Goal: Task Accomplishment & Management: Manage account settings

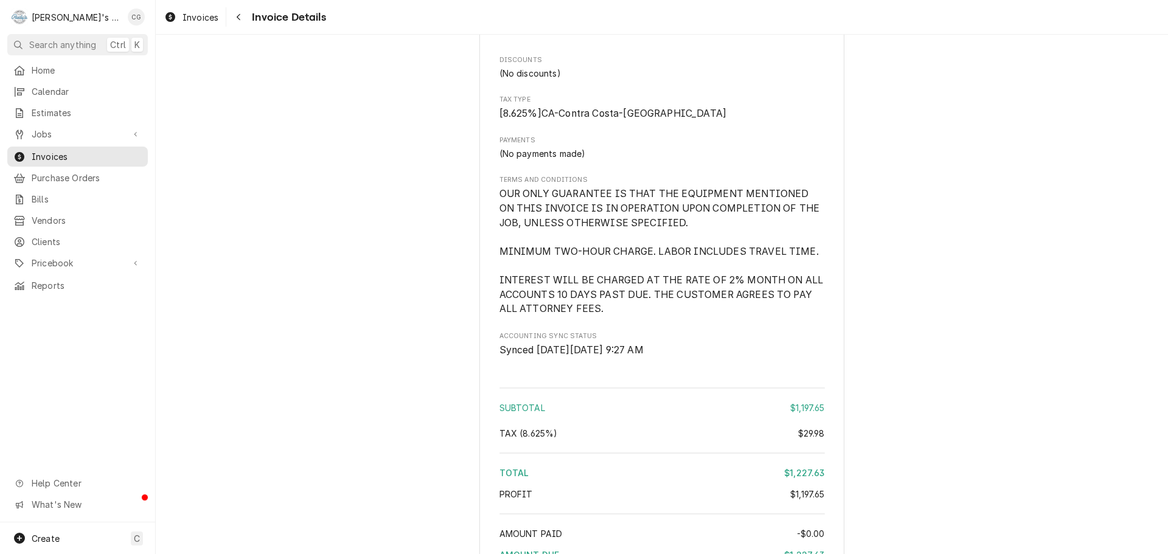
scroll to position [1680, 0]
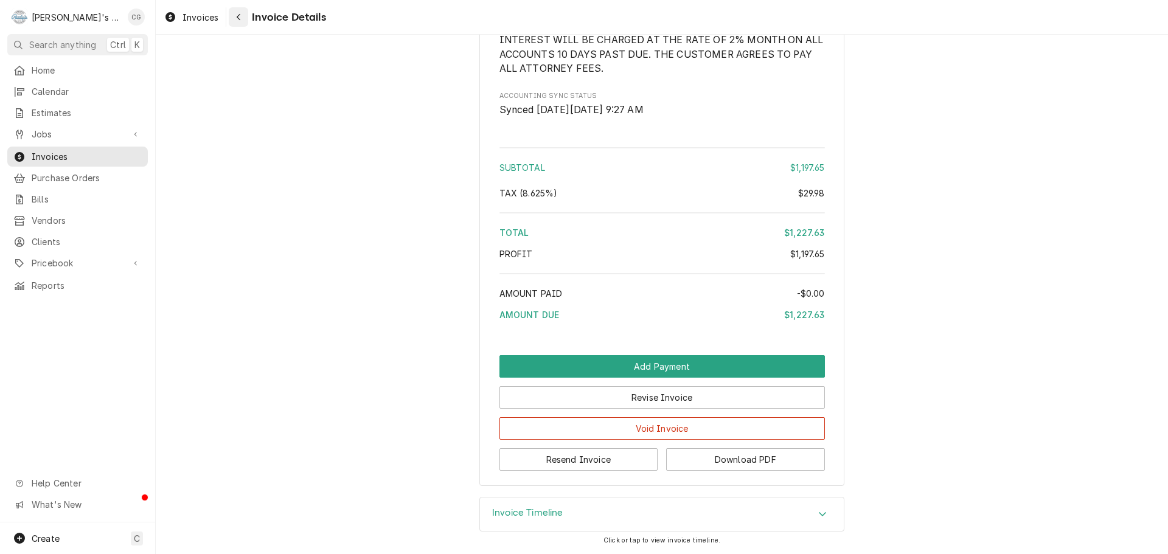
click at [235, 17] on div "Navigate back" at bounding box center [238, 17] width 12 height 12
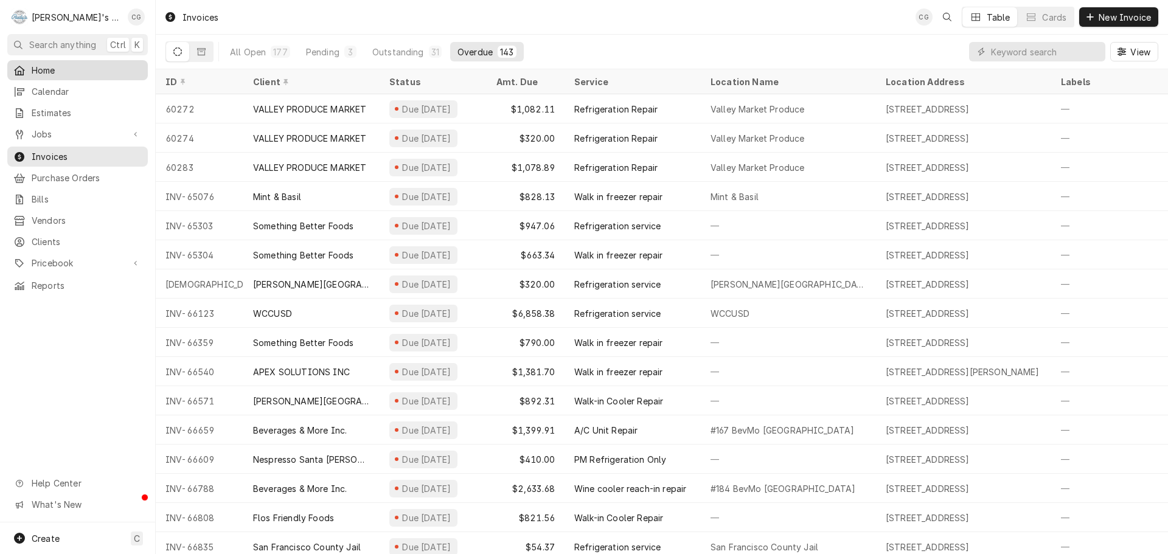
click at [78, 66] on span "Home" at bounding box center [87, 70] width 110 height 13
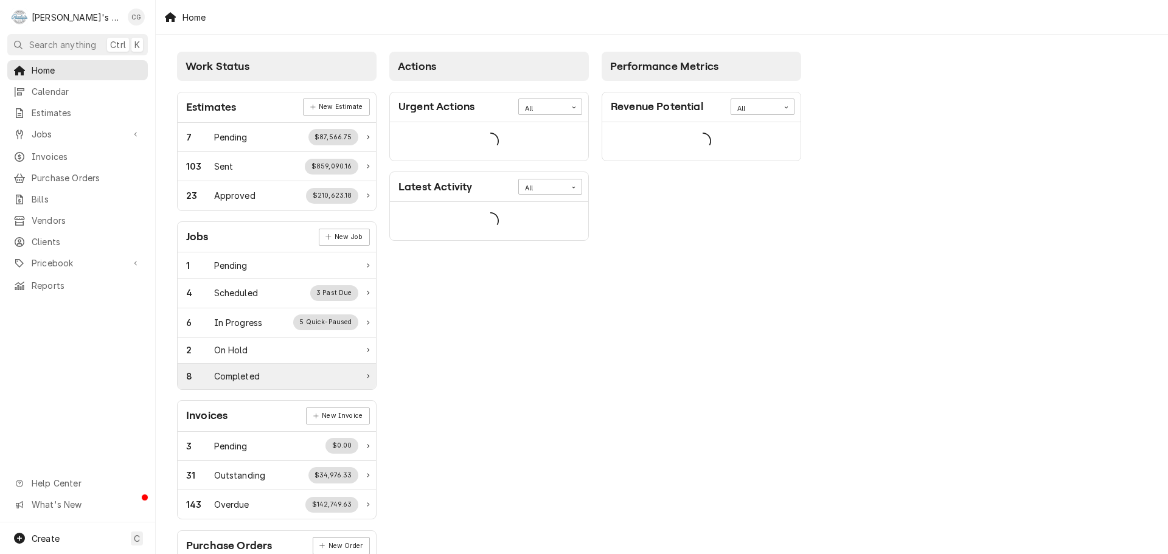
click at [279, 377] on div "8 Completed" at bounding box center [272, 376] width 172 height 13
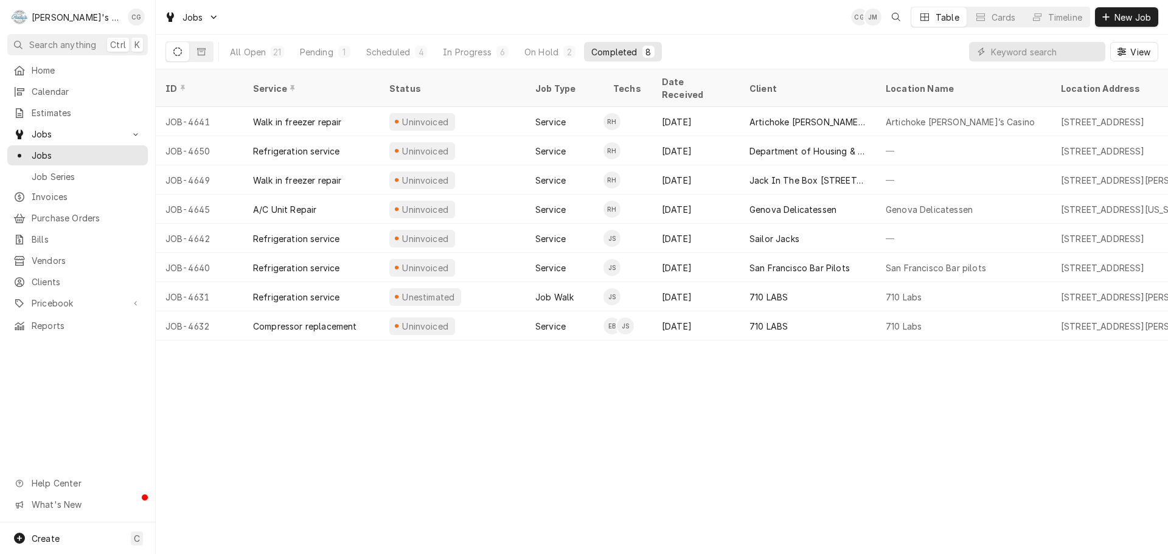
click at [80, 41] on span "Search anything" at bounding box center [62, 44] width 67 height 13
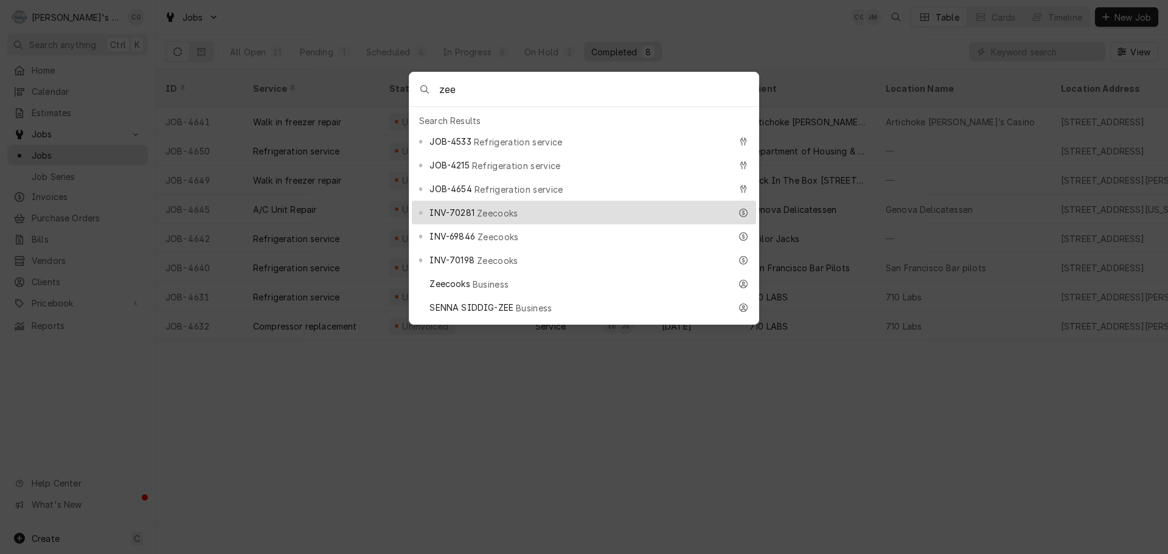
type input "zee"
click at [549, 206] on div "INV-70281 Zeecooks" at bounding box center [579, 213] width 301 height 14
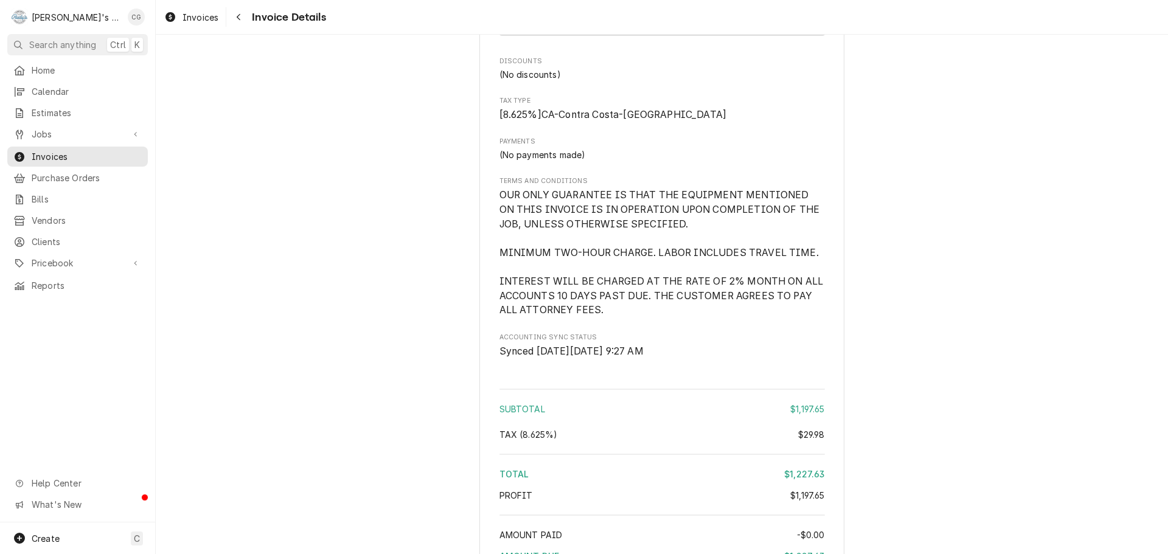
scroll to position [1338, 0]
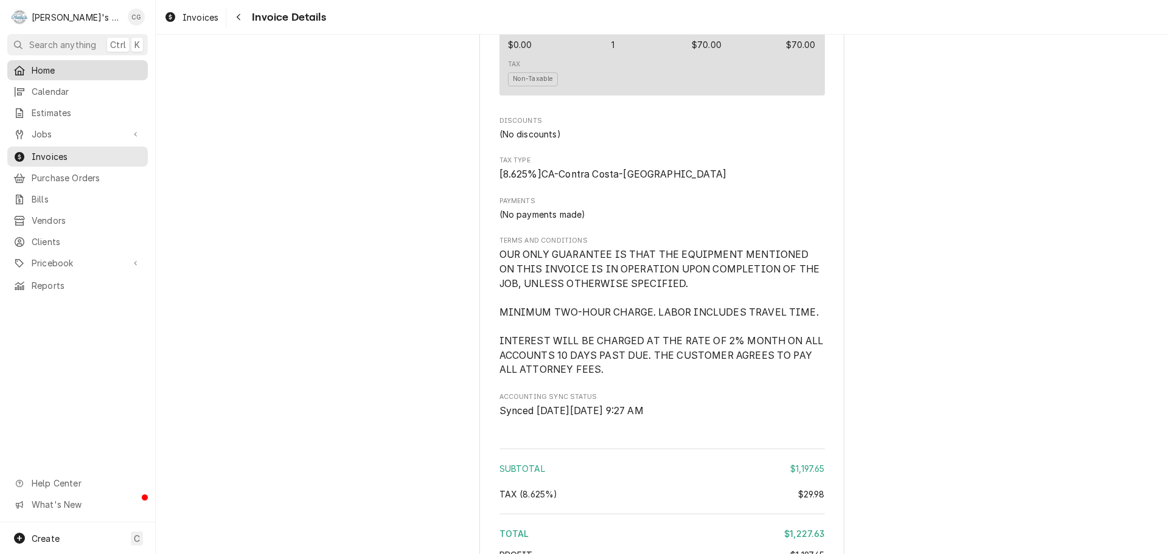
click at [46, 68] on span "Home" at bounding box center [87, 70] width 110 height 13
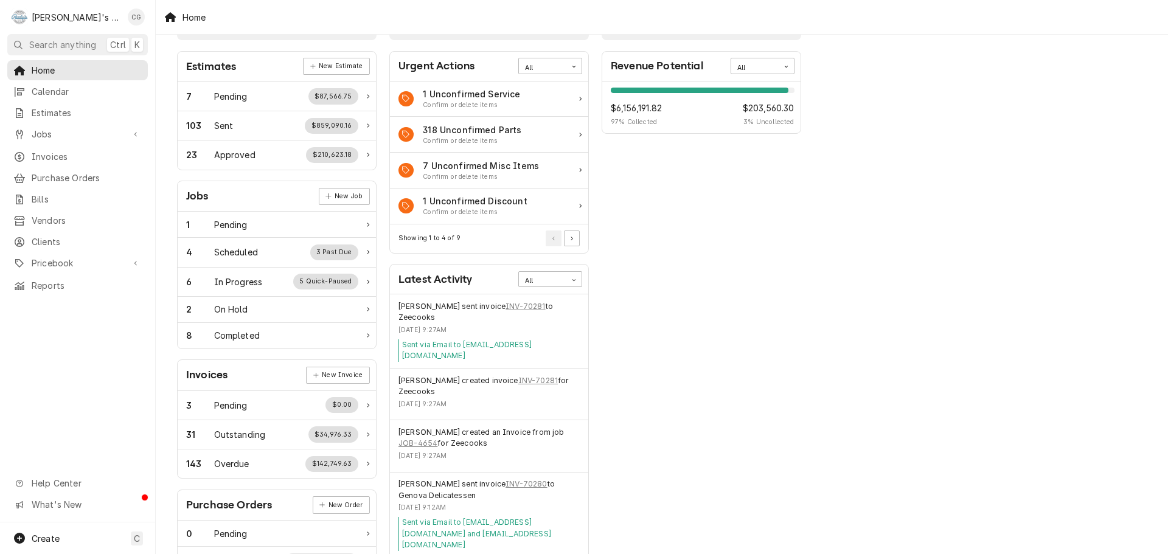
scroll to position [61, 0]
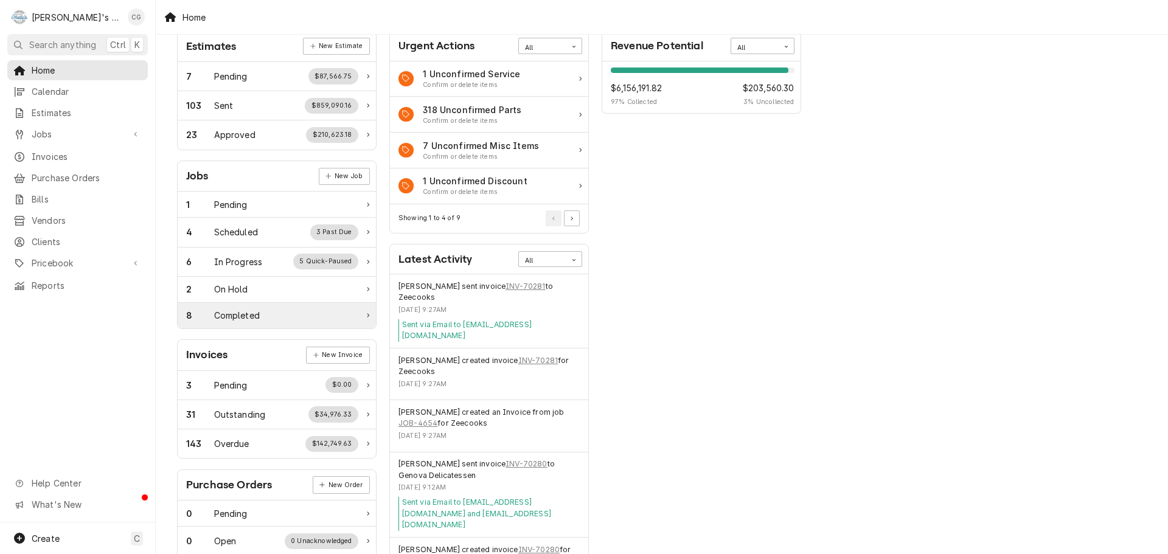
click at [263, 306] on div "8 Completed" at bounding box center [277, 316] width 198 height 26
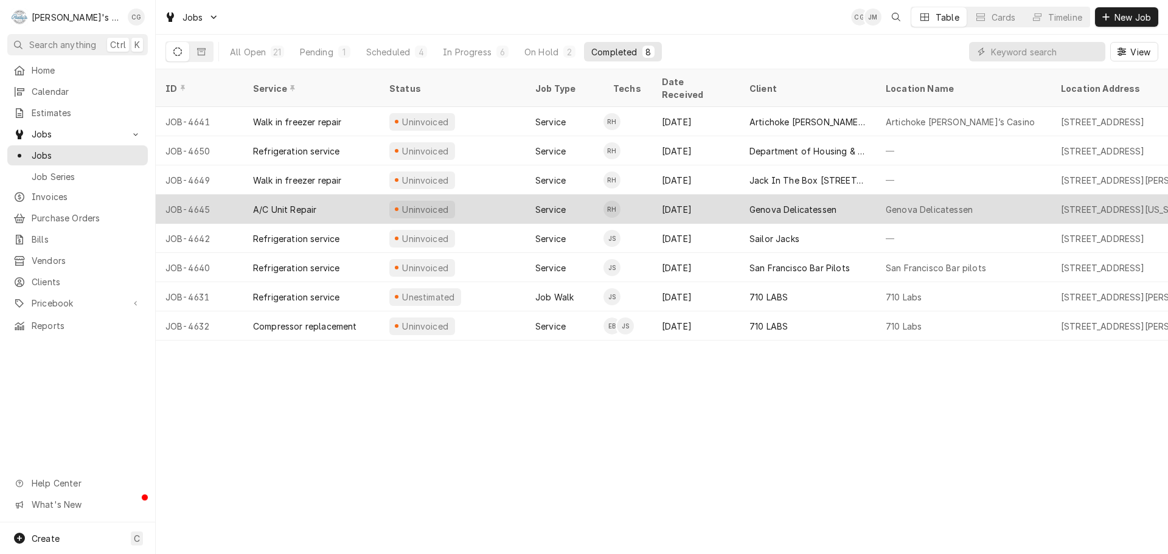
click at [934, 203] on div "Genova Delicatessen" at bounding box center [929, 209] width 87 height 13
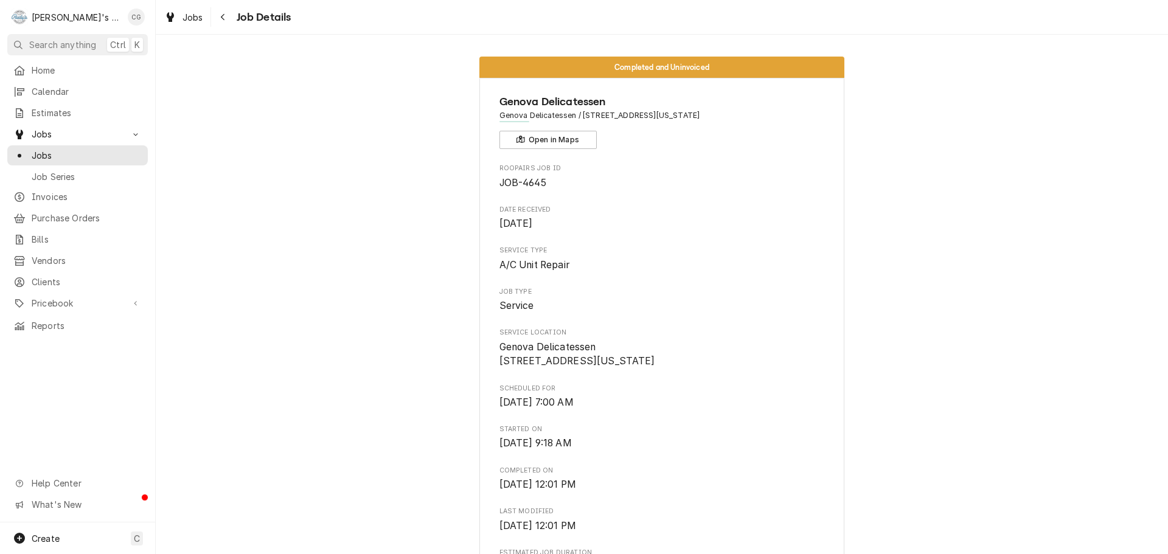
click at [731, 263] on span "A/C Unit Repair" at bounding box center [661, 265] width 325 height 15
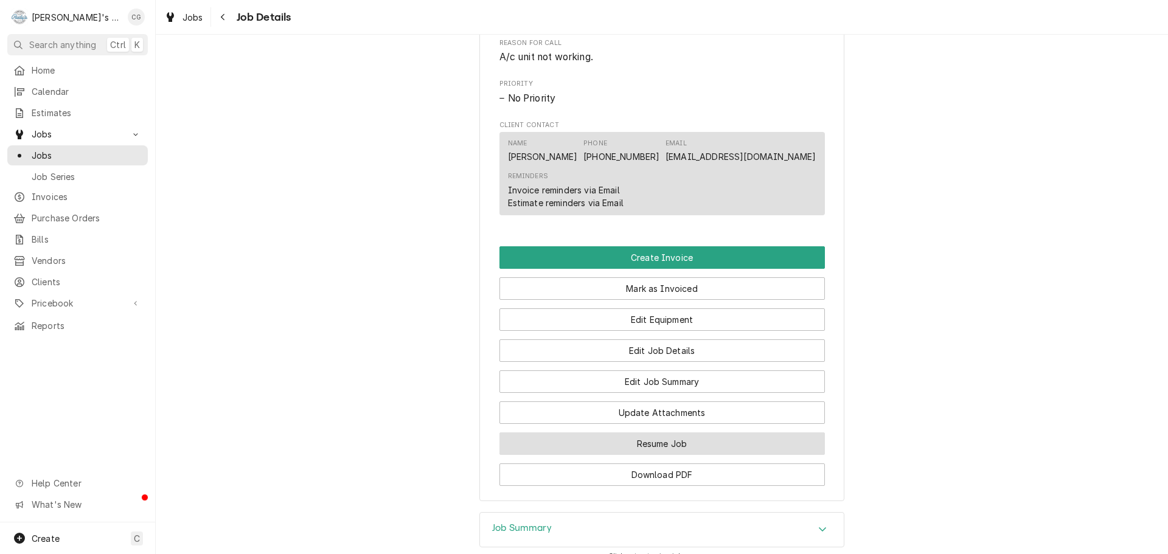
scroll to position [669, 0]
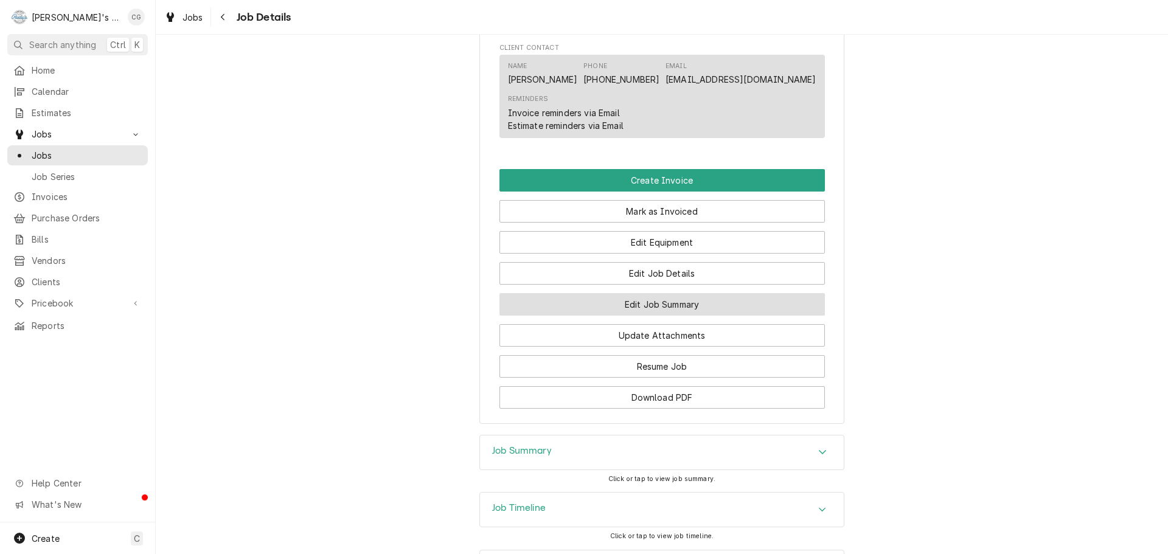
click at [710, 316] on button "Edit Job Summary" at bounding box center [661, 304] width 325 height 23
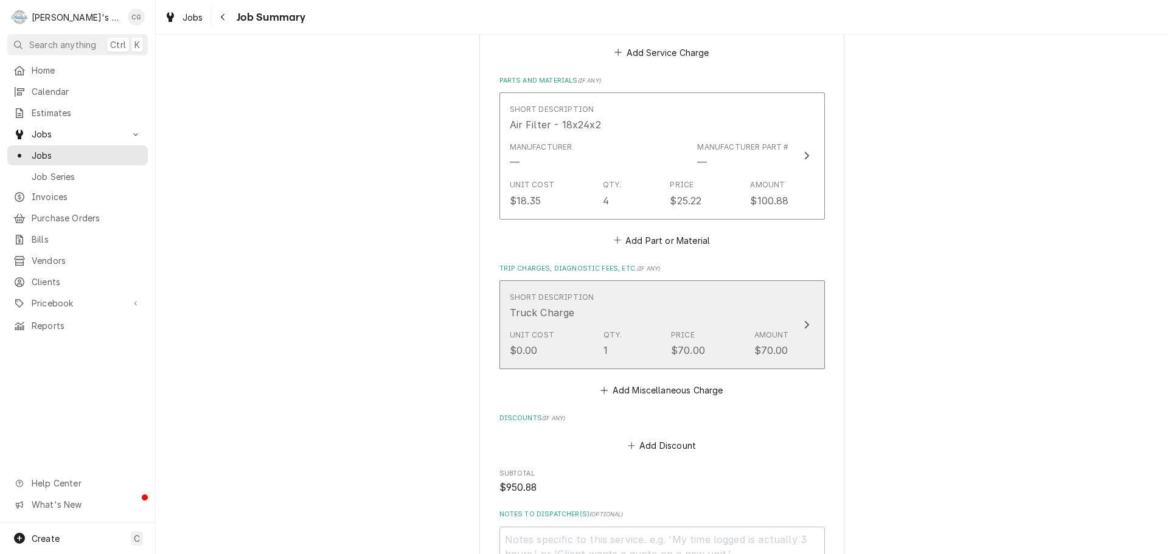
scroll to position [608, 0]
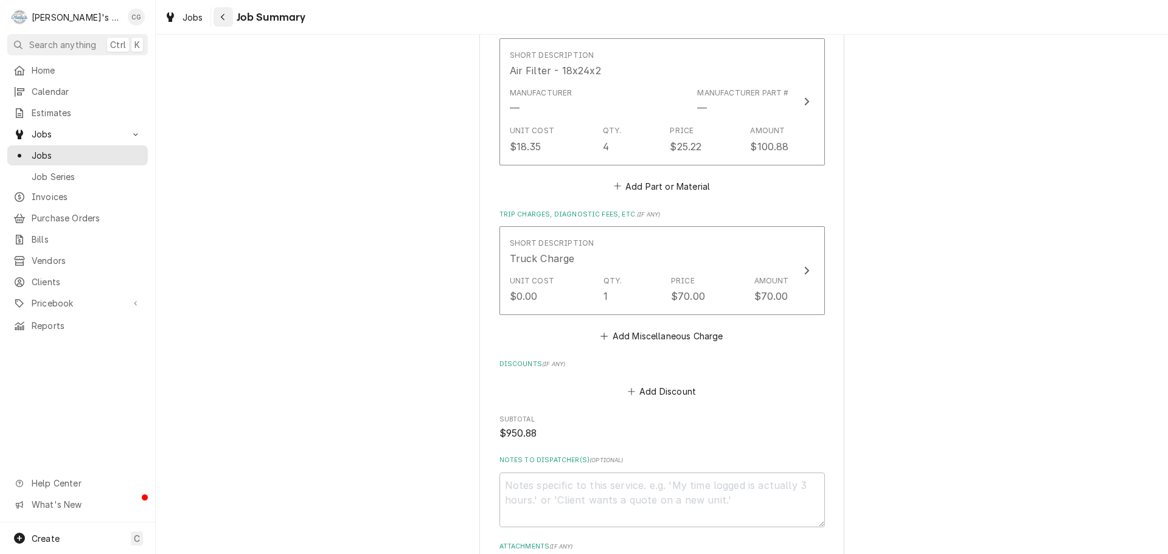
click at [221, 15] on icon "Navigate back" at bounding box center [222, 17] width 5 height 9
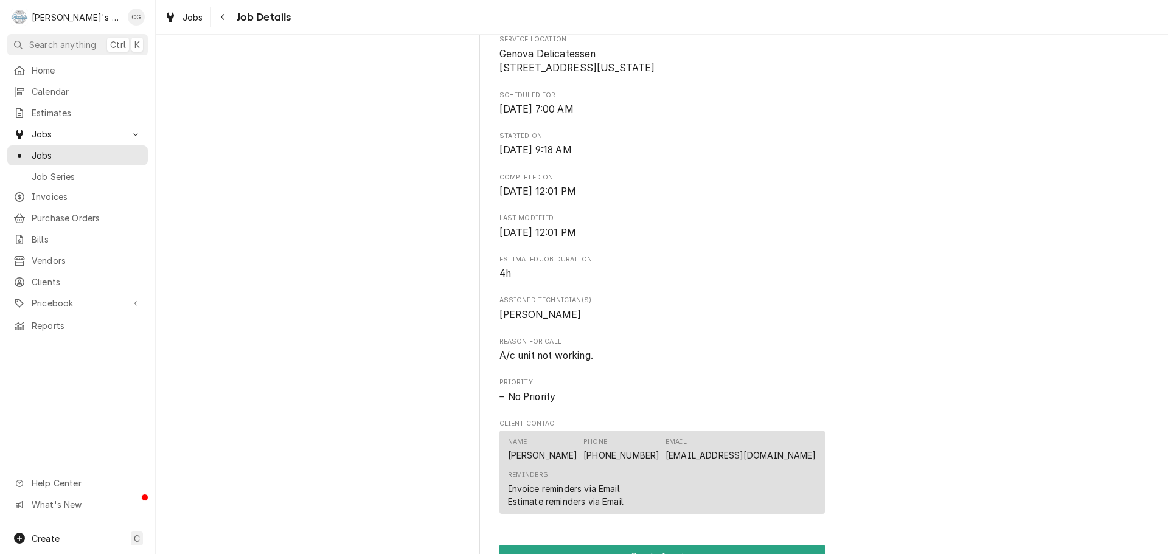
scroll to position [487, 0]
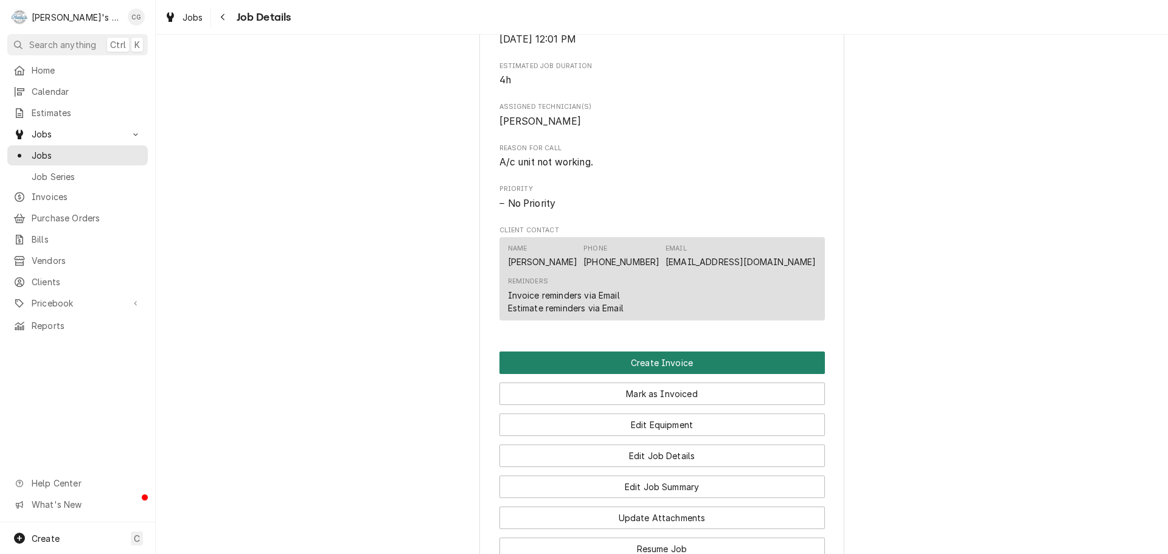
click at [663, 372] on button "Create Invoice" at bounding box center [661, 363] width 325 height 23
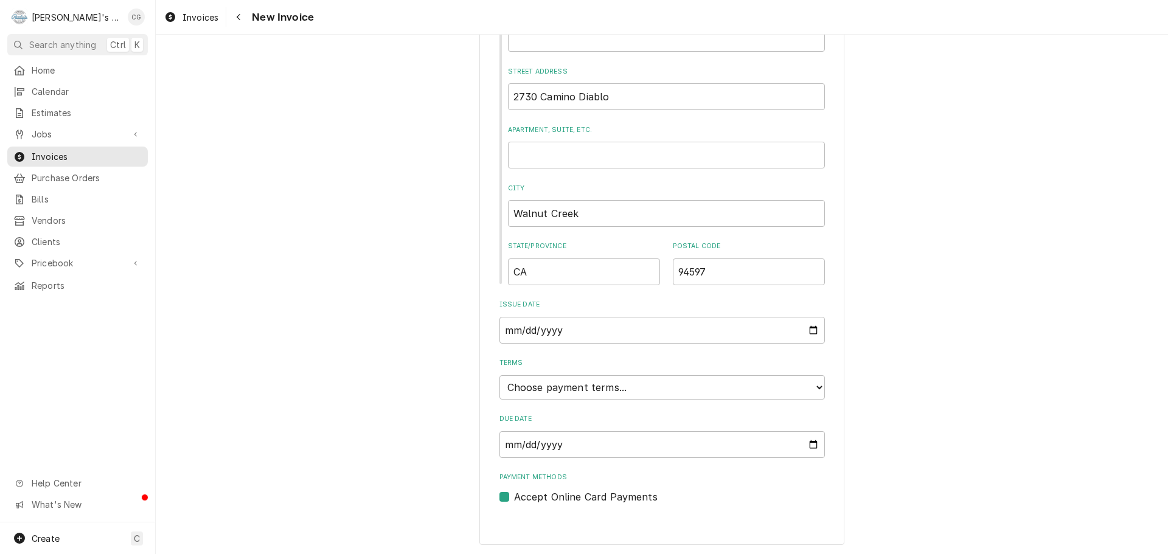
scroll to position [468, 0]
click at [624, 384] on select "Choose payment terms... Same Day Net 7 Net 14 Net 21 Net 30 Net 45 Net 60 Net 90" at bounding box center [661, 386] width 325 height 24
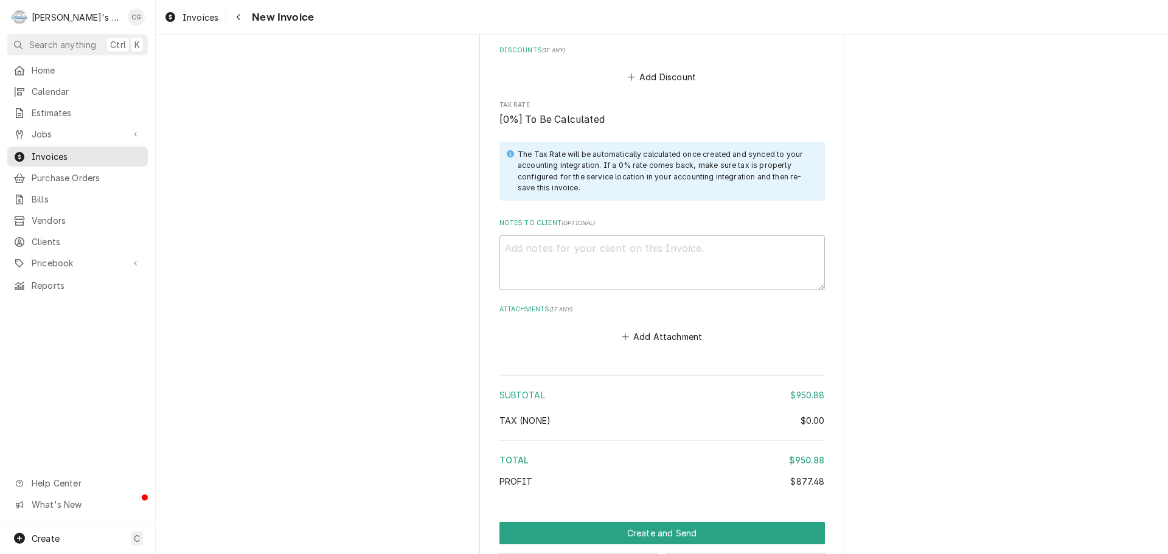
scroll to position [1778, 0]
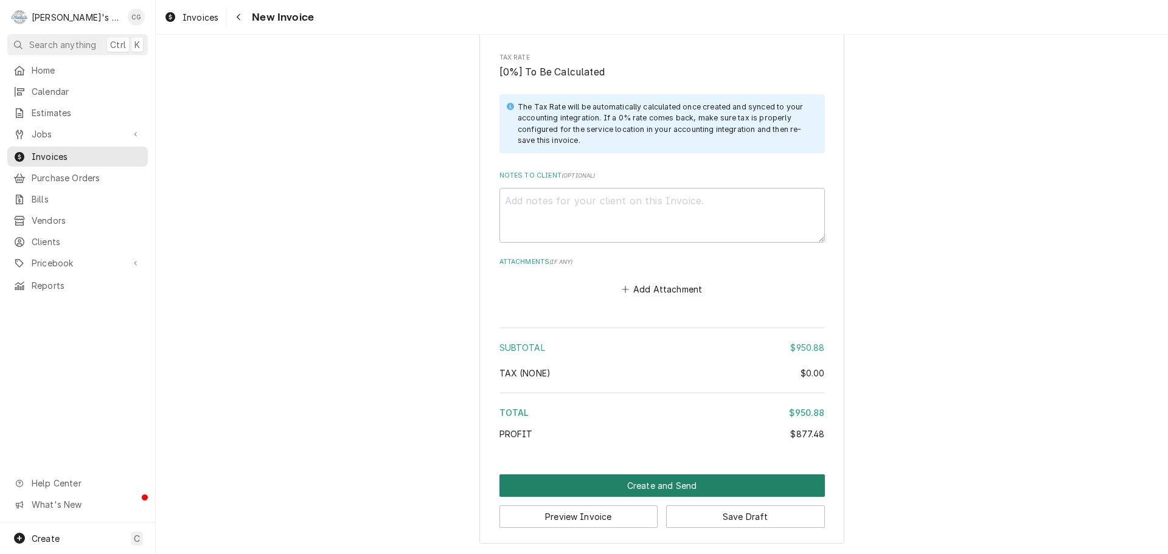
click at [697, 483] on button "Create and Send" at bounding box center [661, 485] width 325 height 23
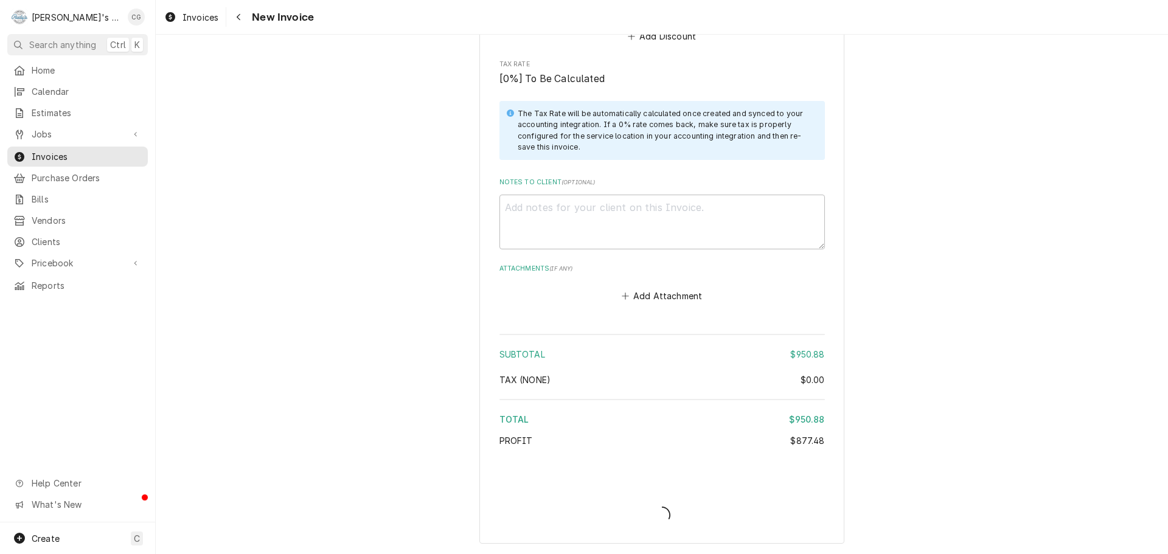
scroll to position [1771, 0]
type textarea "x"
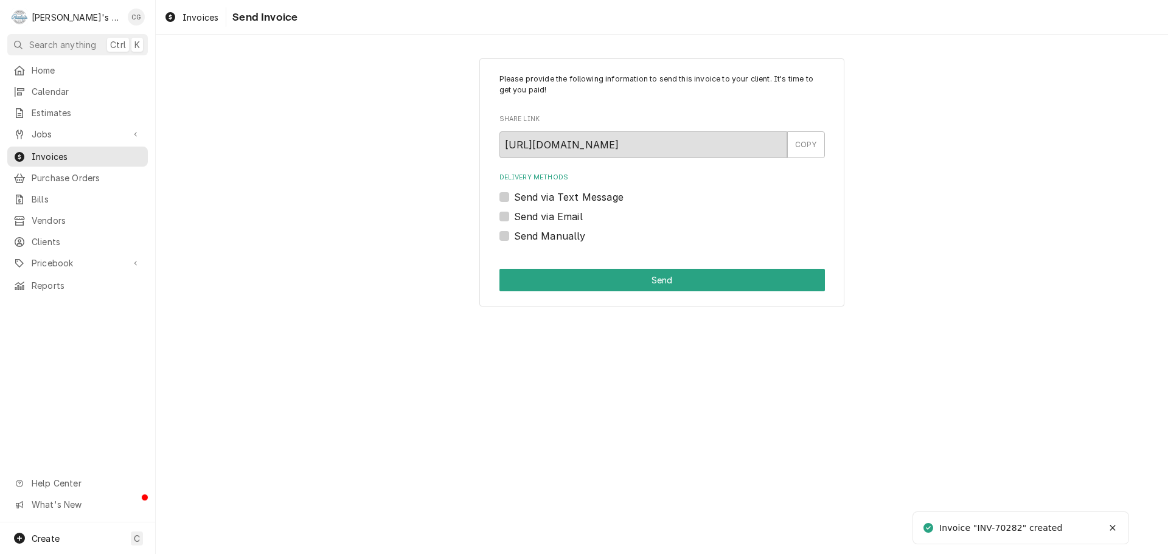
click at [514, 214] on label "Send via Email" at bounding box center [548, 216] width 69 height 15
click at [514, 214] on input "Send via Email" at bounding box center [676, 222] width 325 height 27
checkbox input "true"
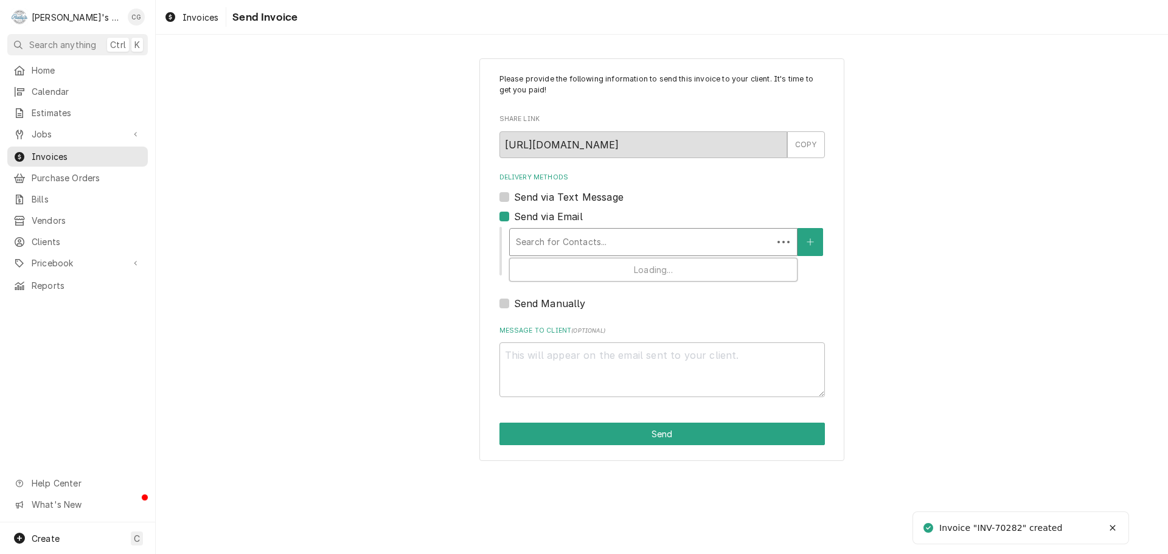
click at [572, 249] on div "Delivery Methods" at bounding box center [641, 242] width 251 height 22
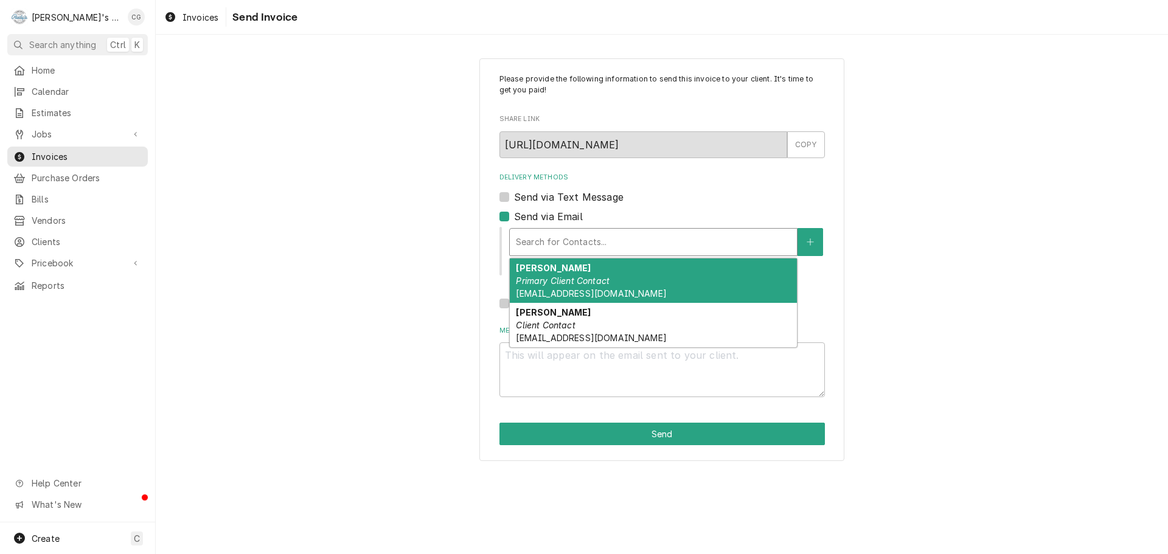
click at [577, 276] on em "Primary Client Contact" at bounding box center [563, 281] width 94 height 10
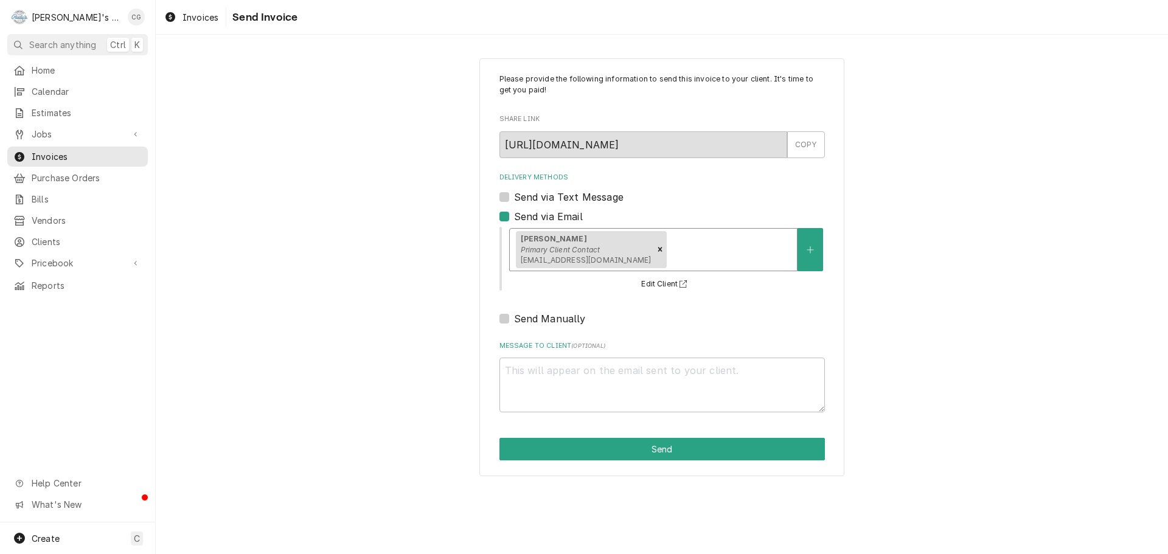
click at [669, 249] on div "Delivery Methods" at bounding box center [730, 249] width 122 height 22
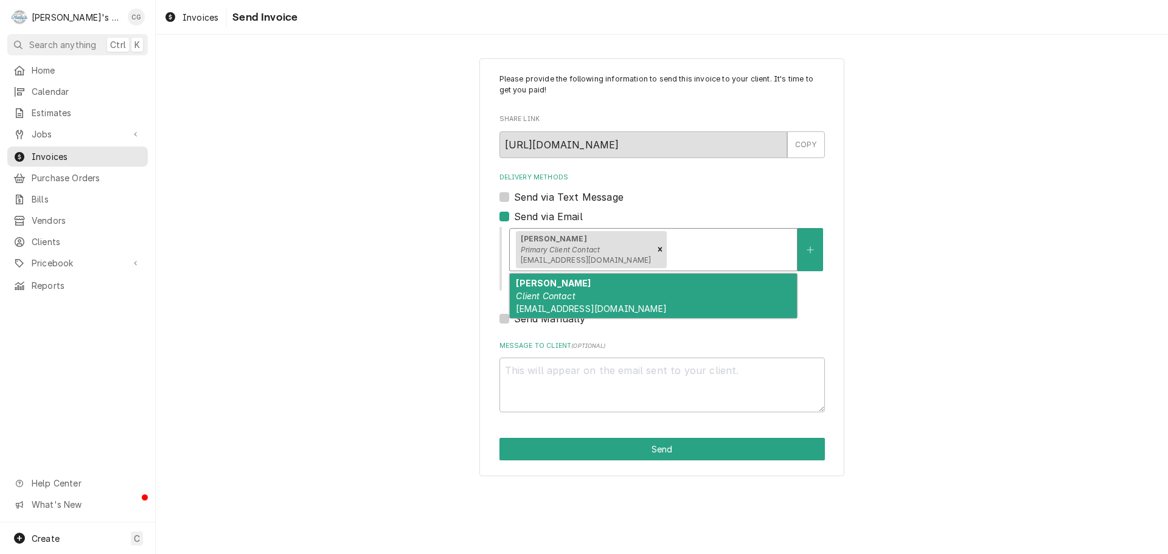
click at [613, 303] on div "[PERSON_NAME] Client Contact [EMAIL_ADDRESS][DOMAIN_NAME]" at bounding box center [653, 296] width 287 height 44
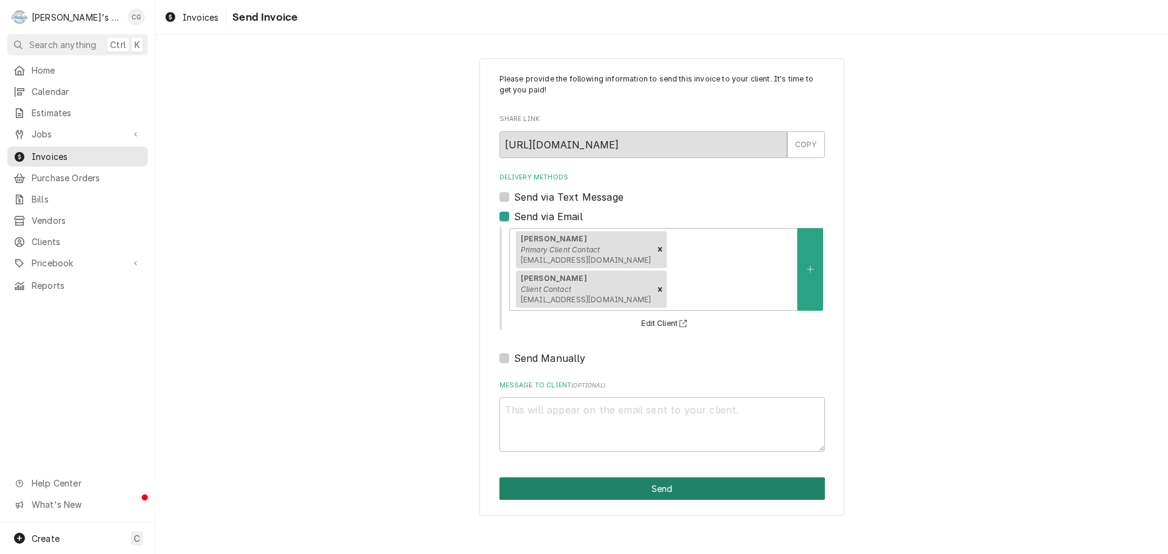
drag, startPoint x: 667, startPoint y: 450, endPoint x: 487, endPoint y: 432, distance: 180.4
click at [659, 478] on button "Send" at bounding box center [661, 489] width 325 height 23
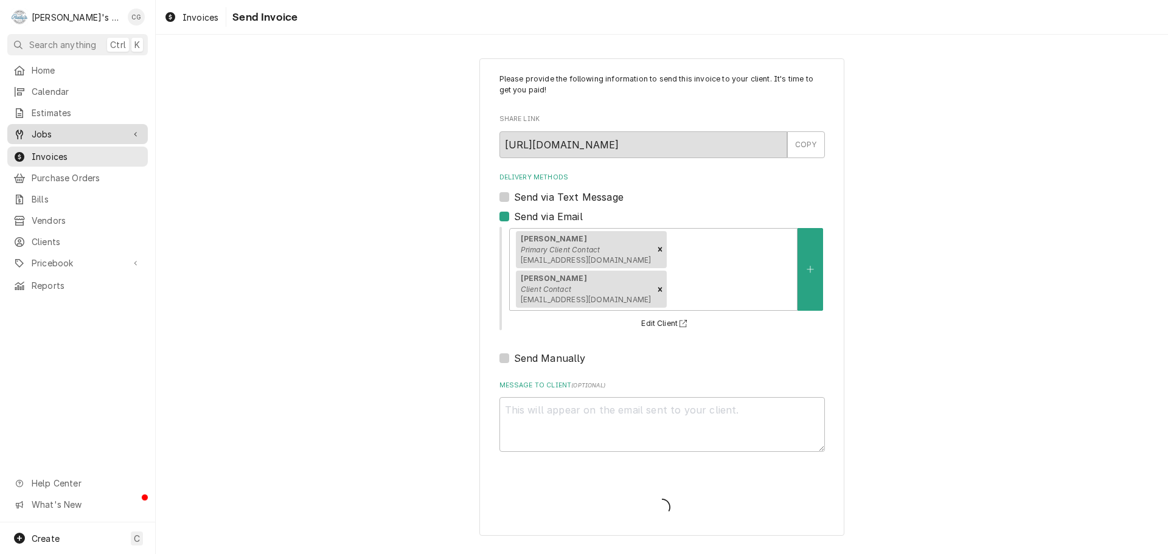
type textarea "x"
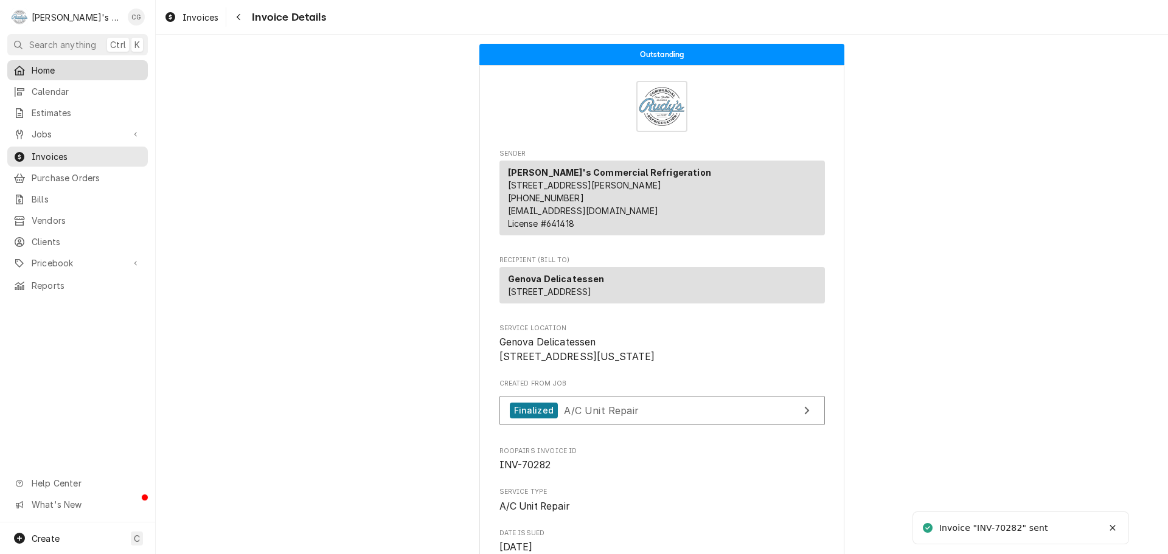
drag, startPoint x: 0, startPoint y: 0, endPoint x: 60, endPoint y: 64, distance: 87.8
click at [60, 64] on span "Home" at bounding box center [87, 70] width 110 height 13
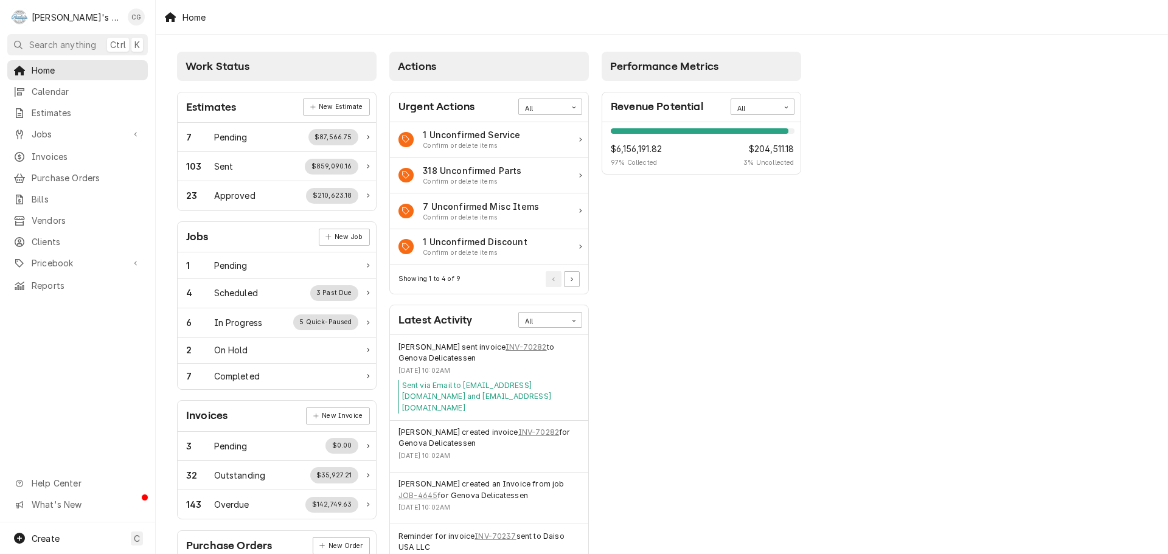
click at [677, 423] on div "Performance Metrics Revenue Potential All 97% $6,156,191.82 97 % Collected $204…" at bounding box center [702, 441] width 212 height 790
click at [328, 370] on div "7 Completed" at bounding box center [272, 376] width 172 height 13
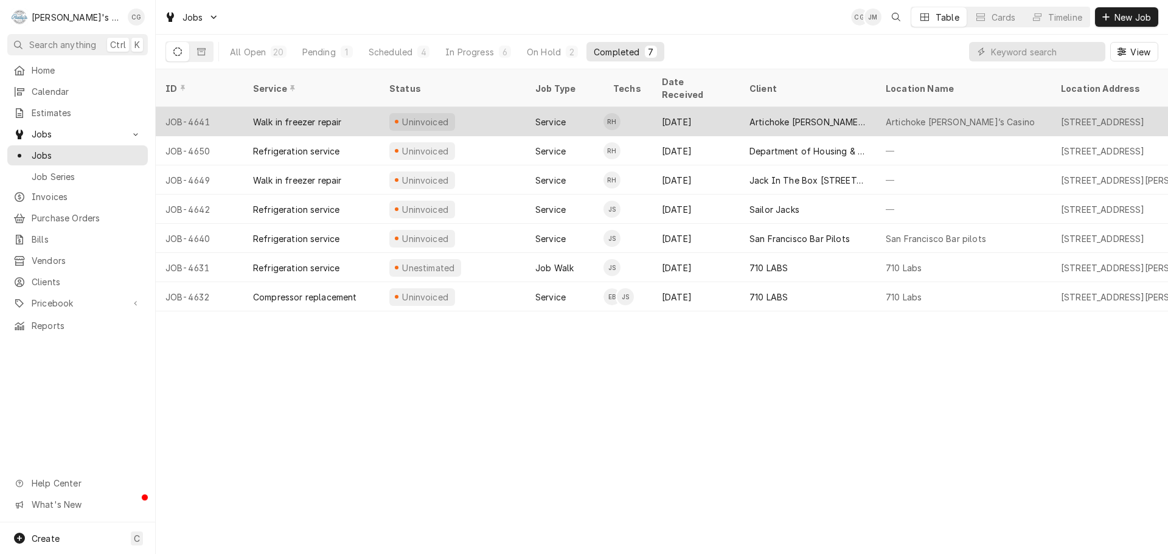
click at [914, 116] on div "Artichoke Joe’s Casino" at bounding box center [960, 122] width 149 height 13
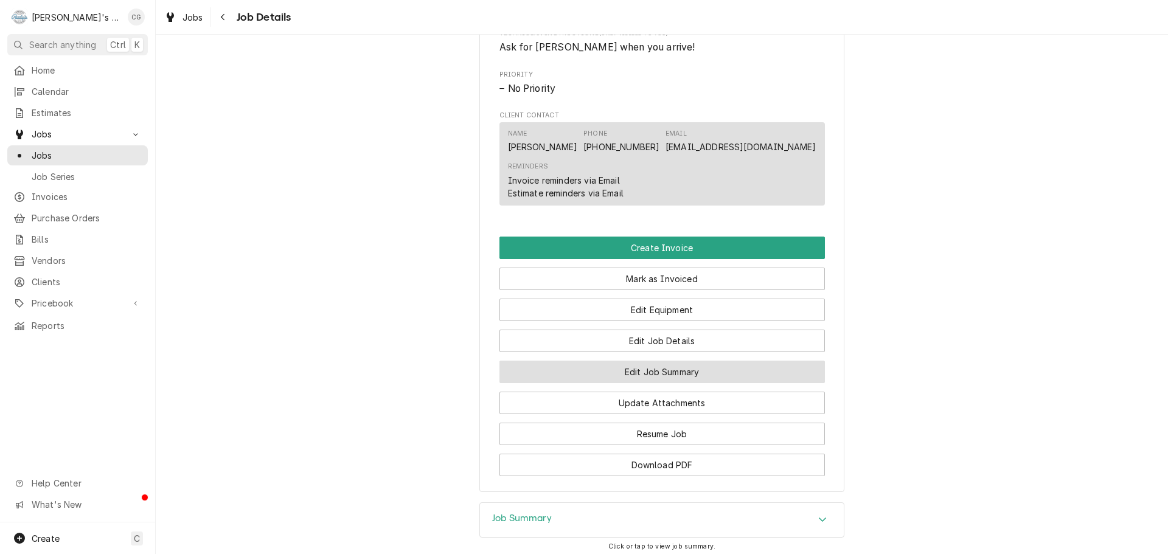
scroll to position [730, 0]
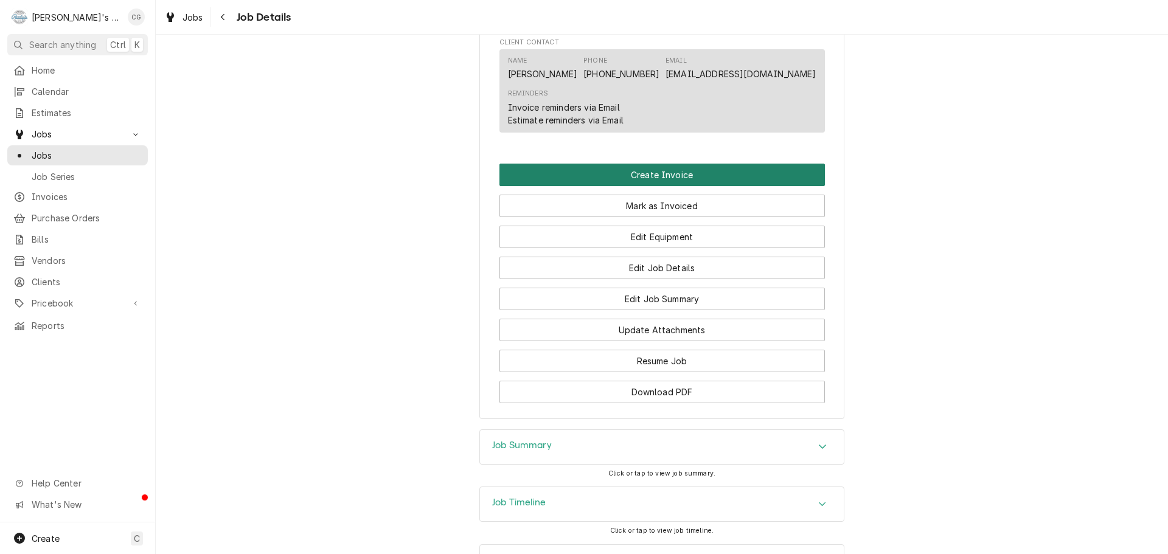
click at [671, 186] on button "Create Invoice" at bounding box center [661, 175] width 325 height 23
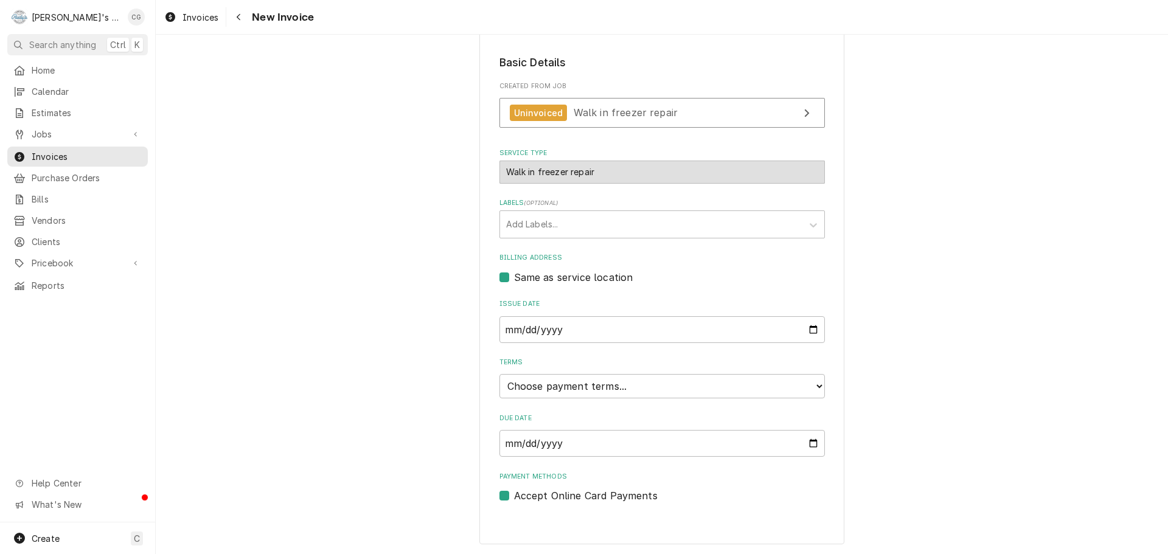
scroll to position [186, 0]
click at [599, 391] on select "Choose payment terms... Same Day Net 7 Net 14 Net 21 Net 30 Net 45 Net 60 Net 90" at bounding box center [661, 386] width 325 height 24
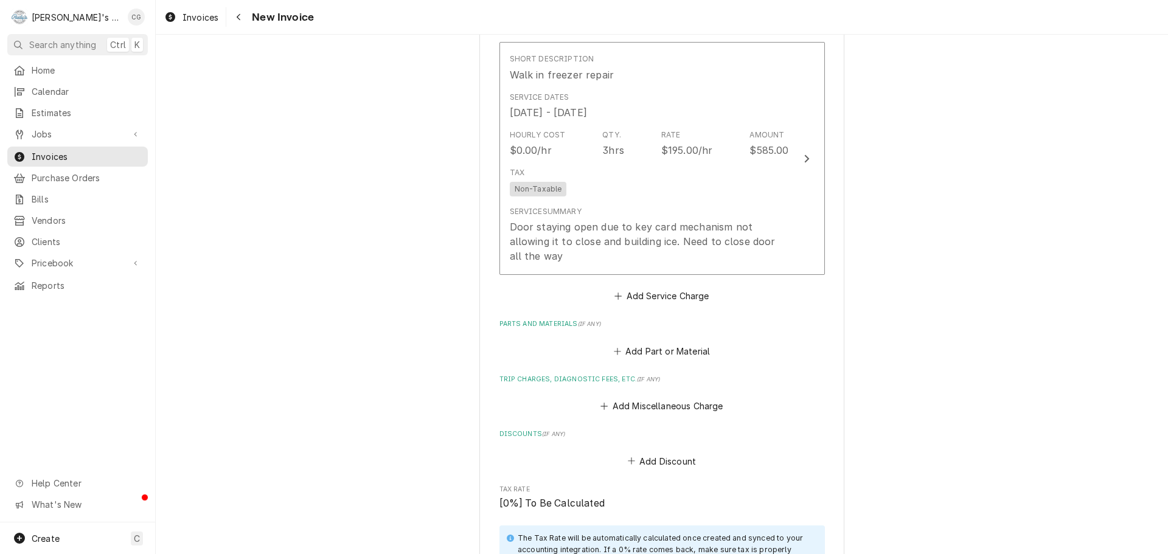
scroll to position [734, 0]
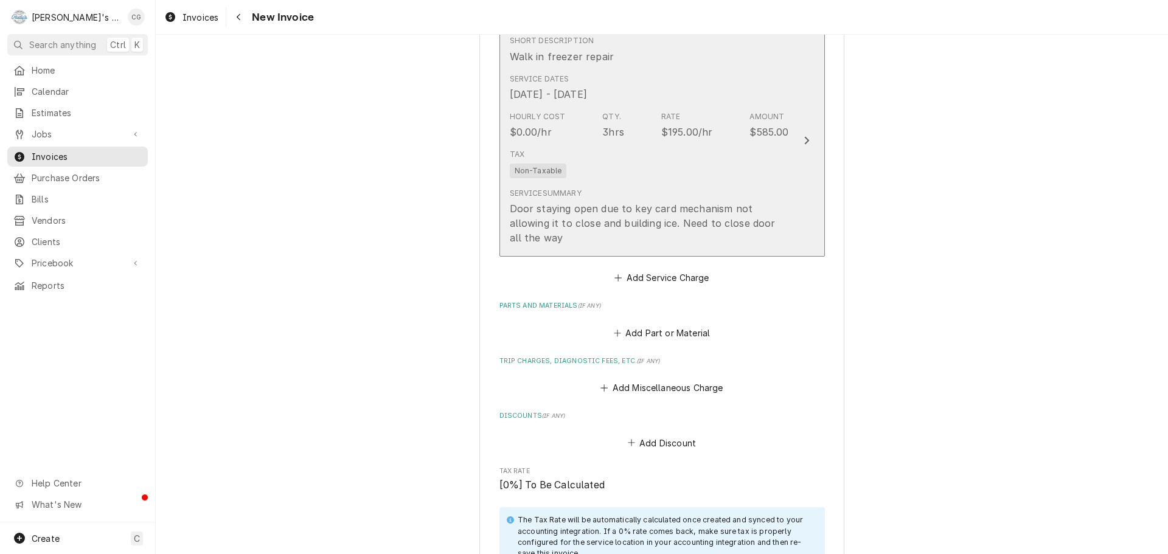
click at [791, 106] on button "Short Description Walk in freezer repair Service Dates Aug 8, 2025 - Aug 15, 20…" at bounding box center [661, 140] width 325 height 233
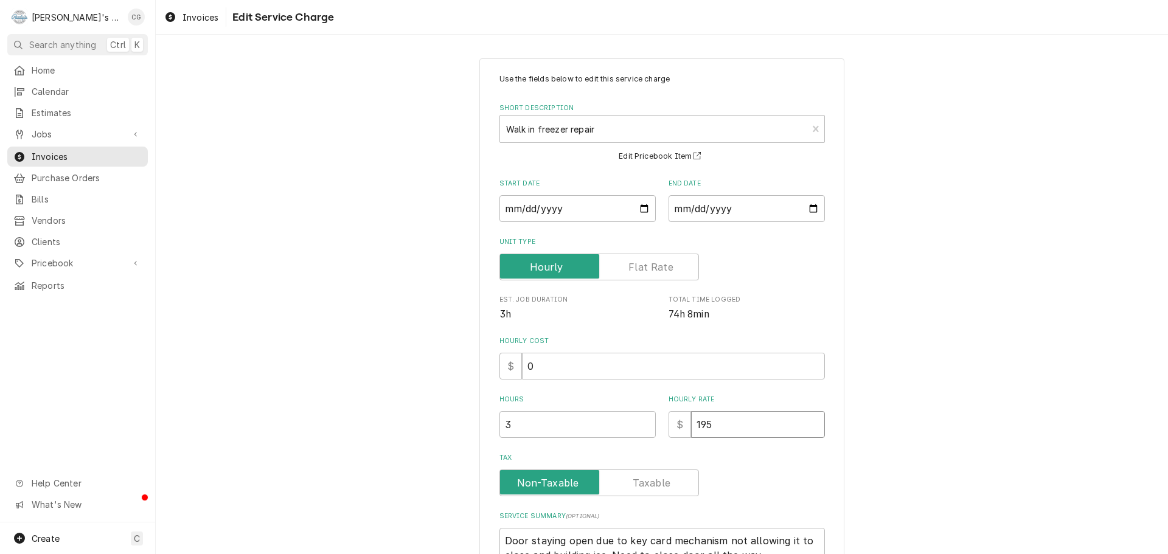
drag, startPoint x: 721, startPoint y: 418, endPoint x: 636, endPoint y: 406, distance: 85.9
click at [635, 407] on div "Hours 3 Hourly Rate $ 195" at bounding box center [661, 416] width 325 height 43
type textarea "x"
type input "0"
click at [921, 446] on div "Use the fields below to edit this service charge Short Description Walk in free…" at bounding box center [662, 367] width 1012 height 641
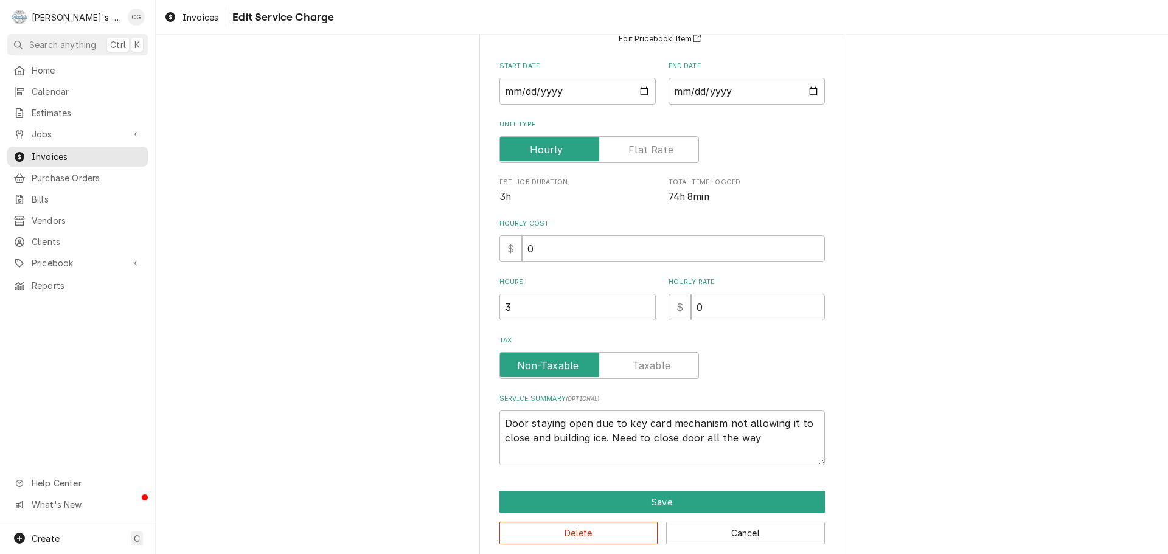
scroll to position [134, 0]
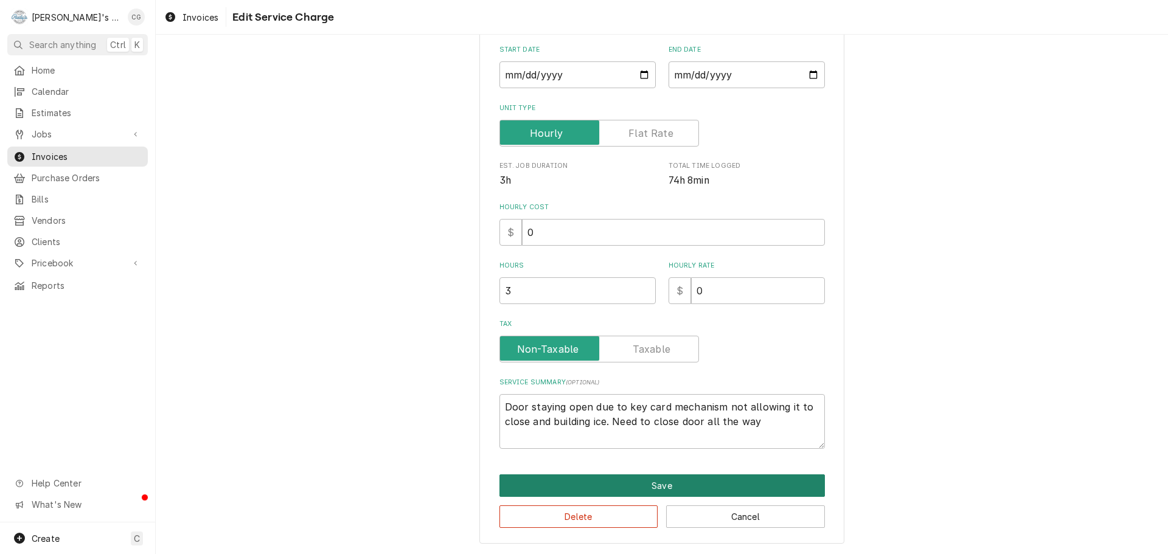
click at [651, 484] on button "Save" at bounding box center [661, 485] width 325 height 23
type textarea "x"
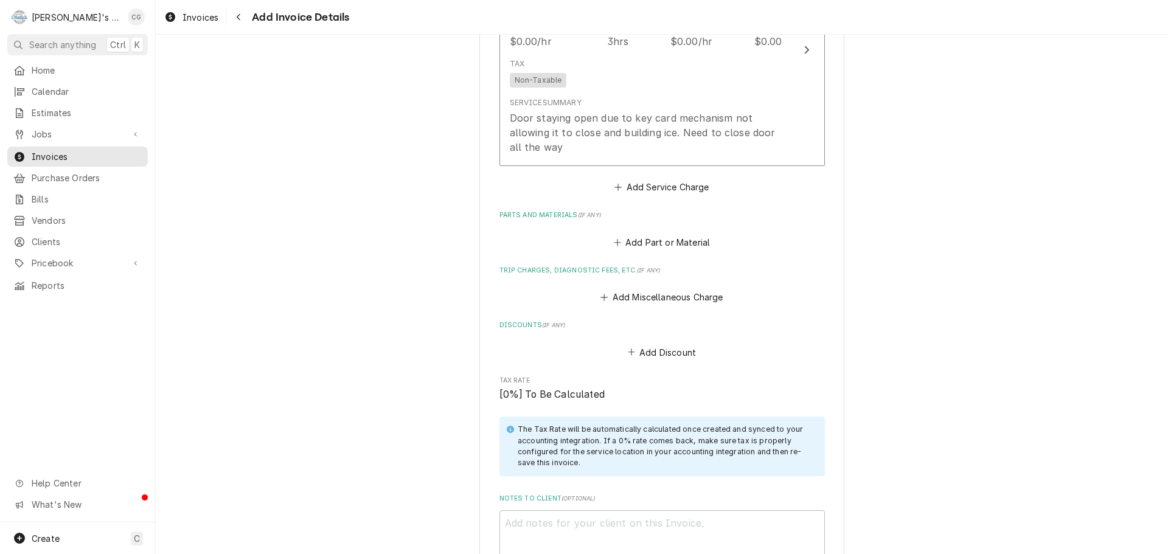
scroll to position [841, 0]
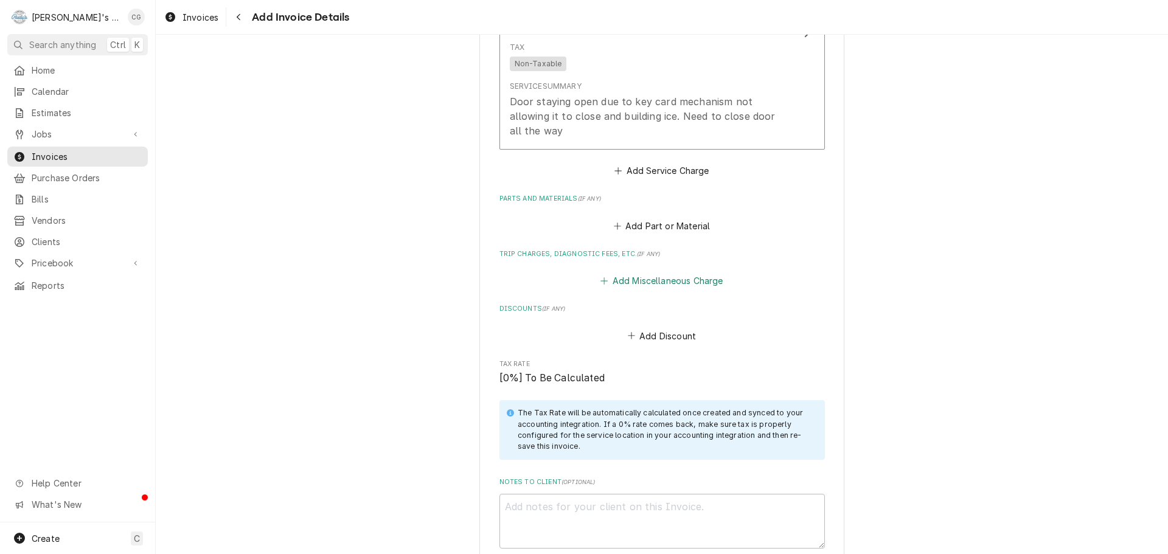
click at [666, 273] on button "Add Miscellaneous Charge" at bounding box center [662, 281] width 127 height 17
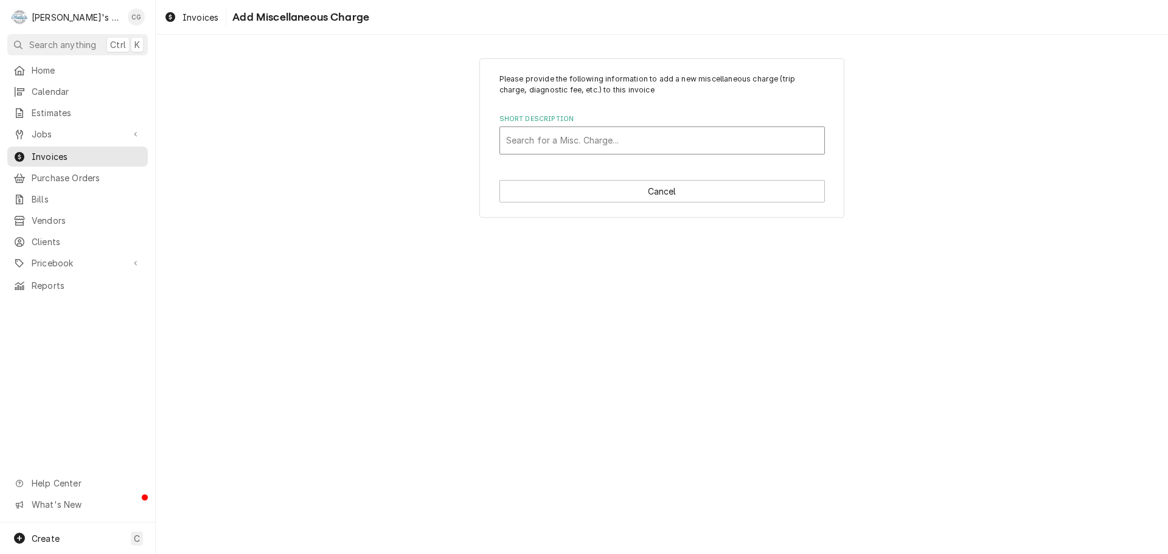
click at [588, 147] on div "Short Description" at bounding box center [662, 141] width 312 height 22
type input "truck"
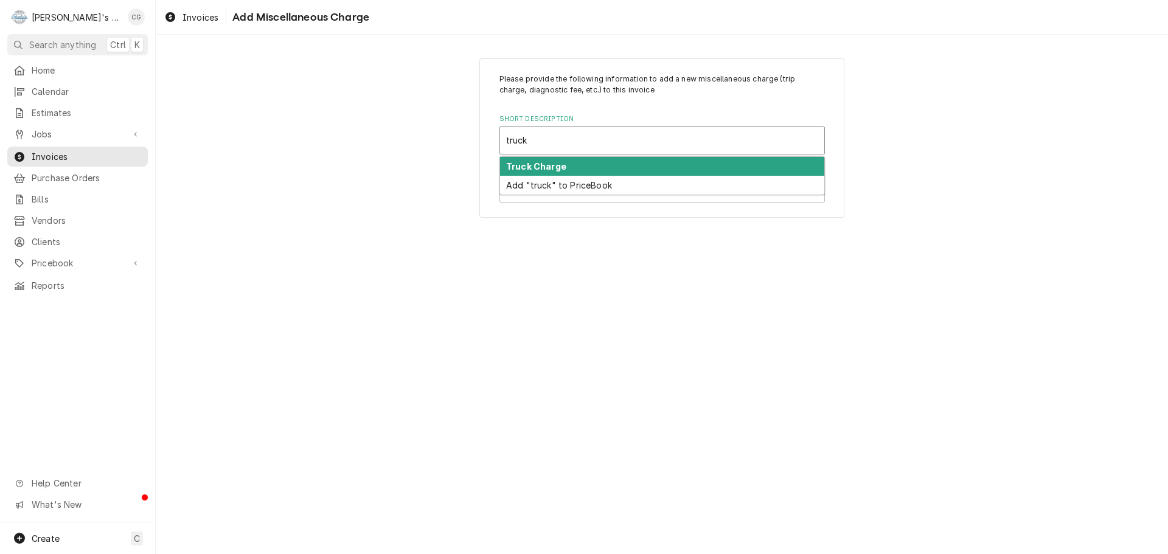
click at [589, 163] on div "Truck Charge" at bounding box center [662, 166] width 324 height 19
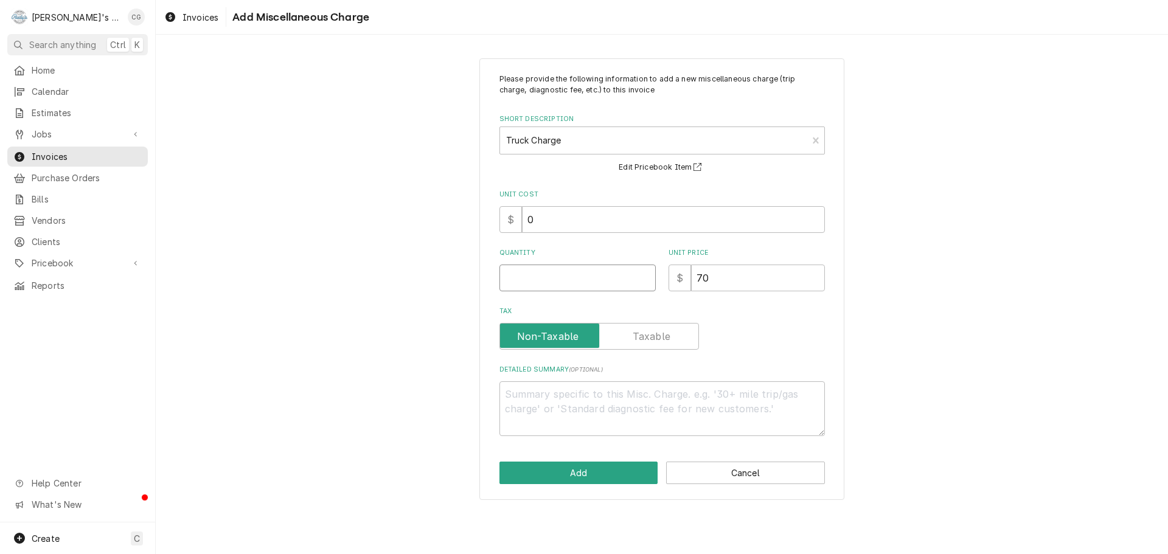
click at [565, 277] on input "Quantity" at bounding box center [577, 278] width 156 height 27
type textarea "x"
type input "1"
drag, startPoint x: 732, startPoint y: 274, endPoint x: 651, endPoint y: 272, distance: 80.9
click at [651, 272] on div "Quantity 1 Unit Price $ 70" at bounding box center [661, 269] width 325 height 43
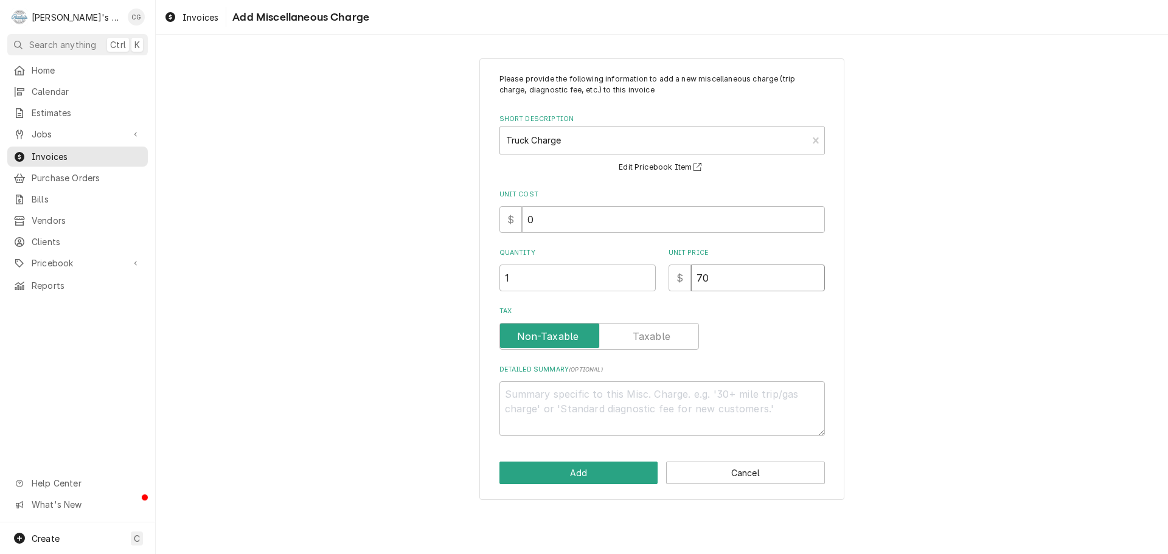
type textarea "x"
type input "0"
click at [683, 421] on textarea "Detailed Summary ( optional )" at bounding box center [661, 408] width 325 height 55
type textarea "x"
type textarea "w"
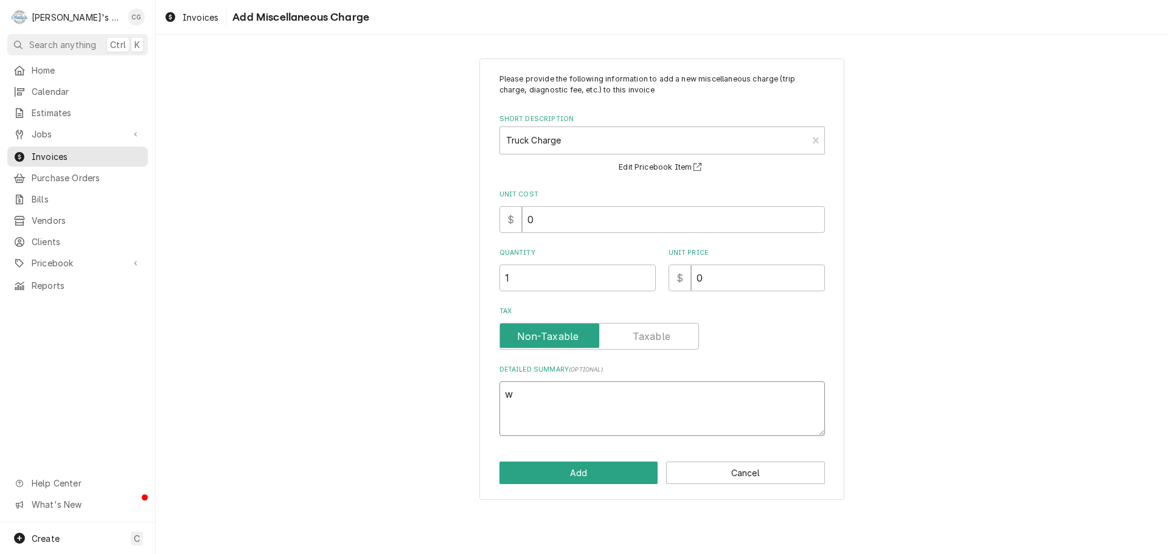
type textarea "x"
type textarea "W"
type textarea "x"
type textarea "Wa"
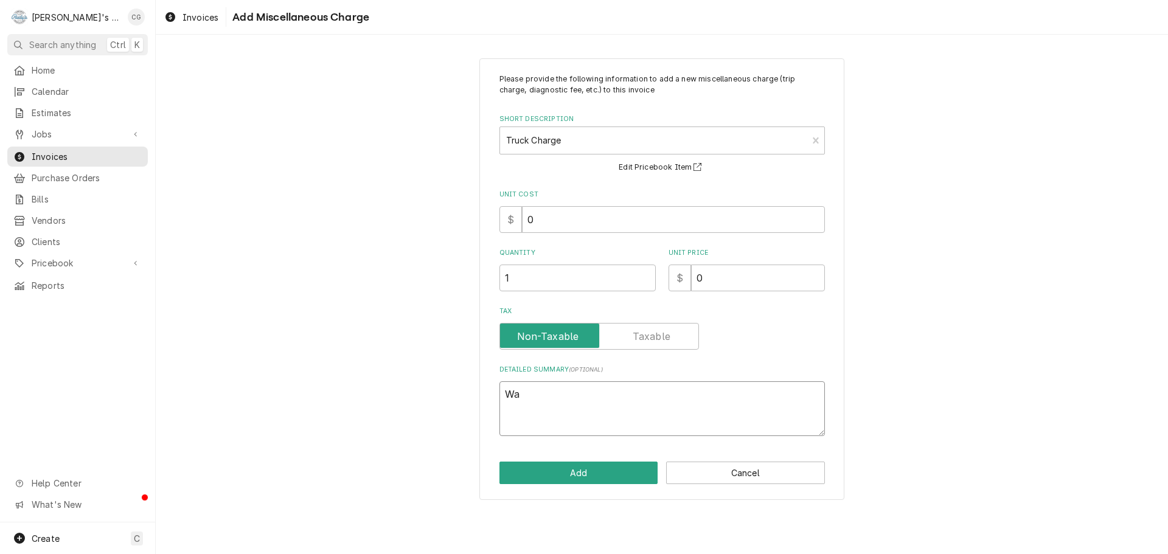
type textarea "x"
type textarea "War"
type textarea "x"
type textarea "Warr"
type textarea "x"
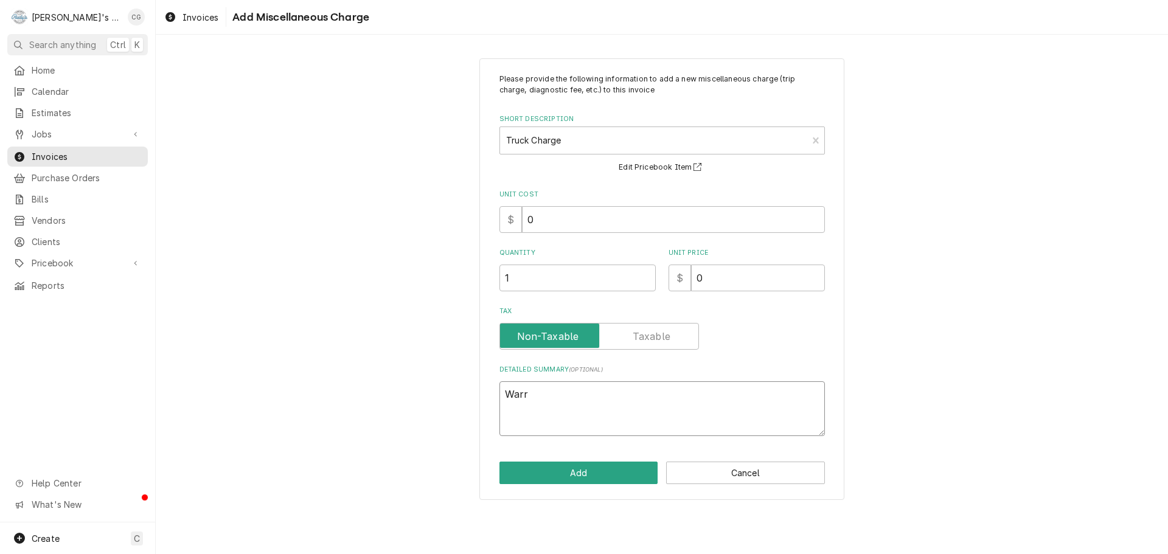
type textarea "Warra"
type textarea "x"
type textarea "Warran"
type textarea "x"
type textarea "Warrant"
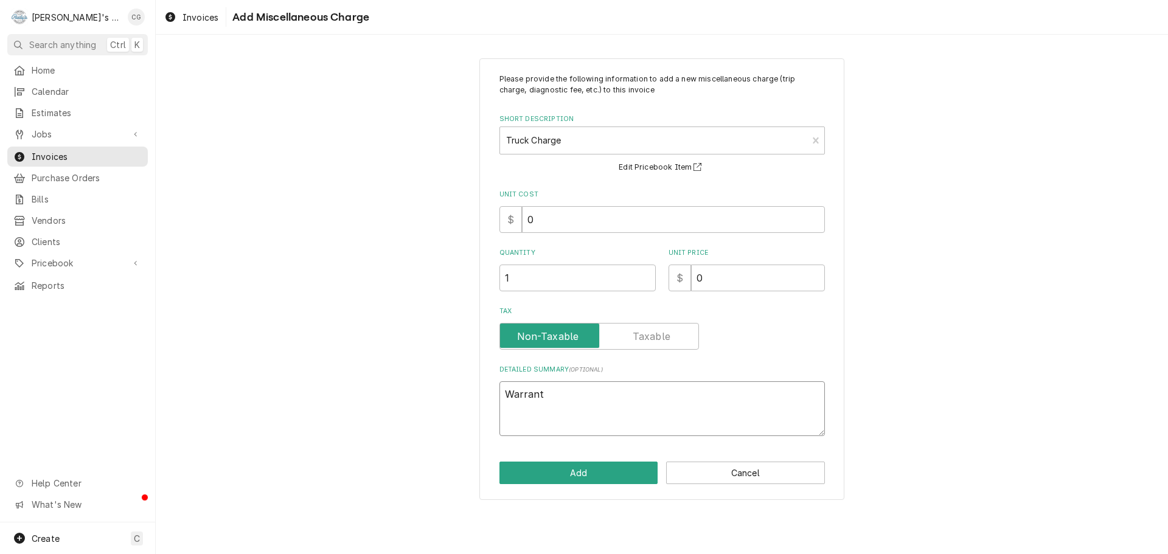
type textarea "x"
type textarea "Warranty"
type textarea "x"
type textarea "Warranty"
type textarea "x"
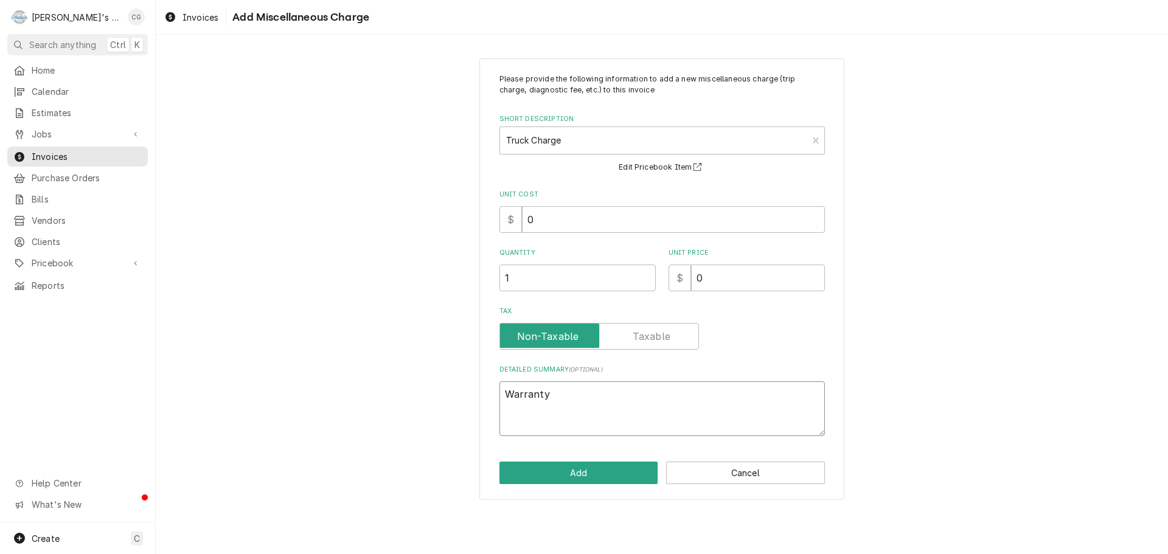
type textarea "Warranty c"
type textarea "x"
type textarea "Warranty ca"
type textarea "x"
type textarea "Warranty cal"
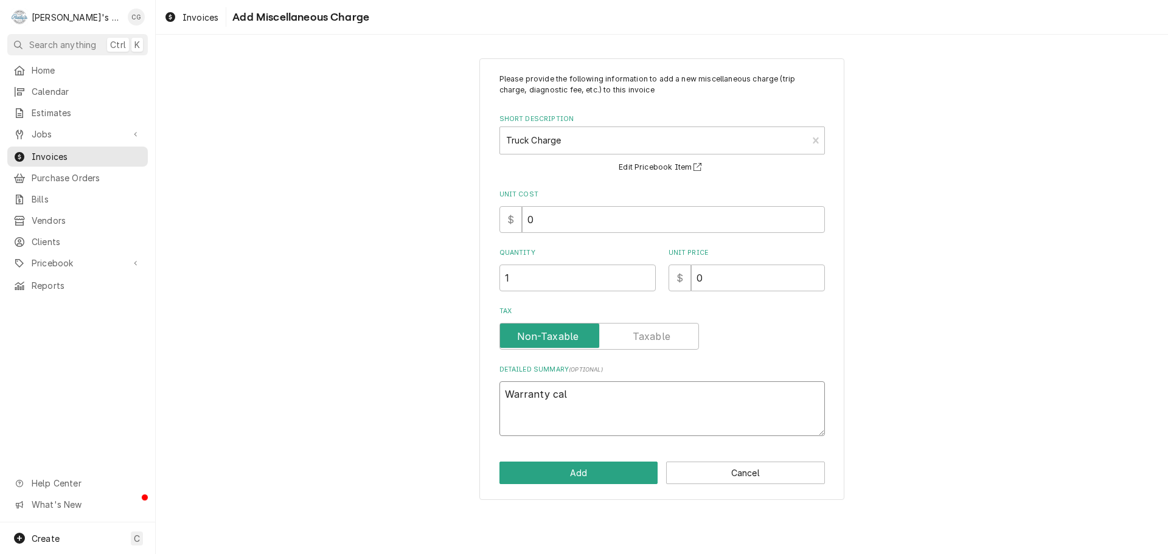
type textarea "x"
type textarea "Warranty call"
click at [614, 473] on button "Add" at bounding box center [578, 473] width 159 height 23
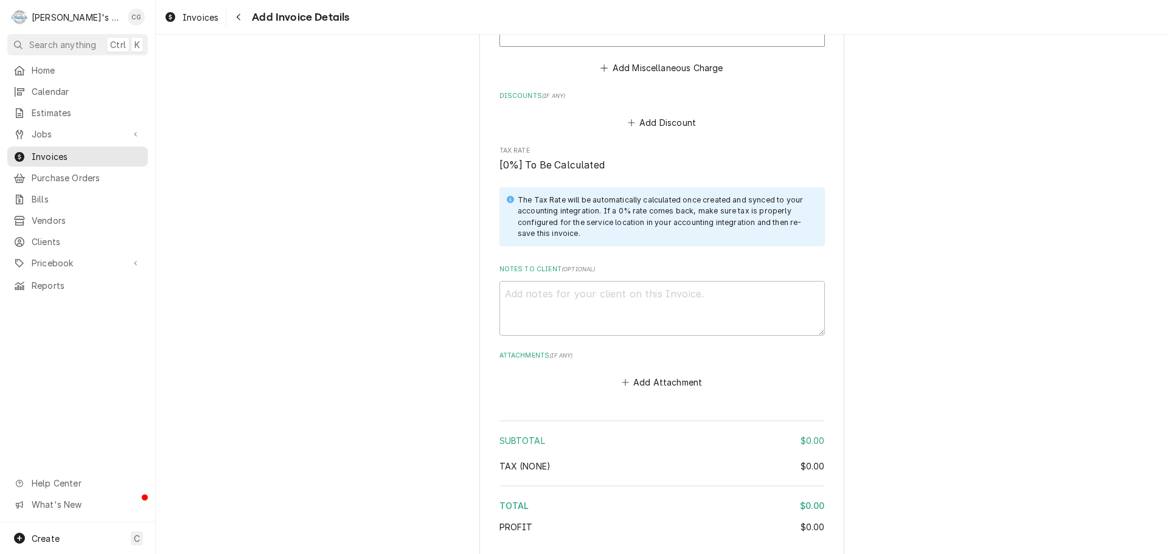
scroll to position [1304, 0]
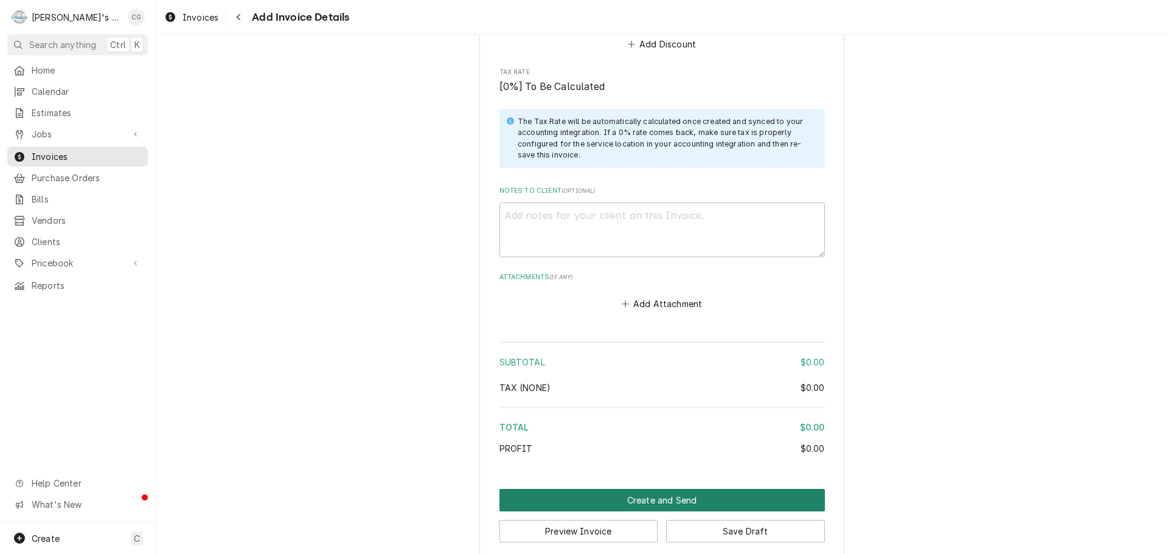
click at [645, 489] on button "Create and Send" at bounding box center [661, 500] width 325 height 23
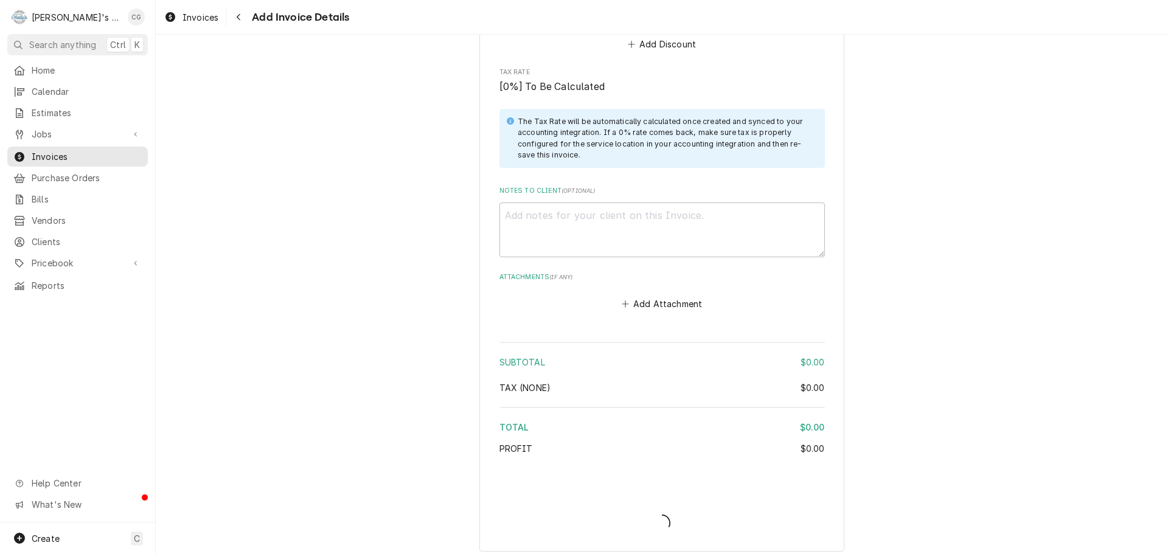
scroll to position [1298, 0]
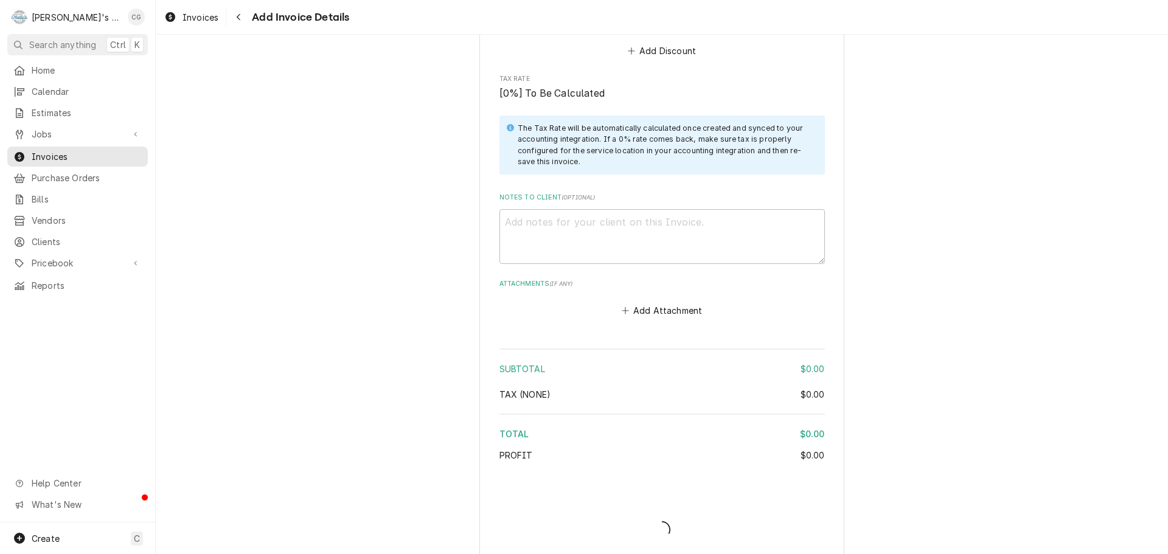
type textarea "x"
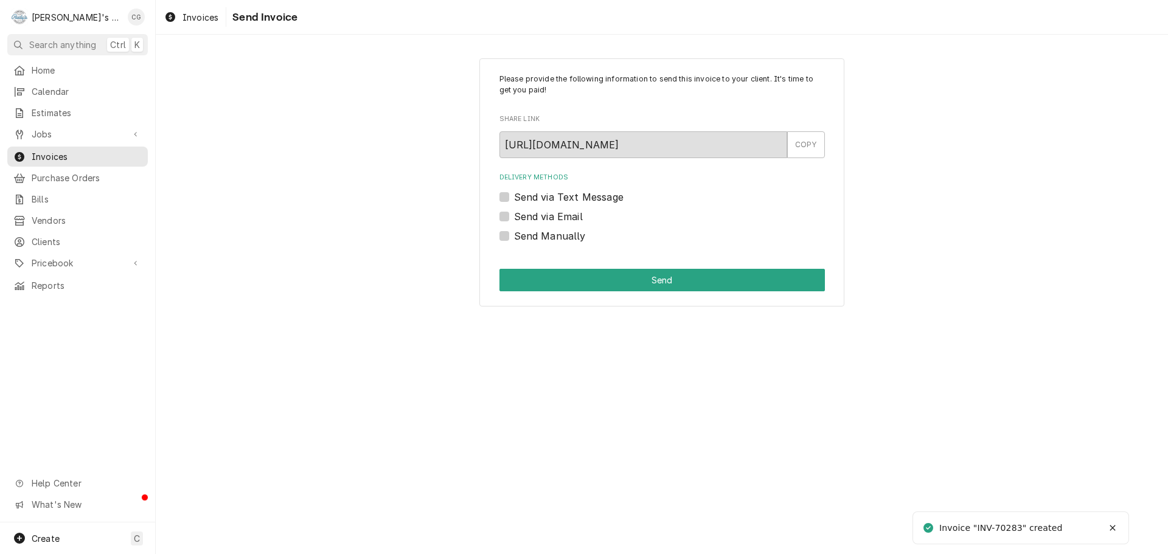
drag, startPoint x: 502, startPoint y: 218, endPoint x: 523, endPoint y: 218, distance: 20.7
click at [514, 219] on label "Send via Email" at bounding box center [548, 216] width 69 height 15
click at [514, 219] on input "Send via Email" at bounding box center [676, 222] width 325 height 27
checkbox input "true"
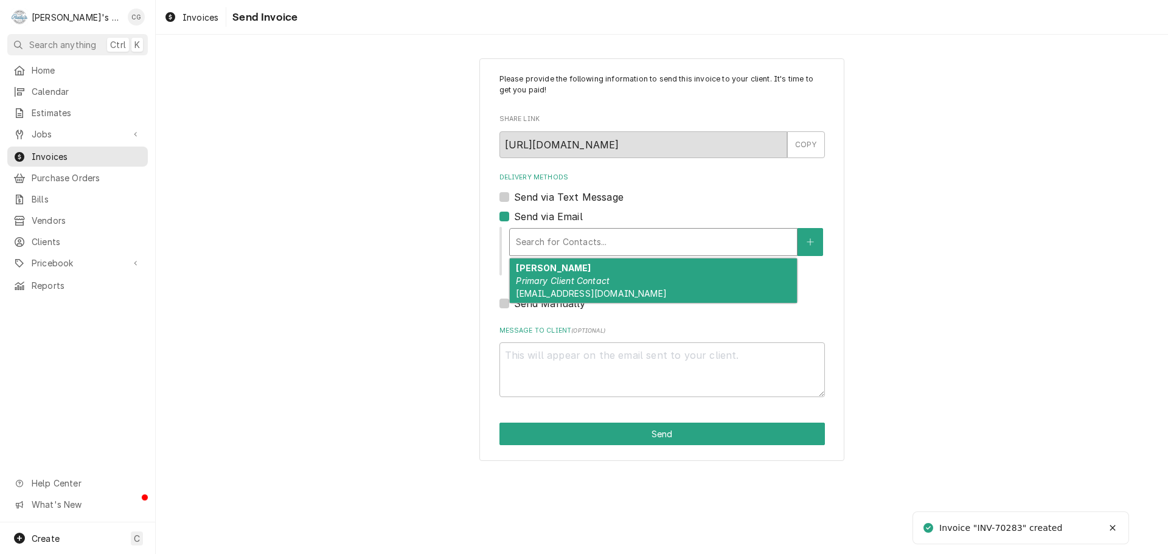
click at [565, 249] on div "Delivery Methods" at bounding box center [653, 242] width 275 height 22
click at [579, 283] on em "Primary Client Contact" at bounding box center [563, 281] width 94 height 10
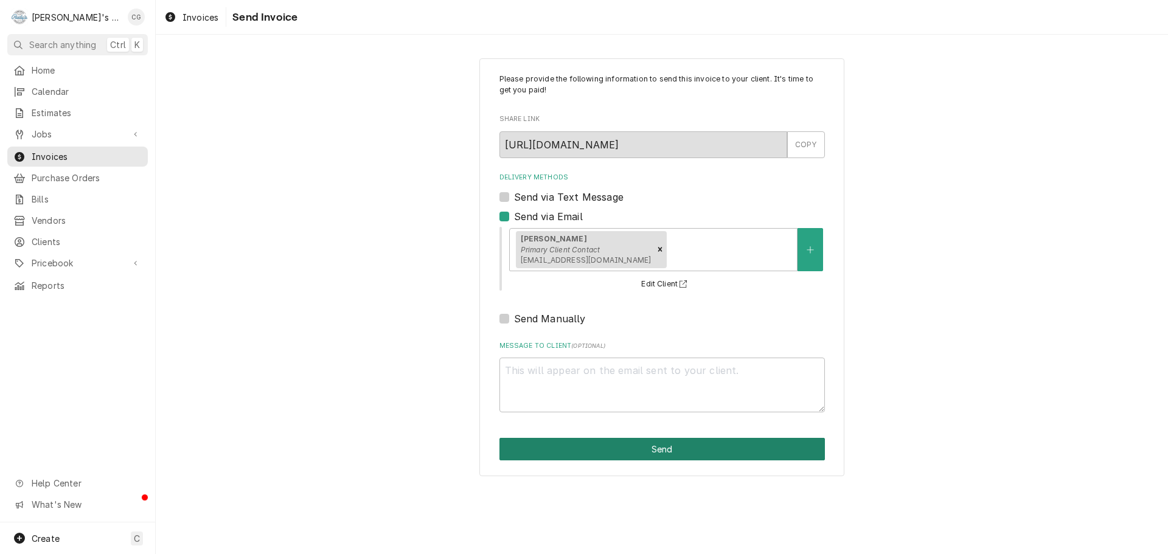
click at [651, 451] on button "Send" at bounding box center [661, 449] width 325 height 23
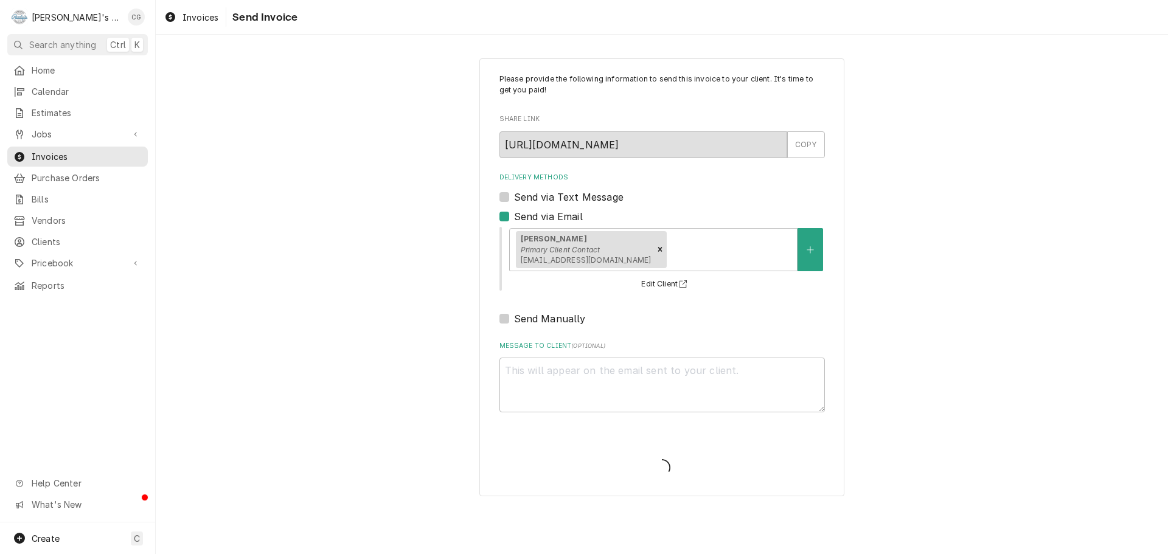
type textarea "x"
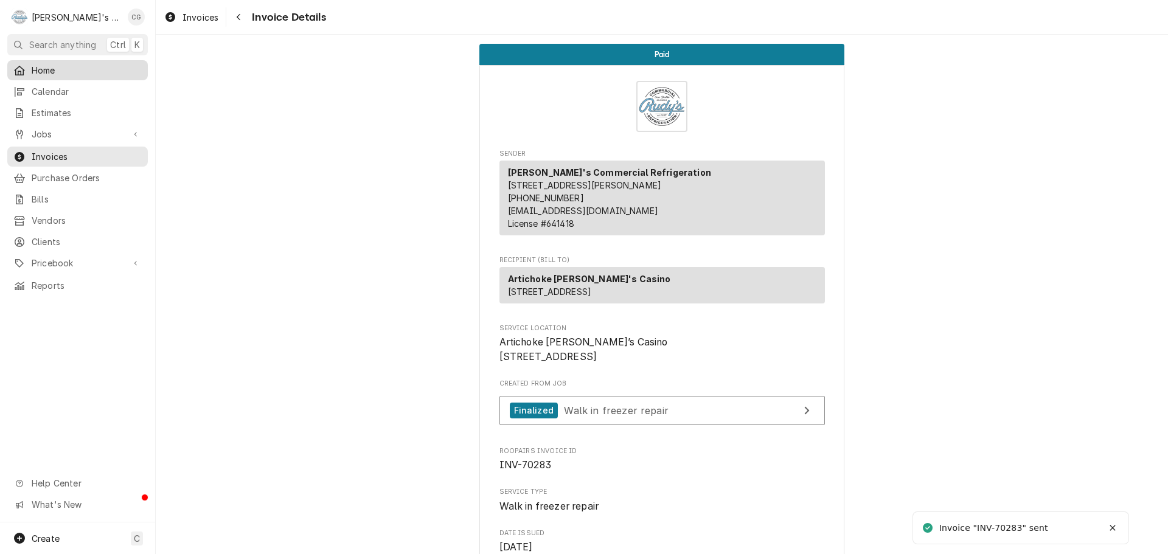
click at [72, 72] on span "Home" at bounding box center [87, 70] width 110 height 13
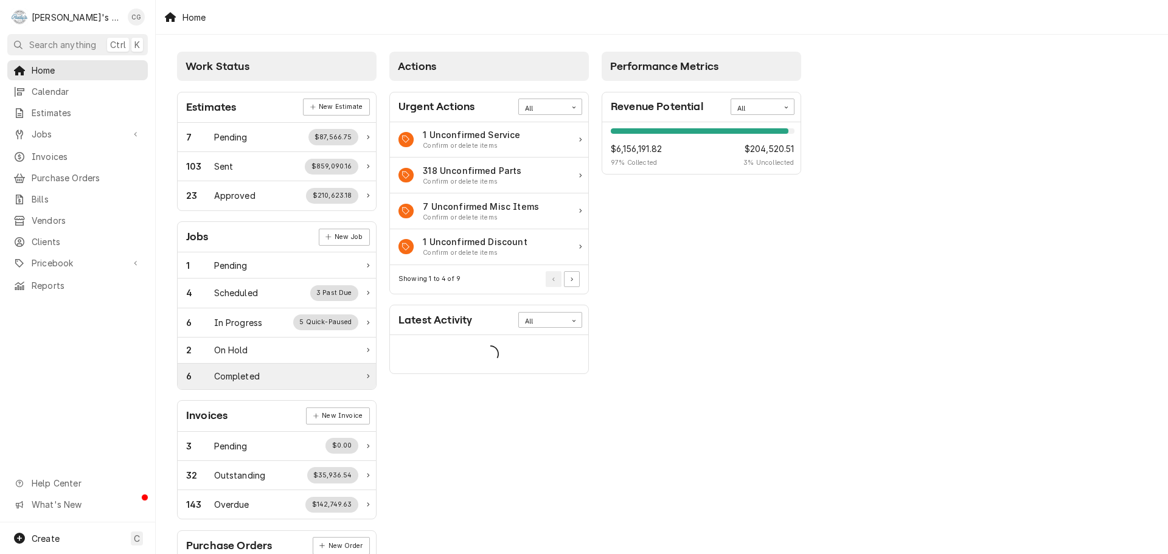
click at [307, 382] on div "6 Completed" at bounding box center [272, 376] width 172 height 13
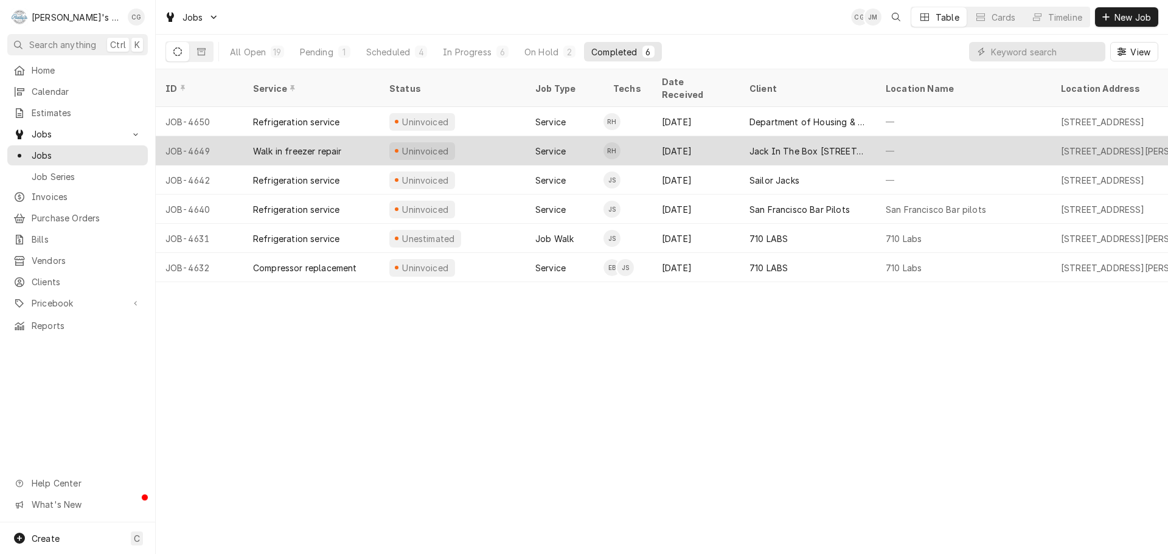
click at [889, 136] on div "—" at bounding box center [963, 150] width 175 height 29
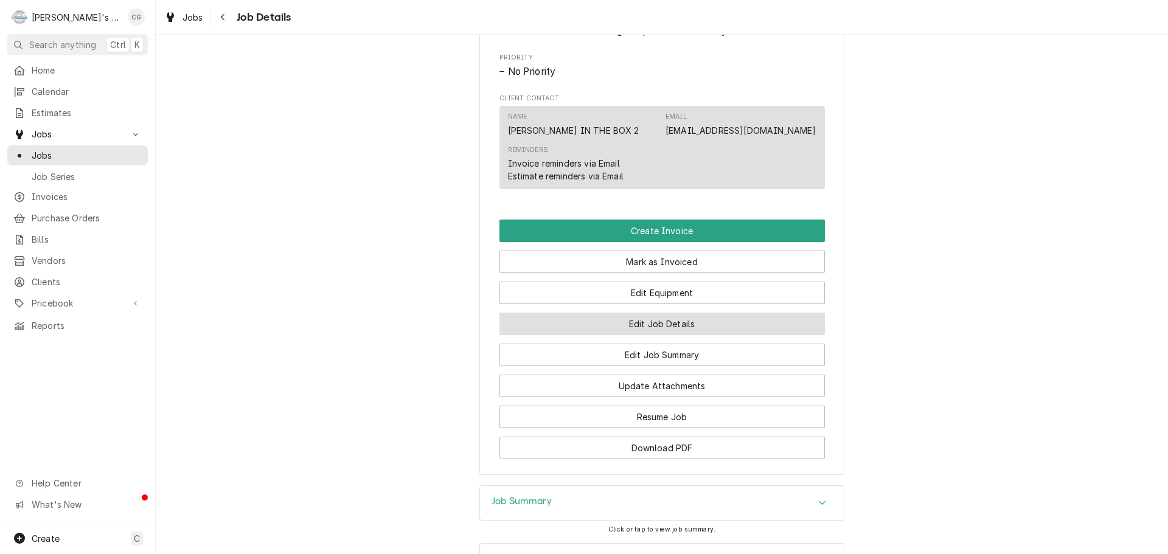
scroll to position [608, 0]
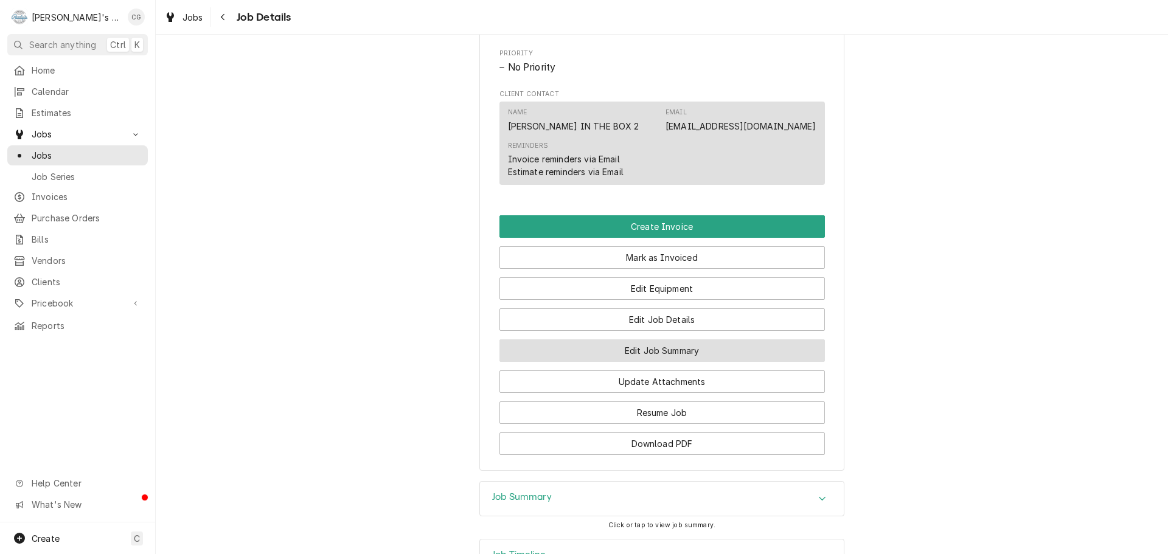
click at [706, 362] on button "Edit Job Summary" at bounding box center [661, 350] width 325 height 23
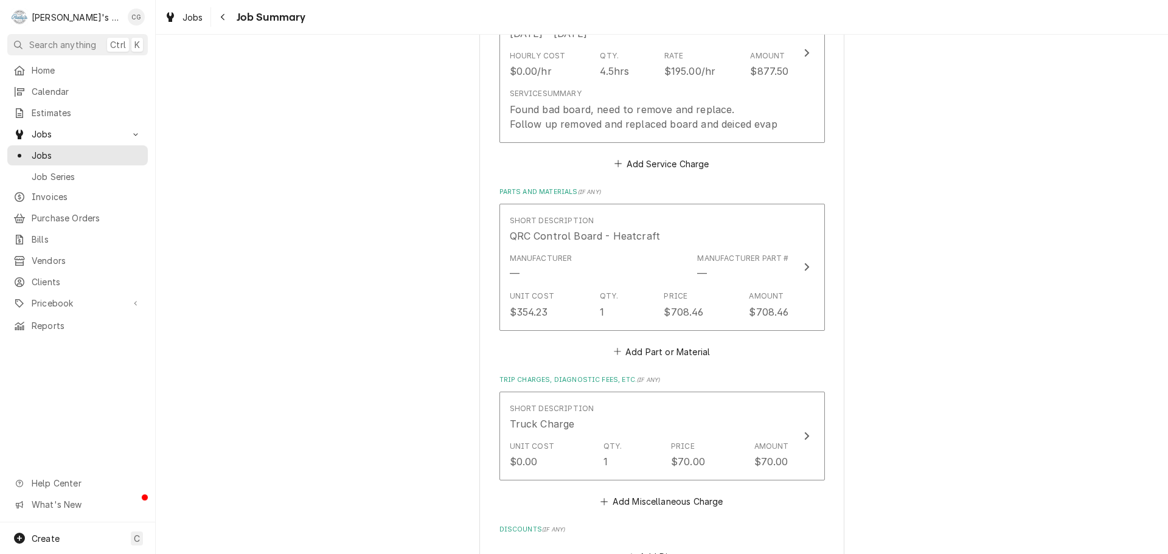
scroll to position [284, 0]
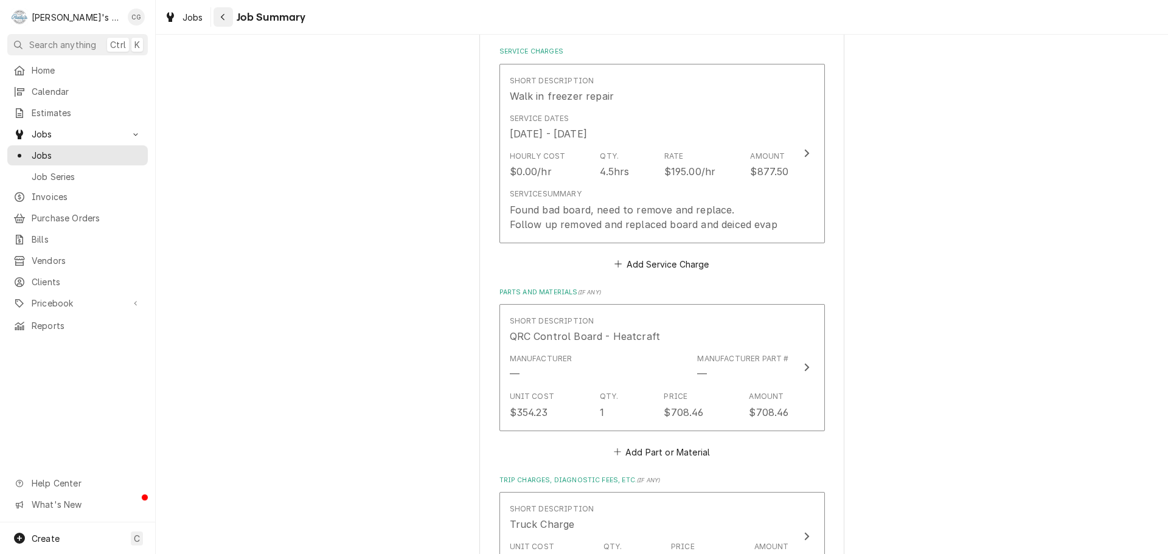
click at [223, 22] on div "Navigate back" at bounding box center [223, 17] width 12 height 12
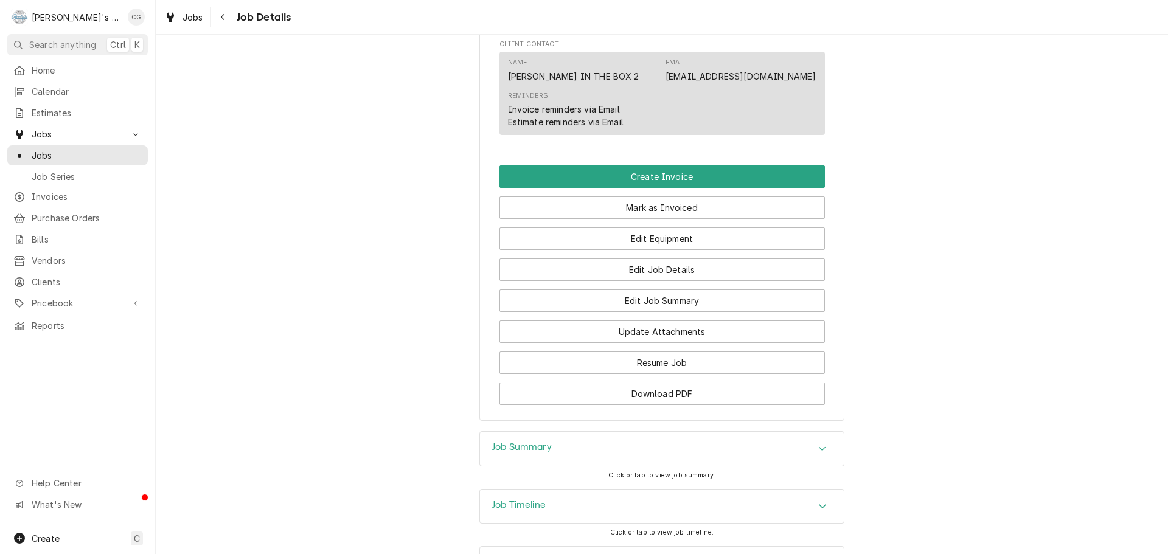
scroll to position [669, 0]
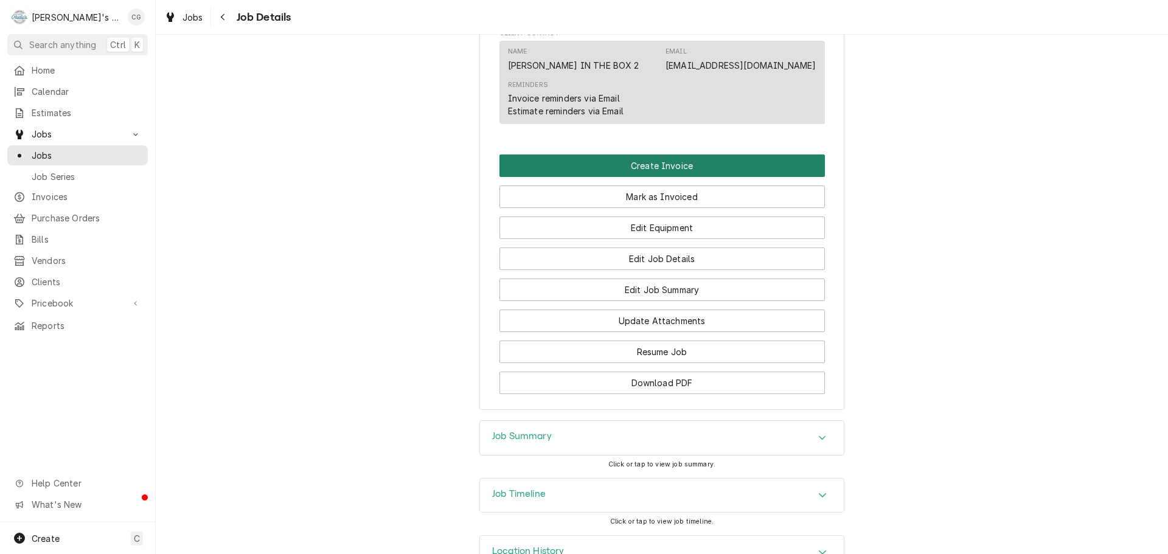
click at [744, 177] on button "Create Invoice" at bounding box center [661, 166] width 325 height 23
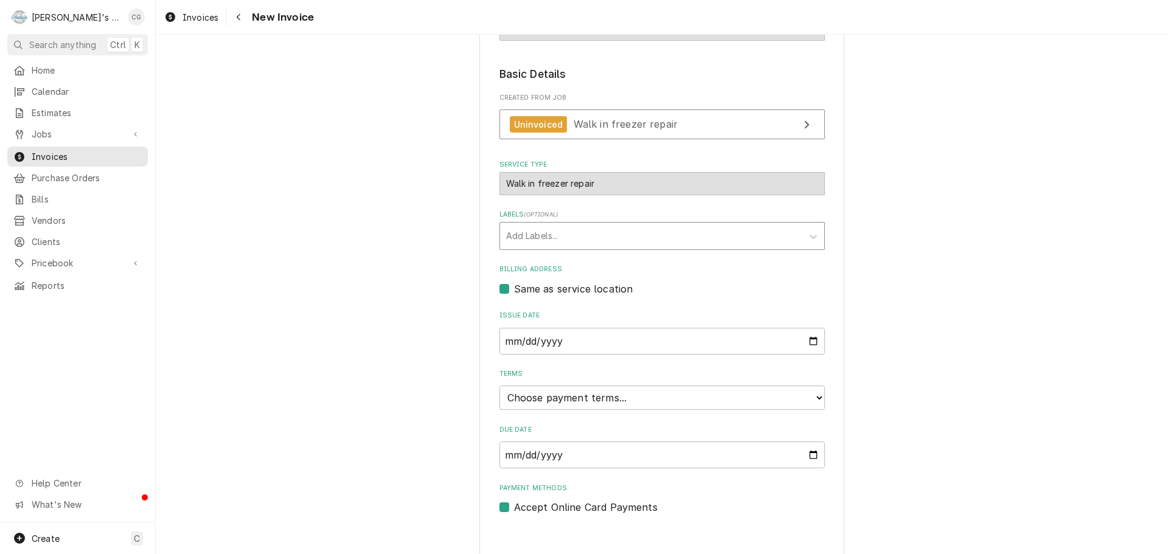
scroll to position [186, 0]
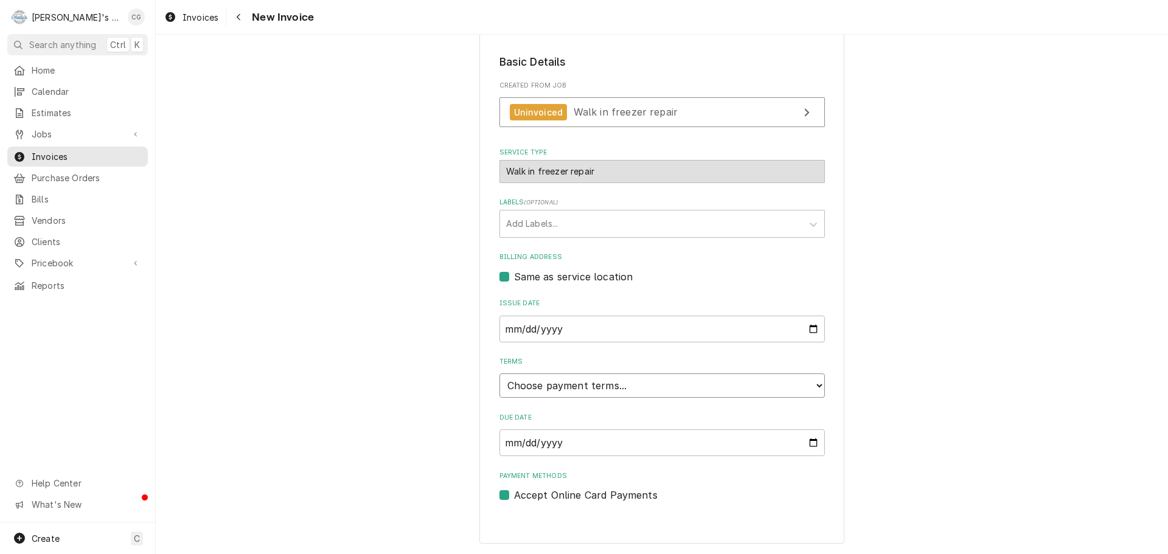
click at [565, 386] on select "Choose payment terms... Same Day Net 7 Net 14 Net 21 Net 30 Net 45 Net 60 Net 90" at bounding box center [661, 386] width 325 height 24
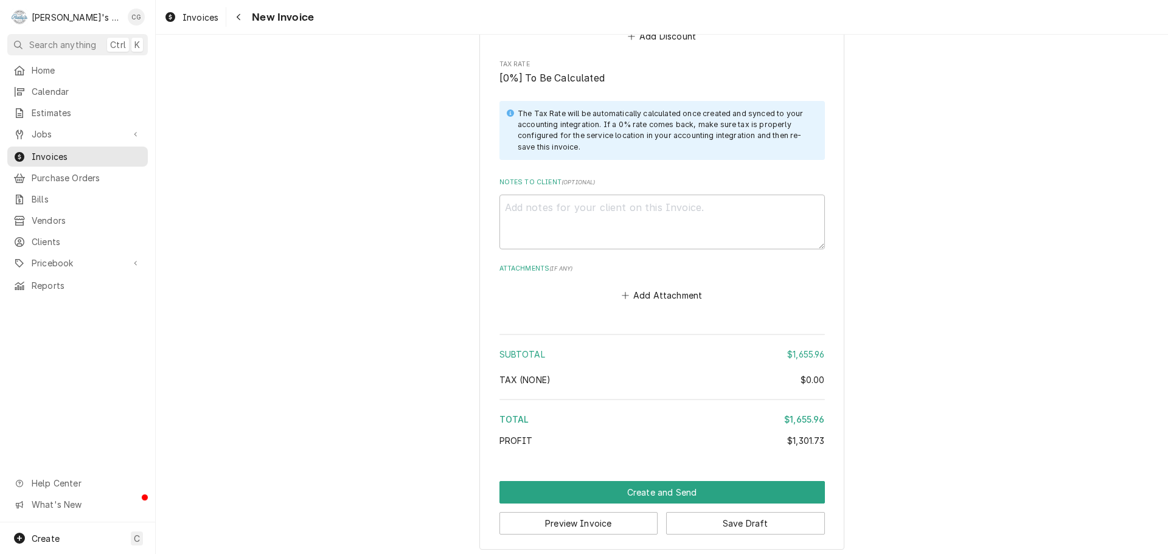
scroll to position [1439, 0]
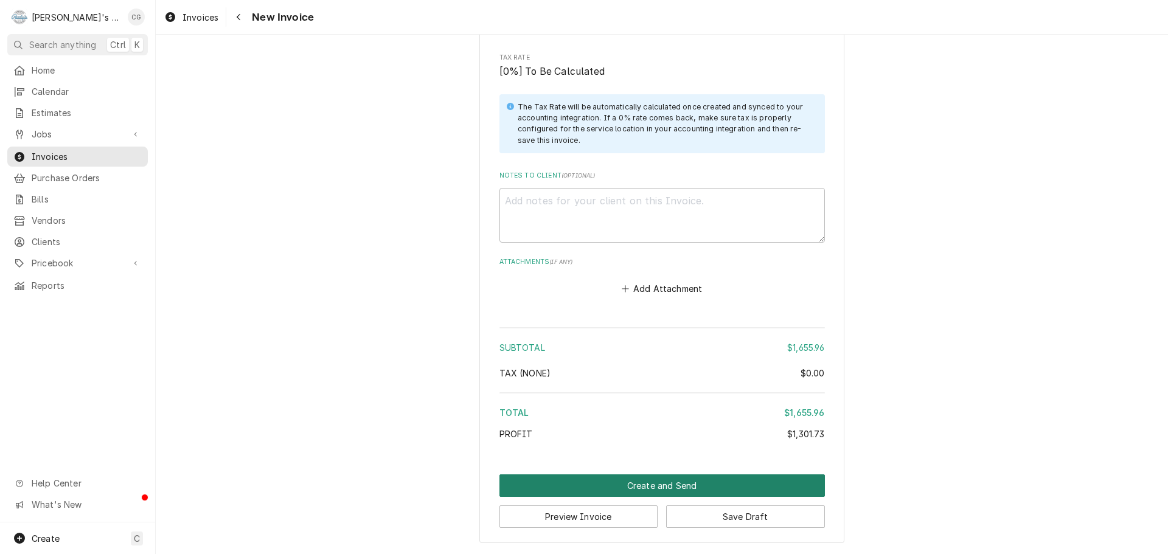
click at [658, 481] on button "Create and Send" at bounding box center [661, 485] width 325 height 23
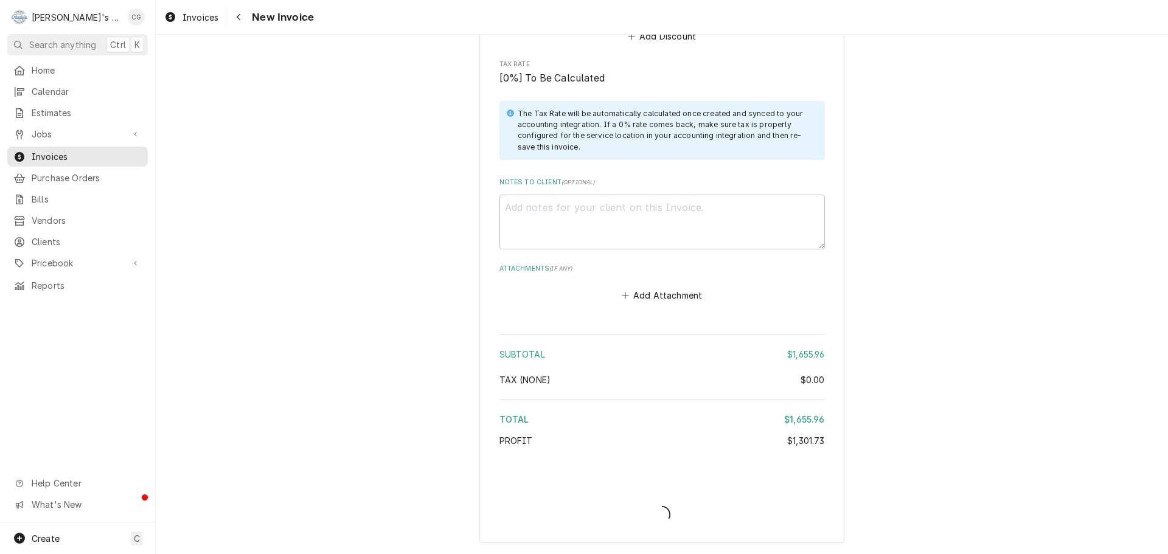
type textarea "x"
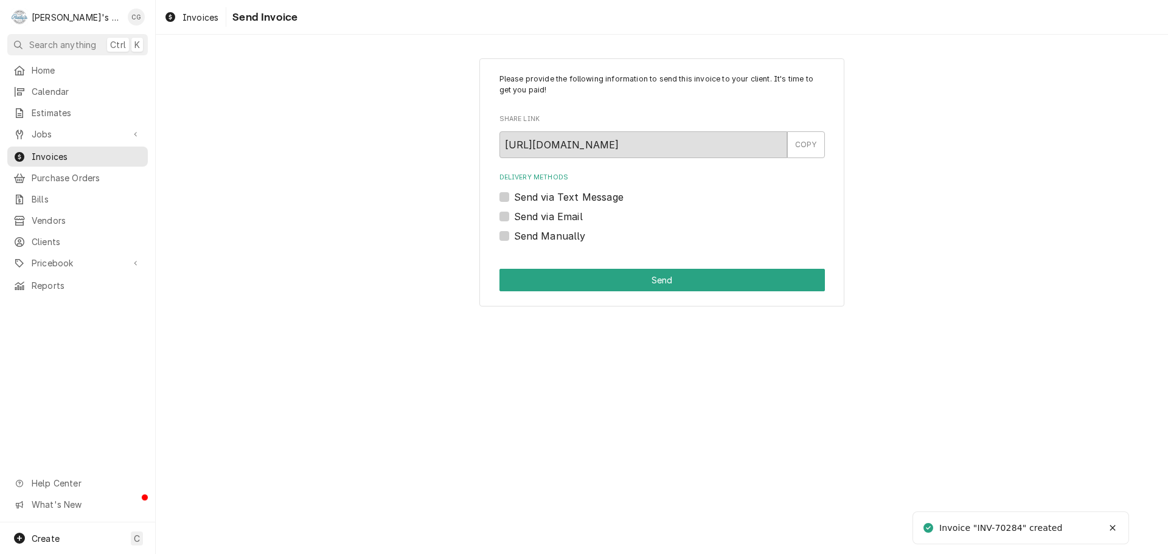
click at [514, 212] on label "Send via Email" at bounding box center [548, 216] width 69 height 15
click at [514, 212] on input "Send via Email" at bounding box center [676, 222] width 325 height 27
checkbox input "true"
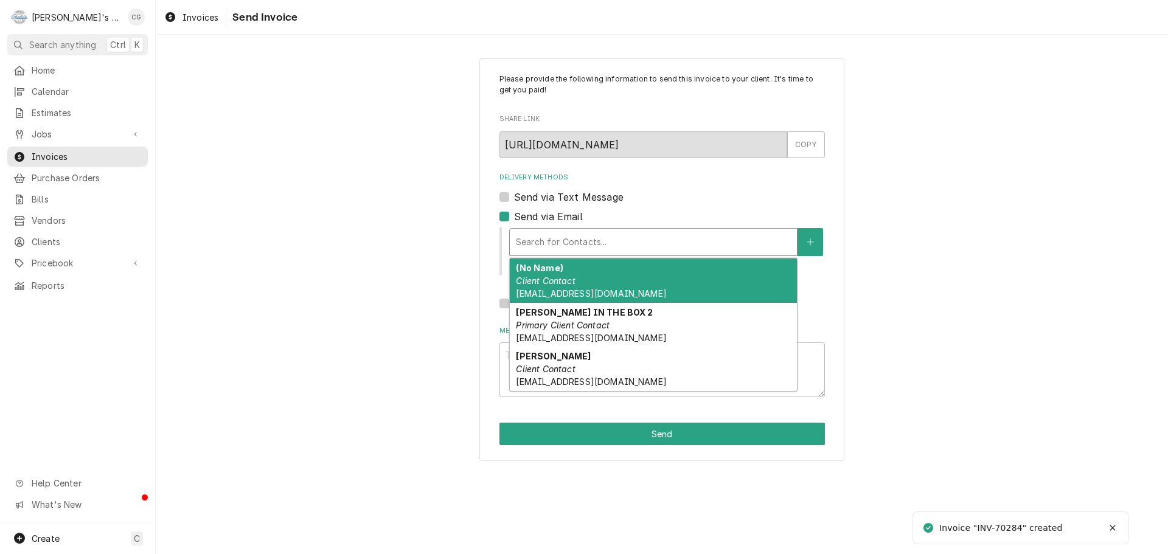
click at [589, 242] on div "Delivery Methods" at bounding box center [653, 242] width 275 height 22
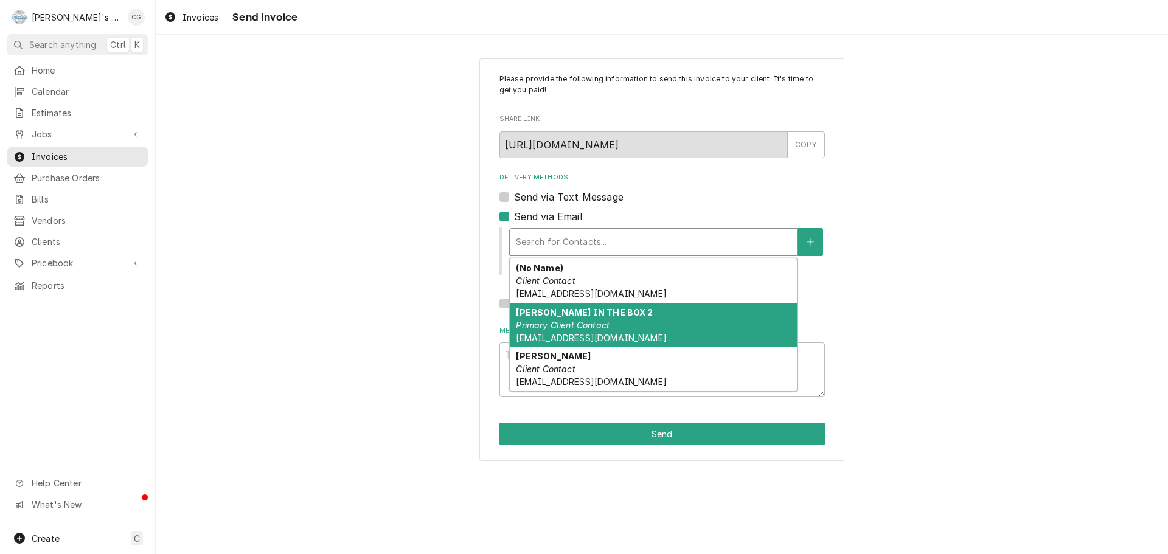
click at [583, 314] on strong "JACK IN THE BOX 2" at bounding box center [584, 312] width 137 height 10
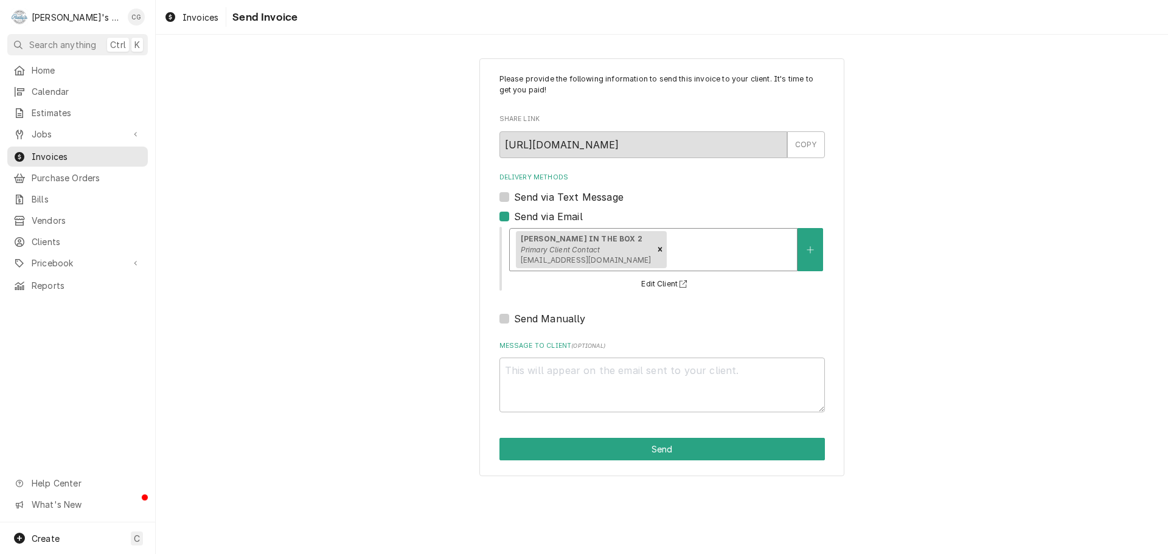
click at [707, 249] on div "Delivery Methods" at bounding box center [730, 249] width 122 height 22
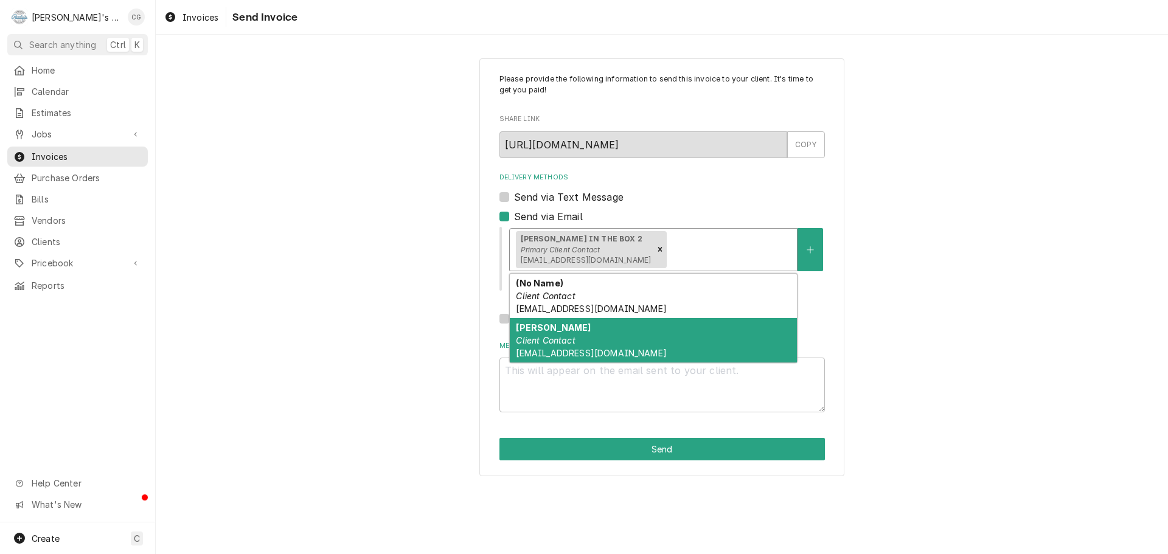
click at [617, 333] on div "Jose Lopez Client Contact jesuslopezg86@icloud.com" at bounding box center [653, 340] width 287 height 44
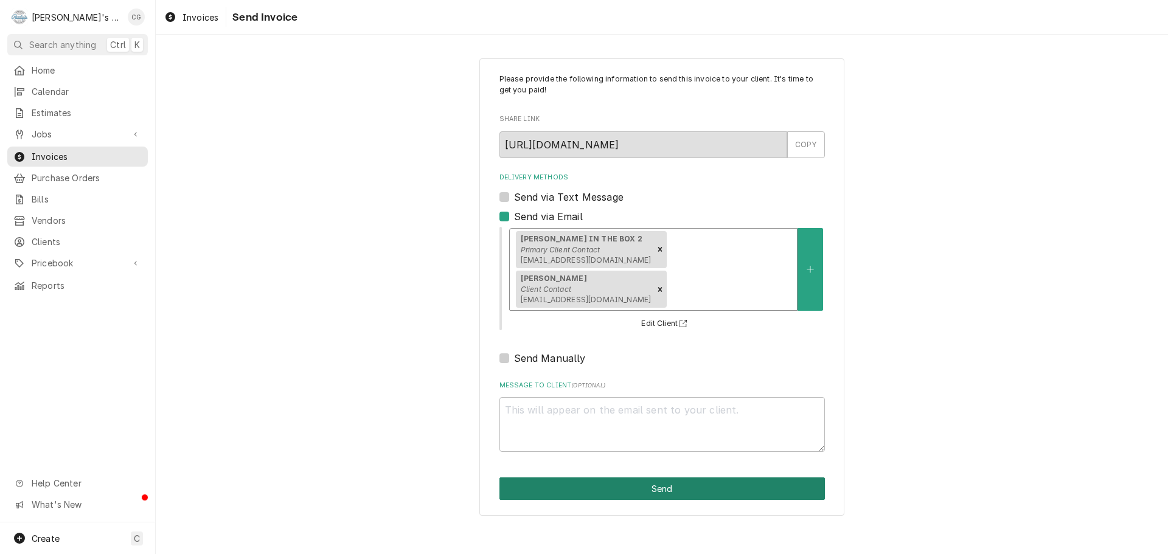
click at [680, 478] on button "Send" at bounding box center [661, 489] width 325 height 23
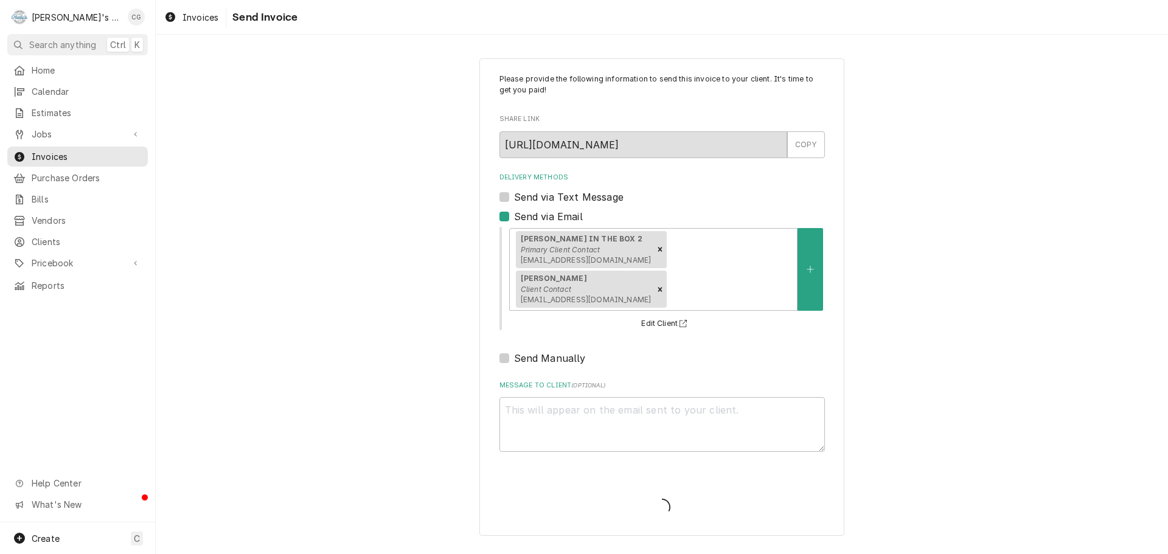
type textarea "x"
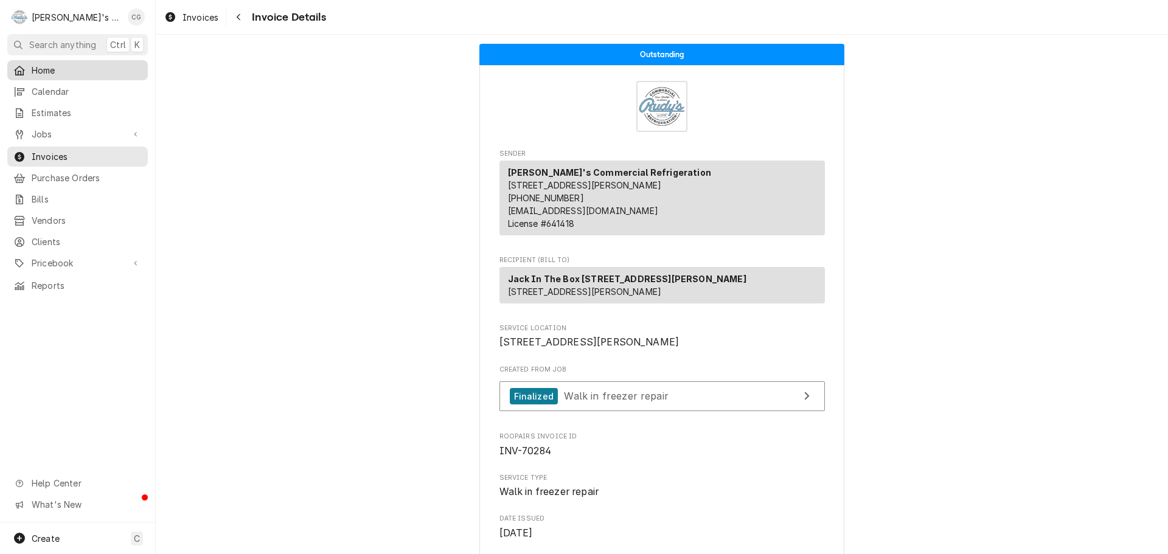
click at [97, 72] on span "Home" at bounding box center [87, 70] width 110 height 13
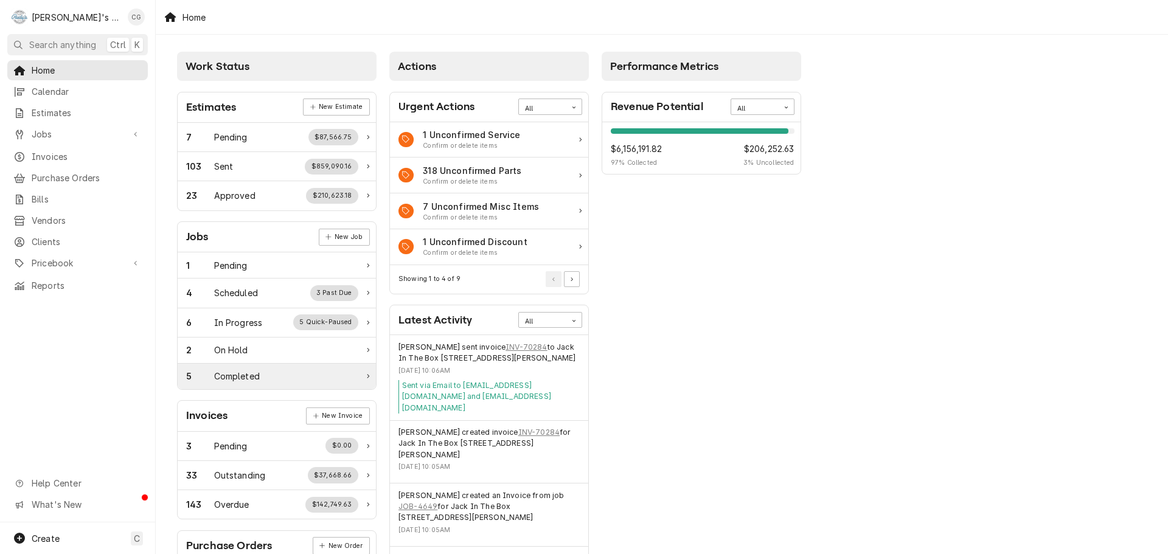
click at [218, 378] on div "Completed" at bounding box center [237, 376] width 46 height 13
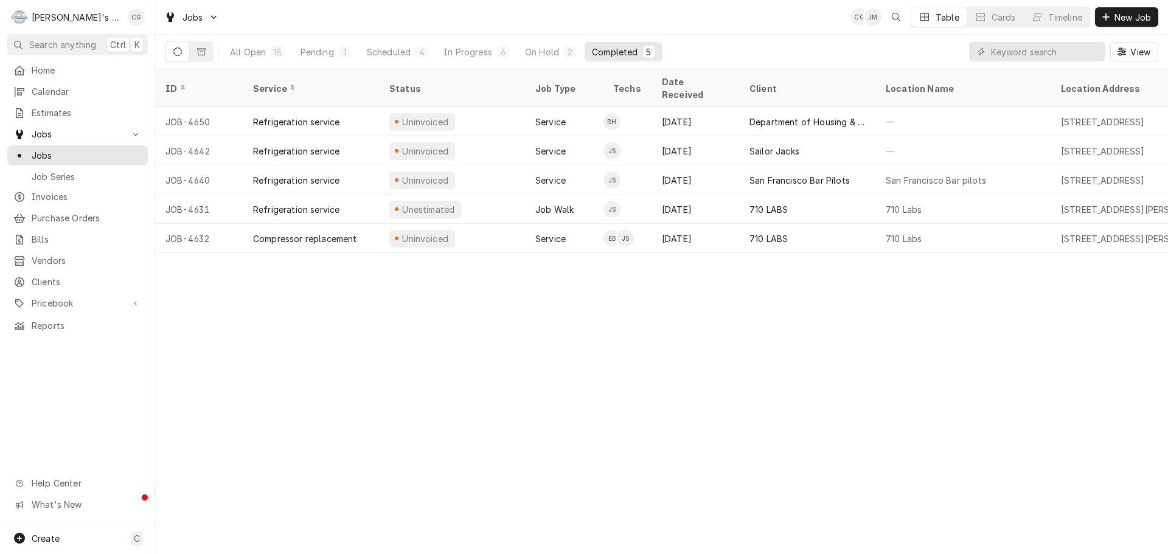
click at [886, 340] on div "ID Service Status Job Type Techs Date Received Client Location Name Location Ad…" at bounding box center [662, 311] width 1012 height 485
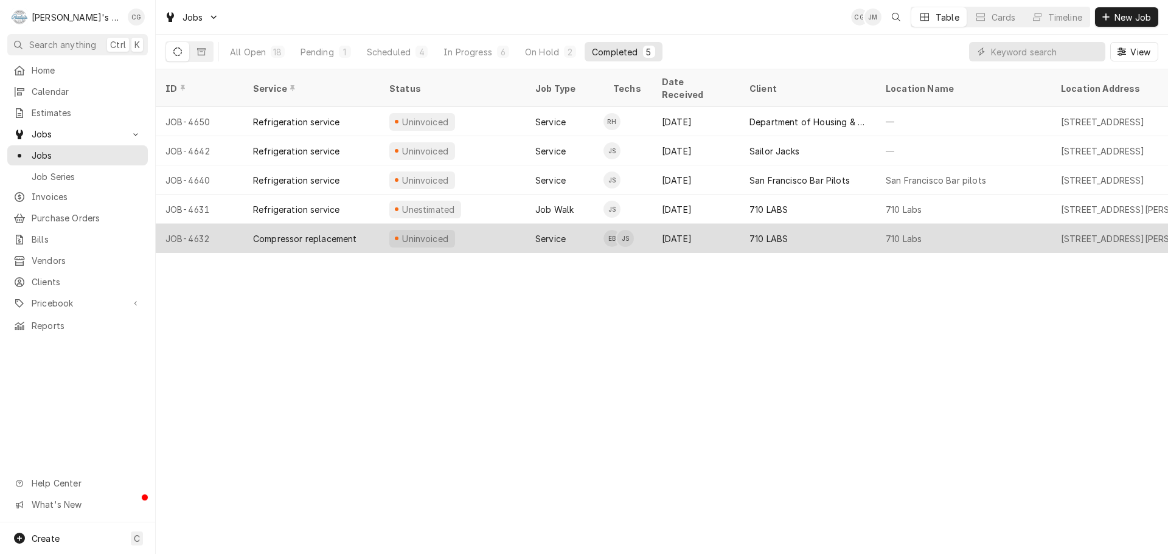
click at [914, 232] on div "710 Labs" at bounding box center [904, 238] width 36 height 13
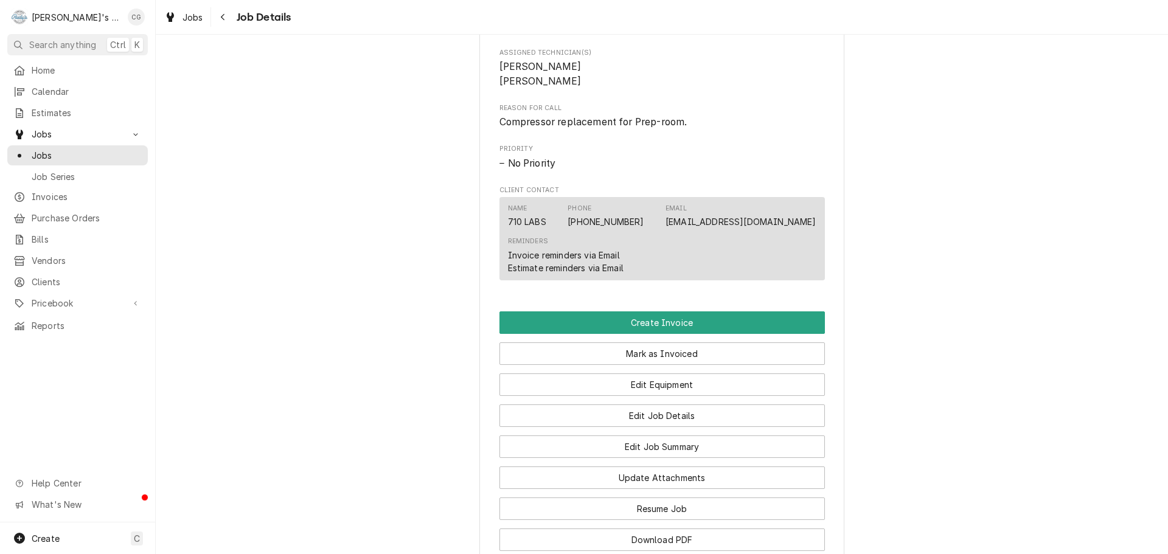
scroll to position [669, 0]
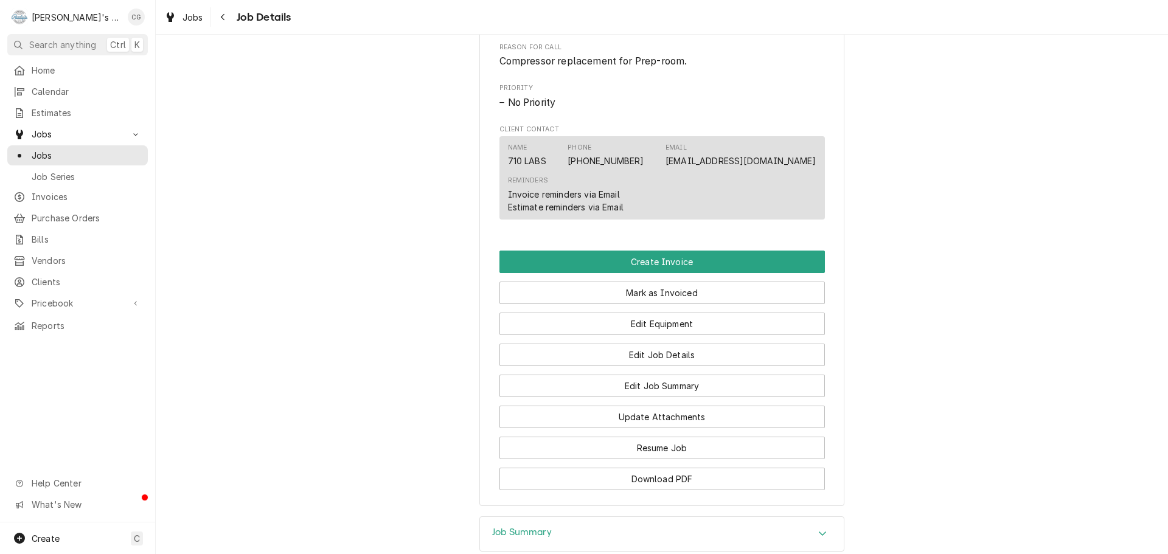
click at [662, 397] on button "Edit Job Summary" at bounding box center [661, 386] width 325 height 23
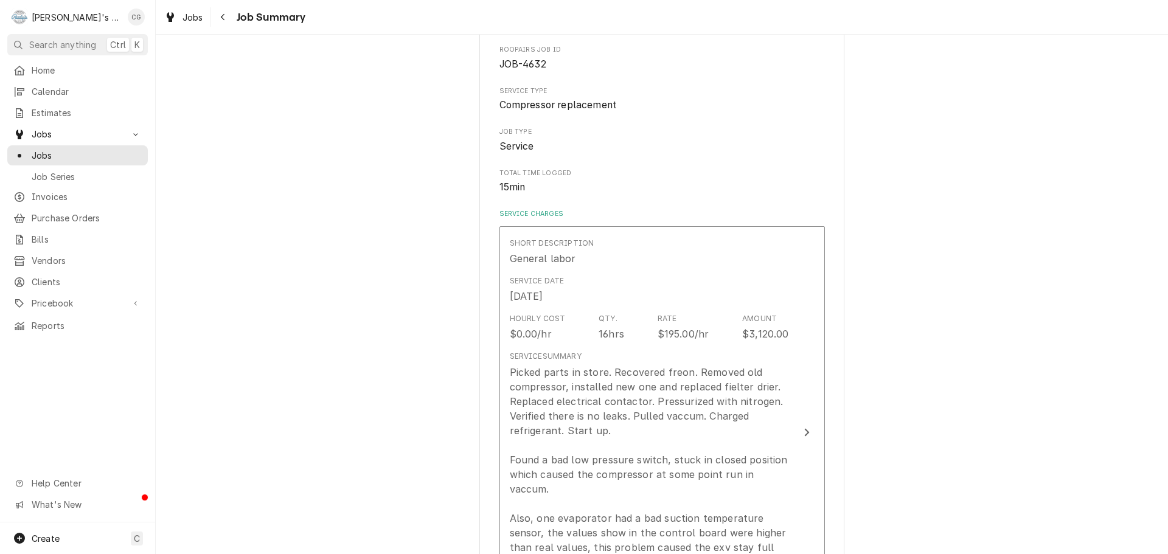
scroll to position [182, 0]
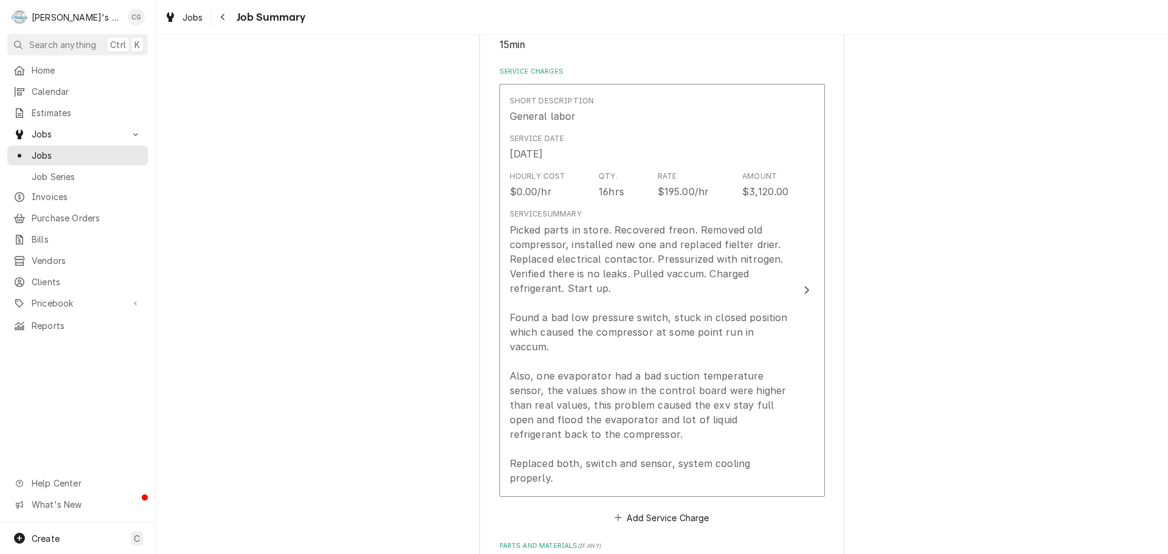
scroll to position [304, 0]
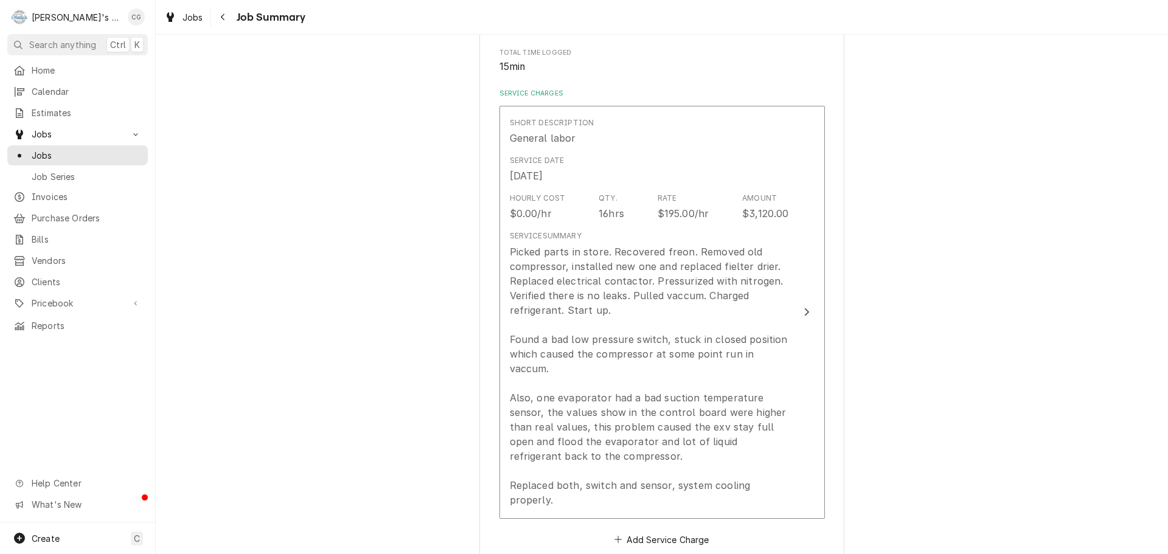
scroll to position [243, 0]
click at [220, 17] on icon "Navigate back" at bounding box center [222, 17] width 5 height 9
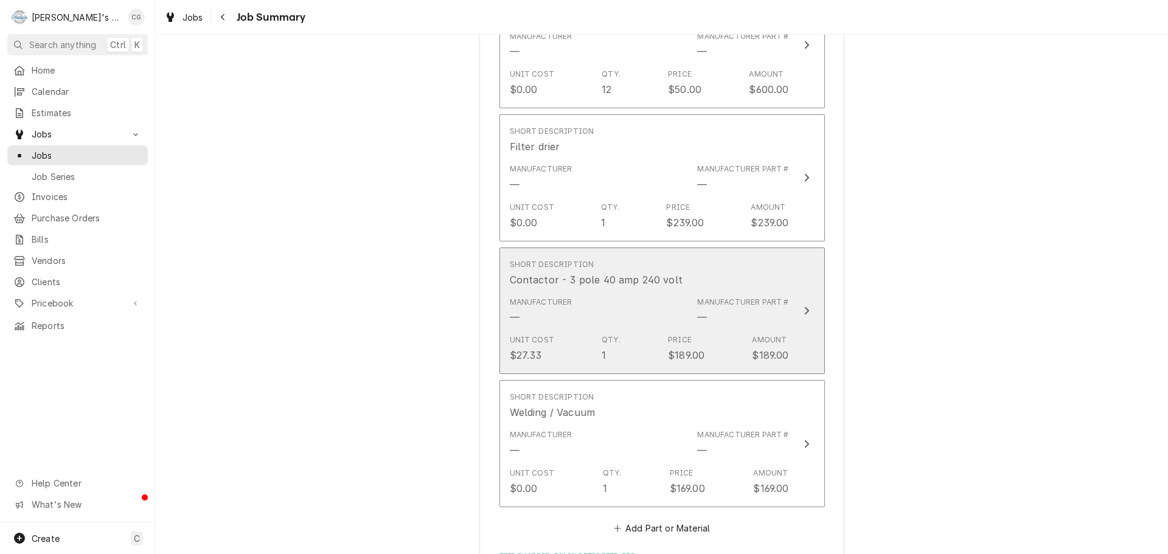
scroll to position [1081, 0]
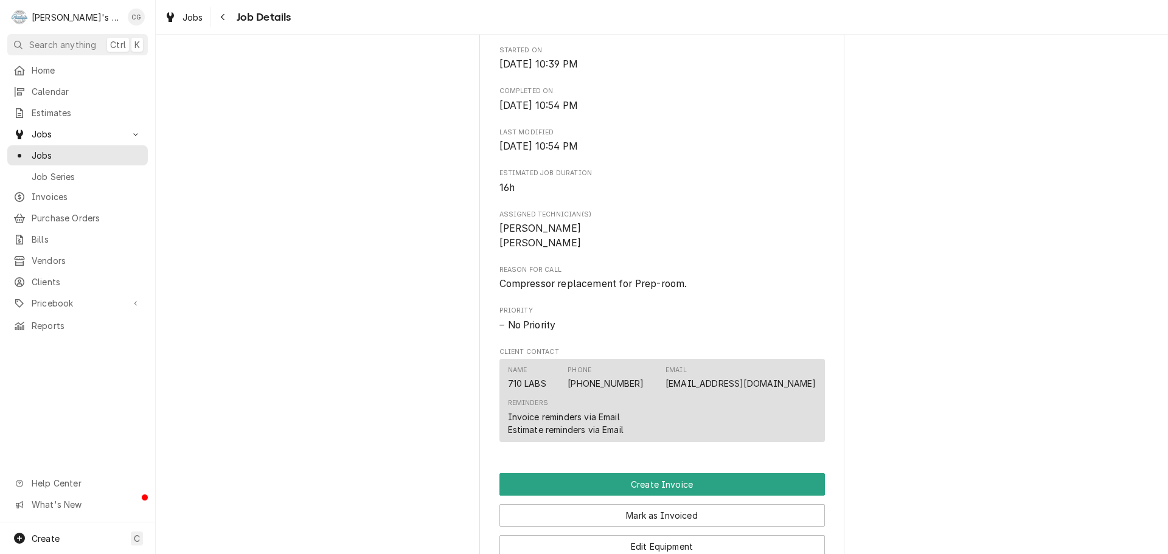
scroll to position [608, 0]
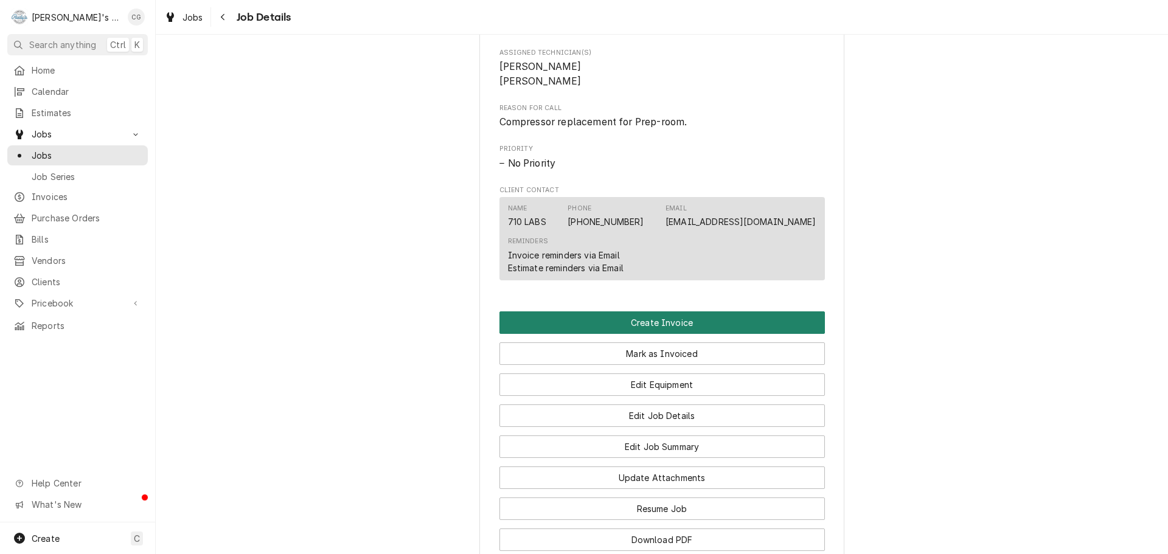
click at [710, 333] on button "Create Invoice" at bounding box center [661, 322] width 325 height 23
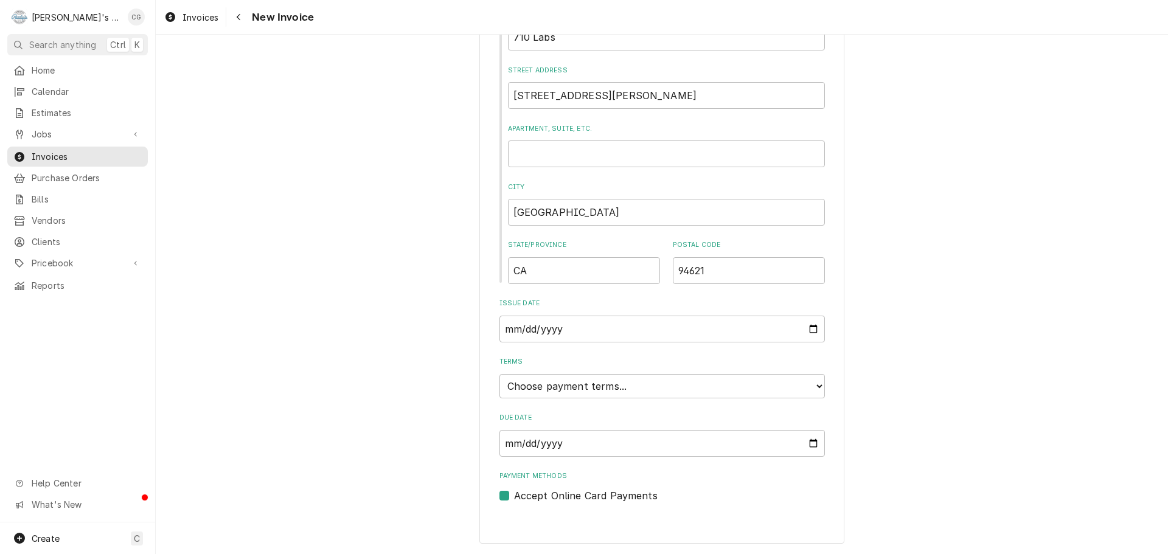
scroll to position [468, 0]
click at [556, 389] on select "Choose payment terms... Same Day Net 7 Net 14 Net 21 Net 30 Net 45 Net 60 Net 90" at bounding box center [661, 386] width 325 height 24
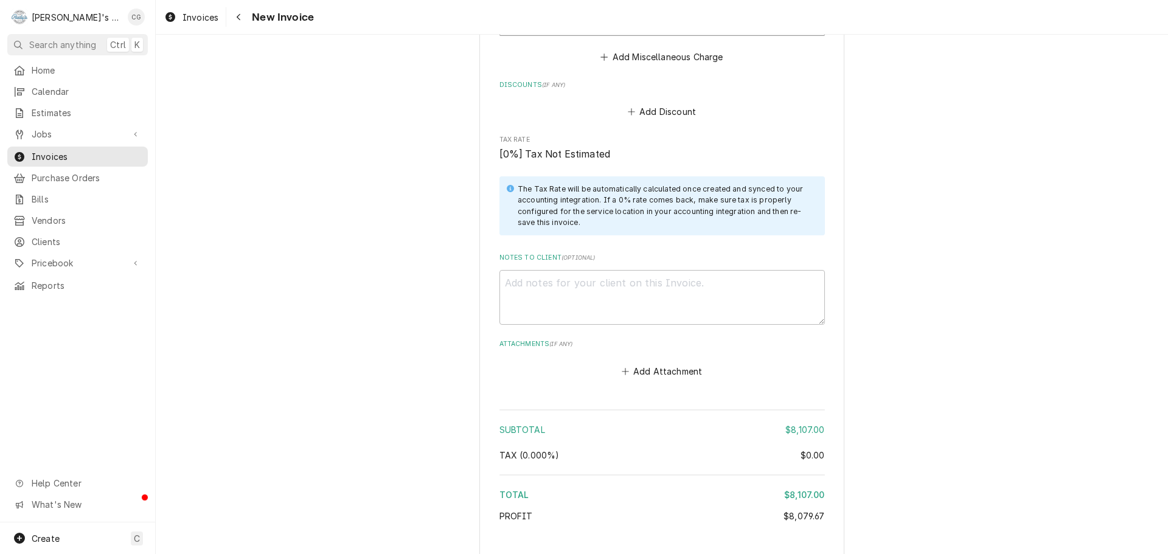
scroll to position [2641, 0]
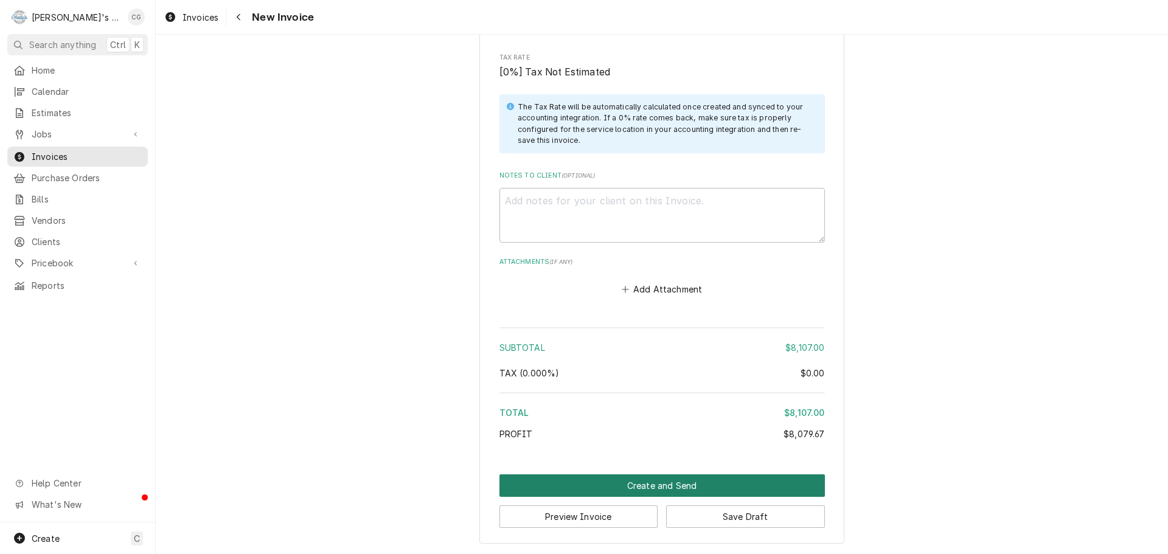
click at [752, 484] on button "Create and Send" at bounding box center [661, 485] width 325 height 23
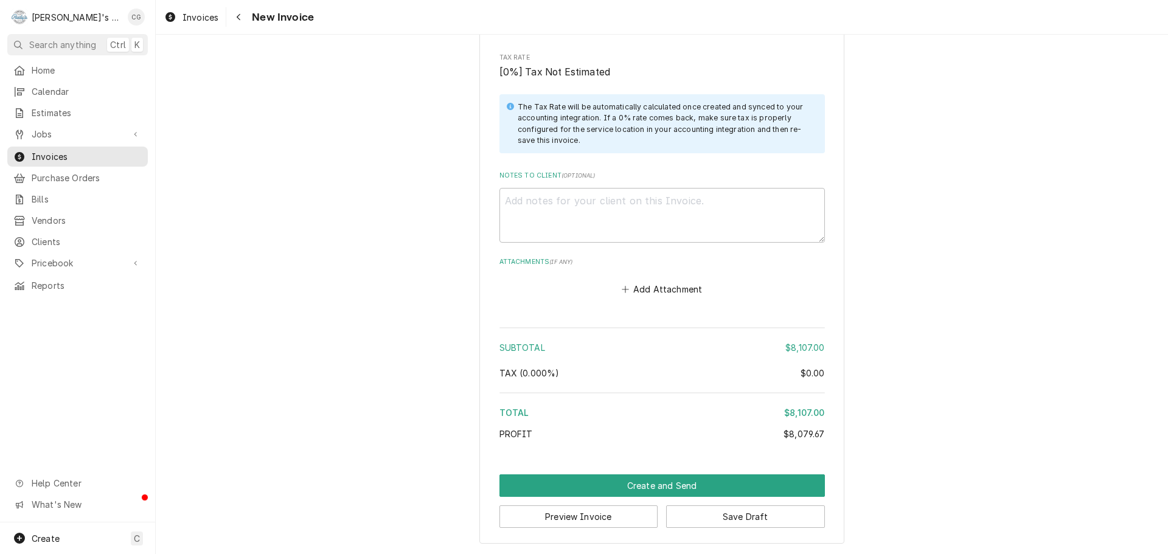
scroll to position [2635, 0]
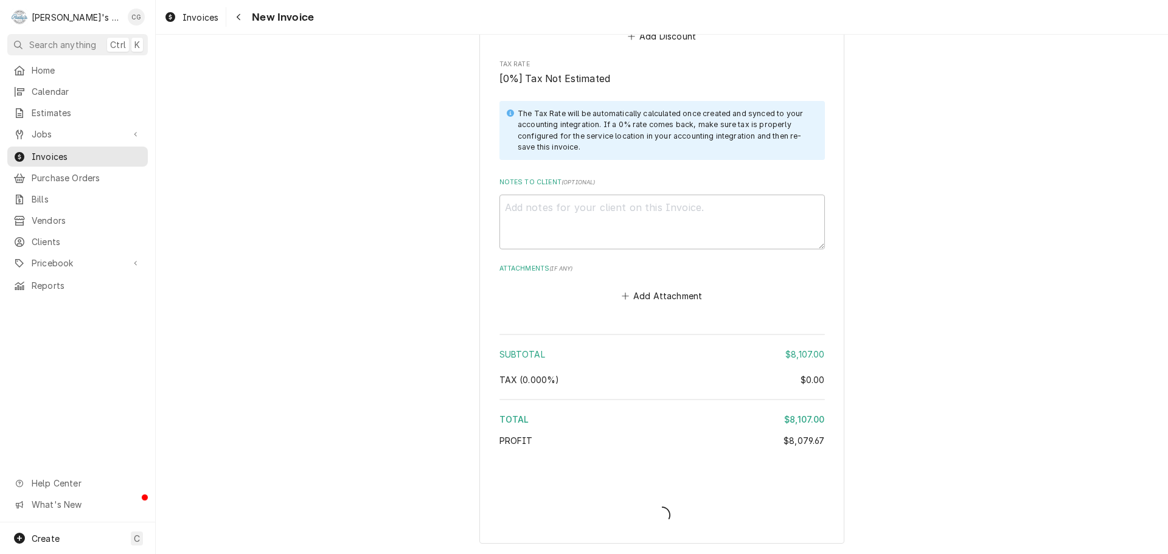
type textarea "x"
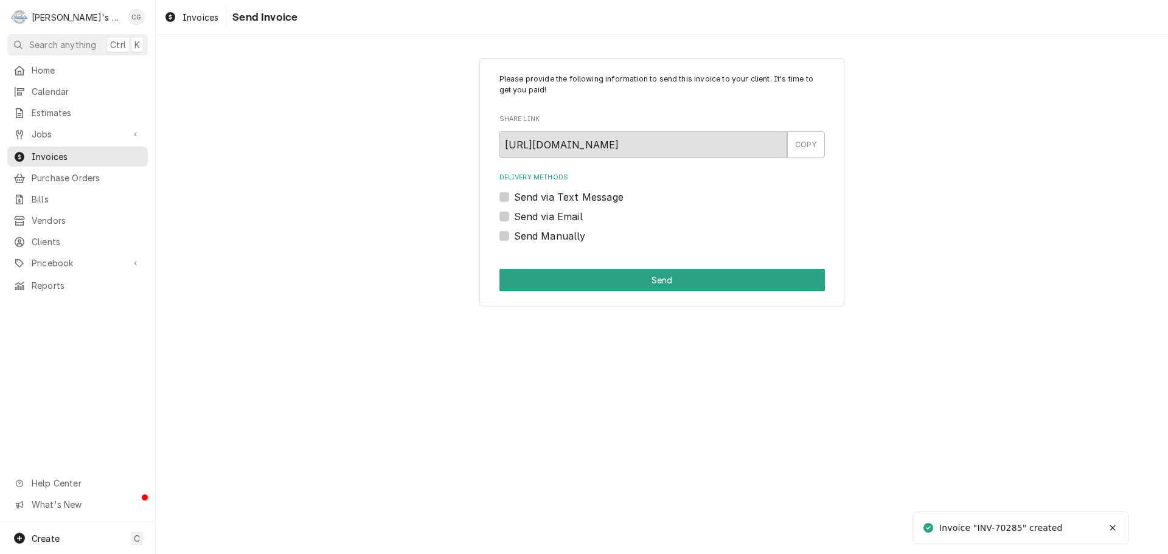
click at [514, 218] on label "Send via Email" at bounding box center [548, 216] width 69 height 15
click at [514, 218] on input "Send via Email" at bounding box center [676, 222] width 325 height 27
checkbox input "true"
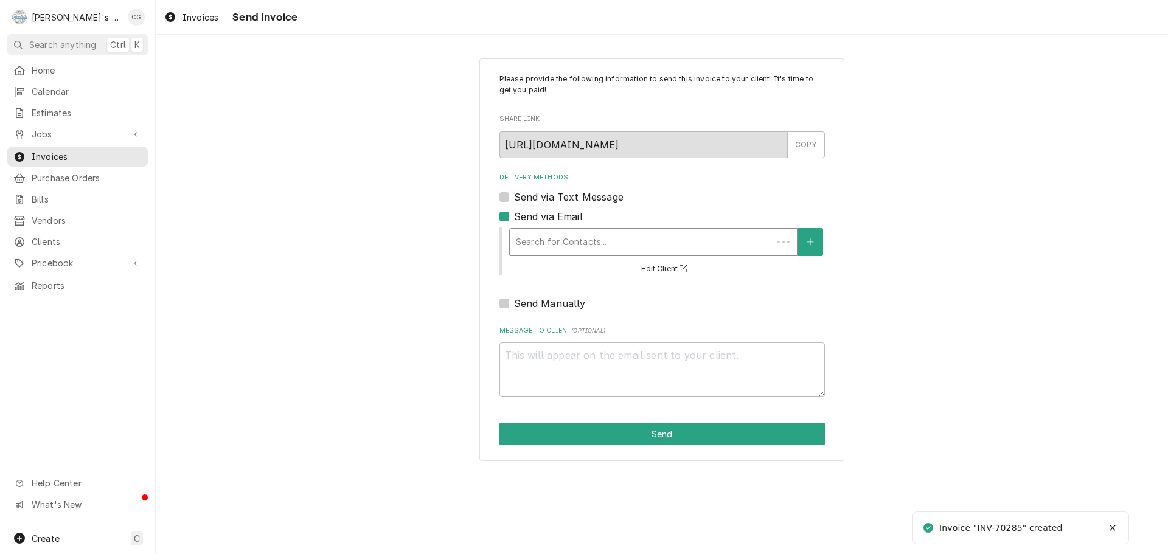
click at [587, 238] on div "Delivery Methods" at bounding box center [641, 242] width 251 height 22
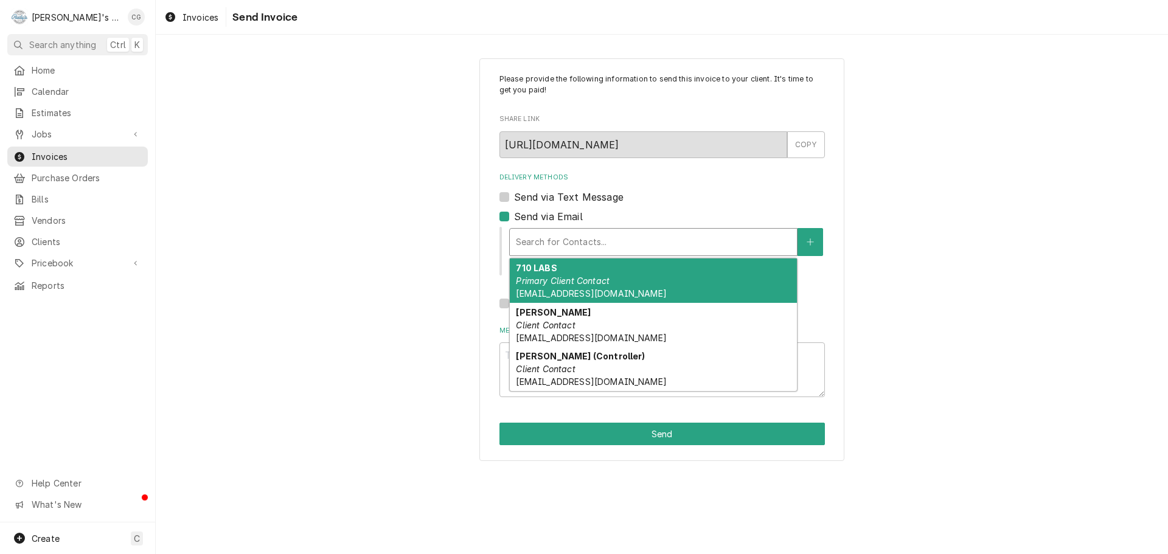
click at [588, 280] on em "Primary Client Contact" at bounding box center [563, 281] width 94 height 10
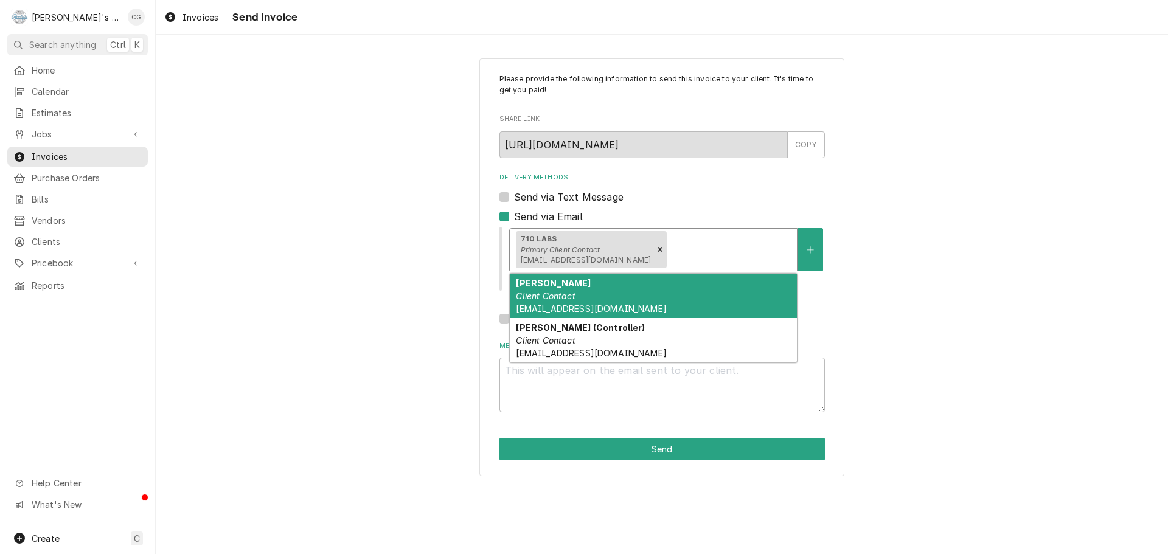
click at [669, 241] on div "Delivery Methods" at bounding box center [730, 249] width 122 height 22
click at [606, 294] on div "Ashish Tamrakar Client Contact ashish@710labs.com" at bounding box center [653, 296] width 287 height 44
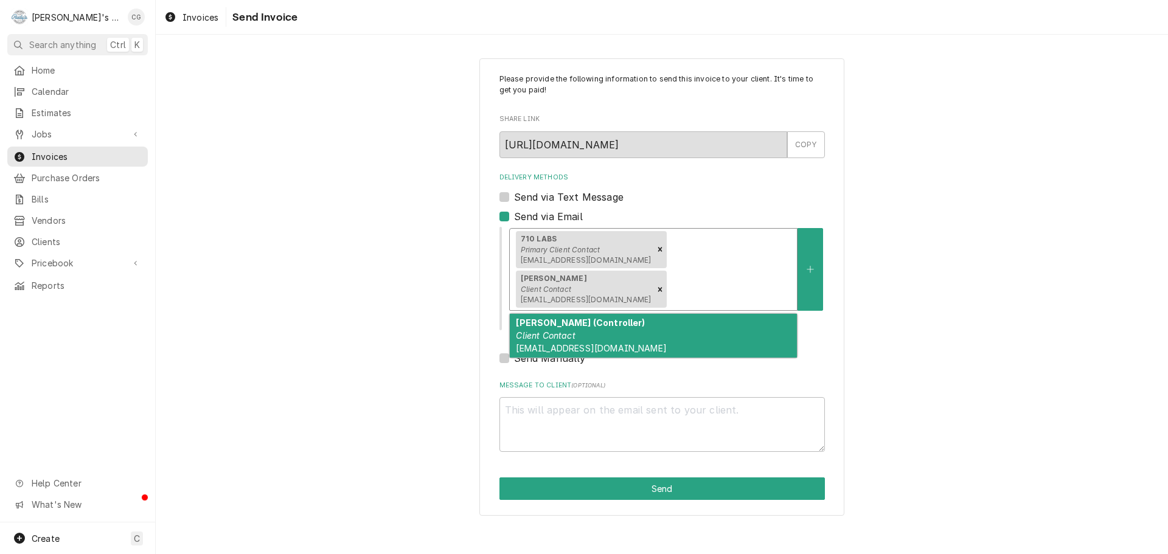
click at [732, 279] on div "Delivery Methods" at bounding box center [730, 290] width 122 height 22
click at [659, 314] on div "Salvador Cisneros (Controller) Client Contact scisneros@710Labs.com" at bounding box center [653, 336] width 287 height 44
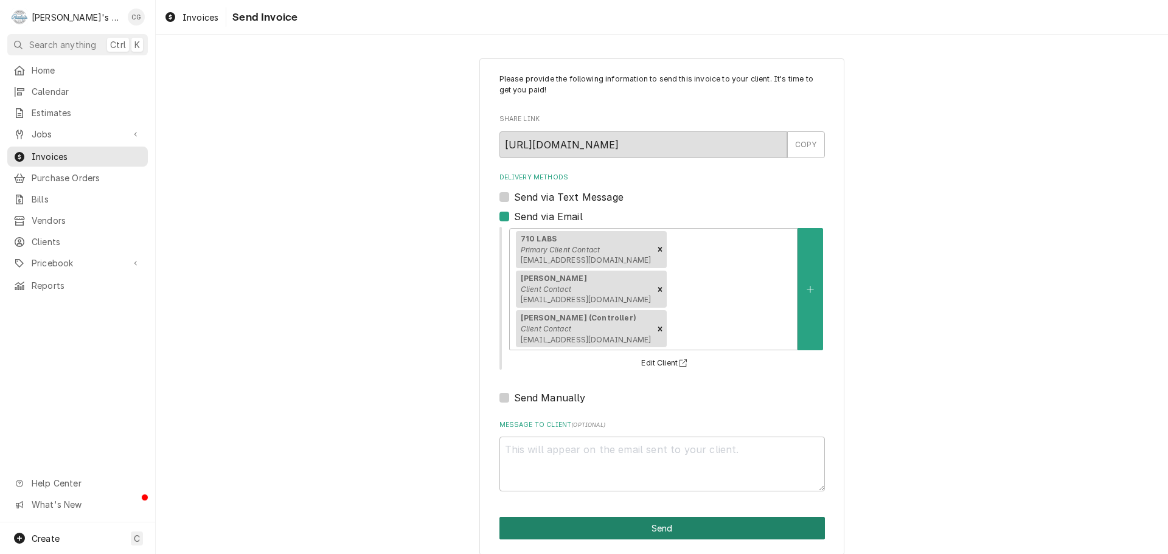
click at [622, 517] on button "Send" at bounding box center [661, 528] width 325 height 23
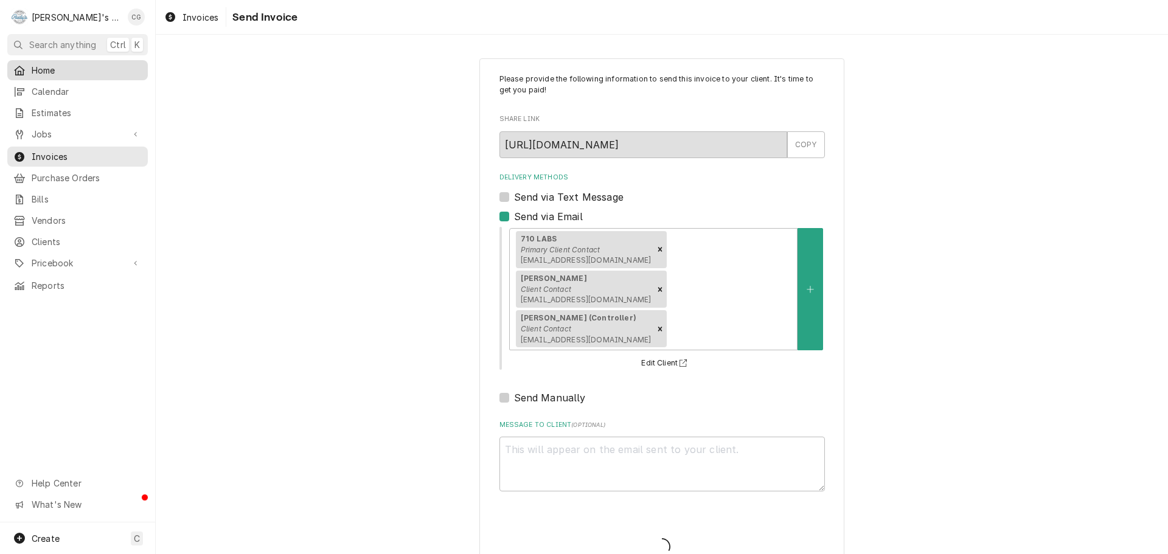
type textarea "x"
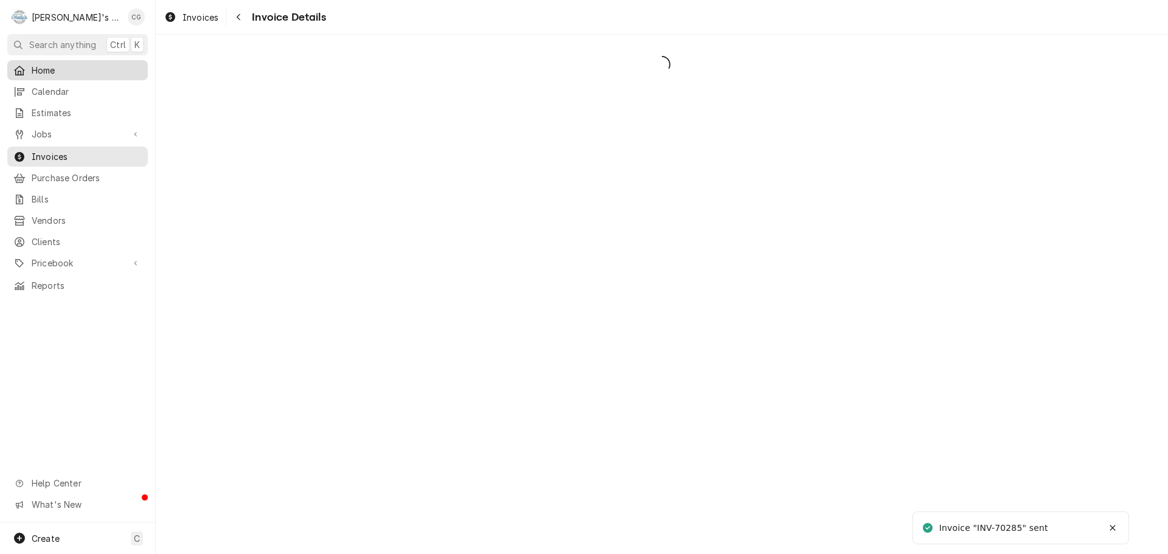
drag, startPoint x: 0, startPoint y: 0, endPoint x: 69, endPoint y: 64, distance: 94.3
click at [69, 64] on span "Home" at bounding box center [87, 70] width 110 height 13
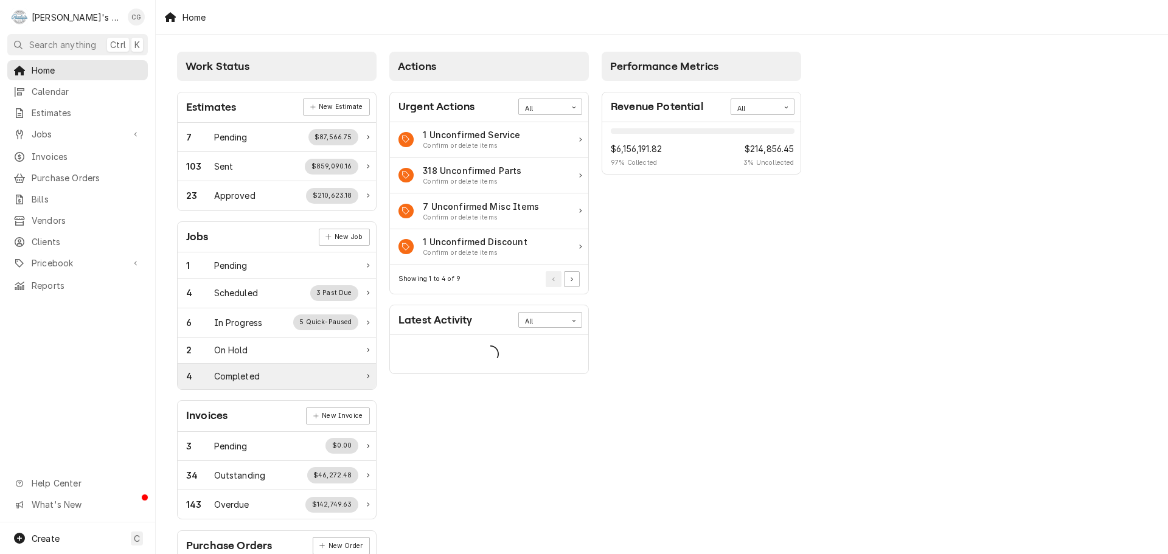
click at [262, 369] on div "4 Completed" at bounding box center [277, 377] width 198 height 26
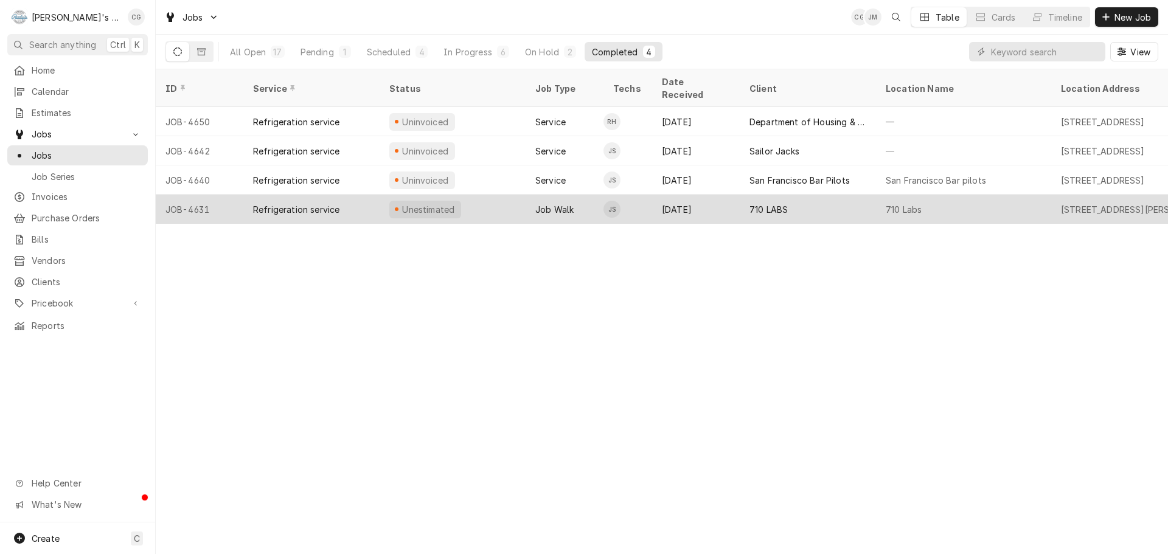
click at [942, 197] on div "710 Labs" at bounding box center [963, 209] width 175 height 29
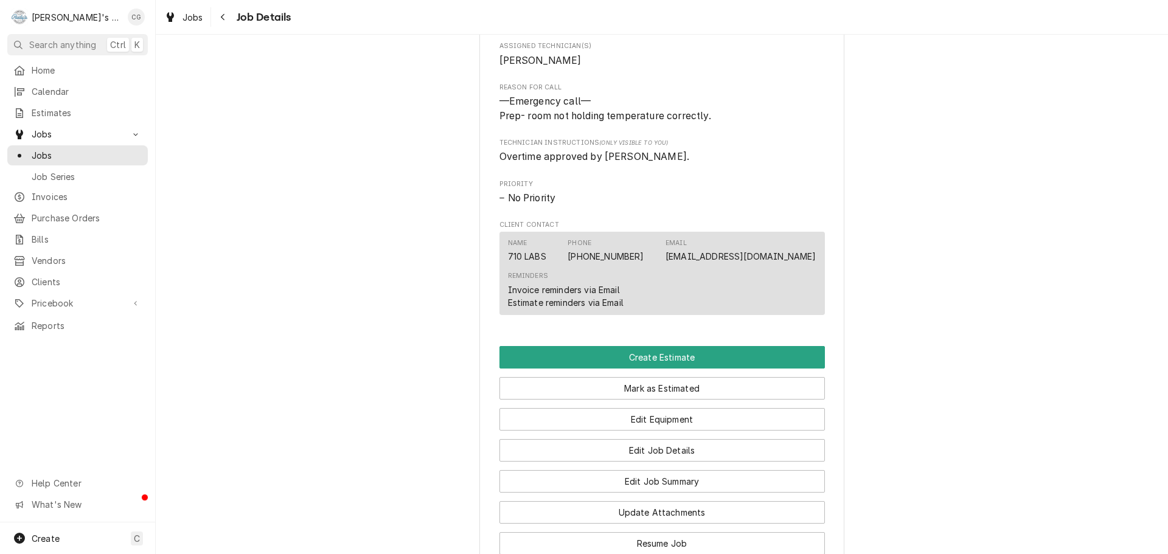
scroll to position [608, 0]
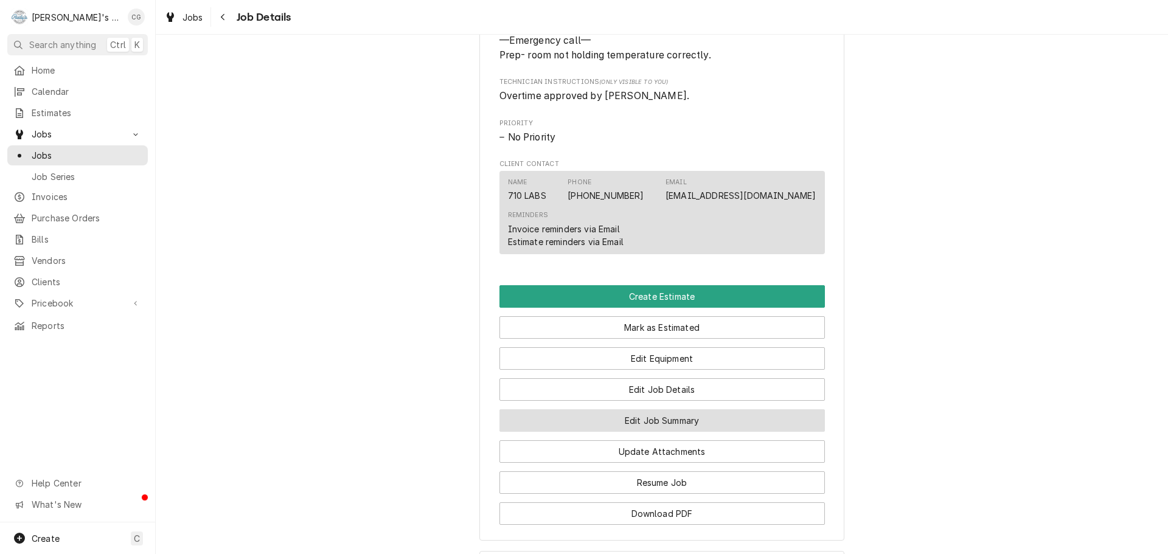
click at [647, 432] on button "Edit Job Summary" at bounding box center [661, 420] width 325 height 23
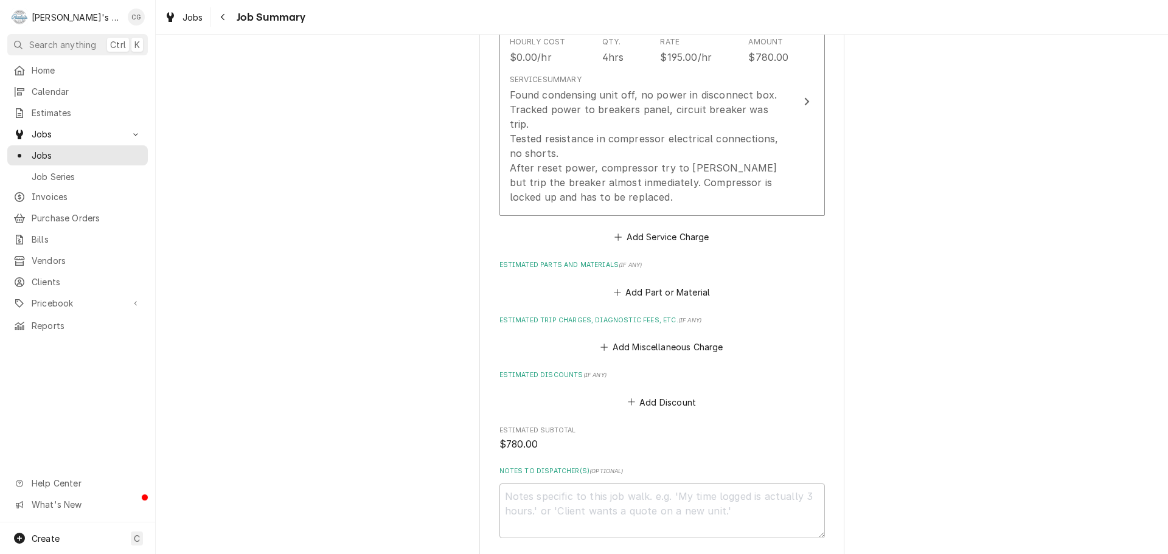
scroll to position [365, 0]
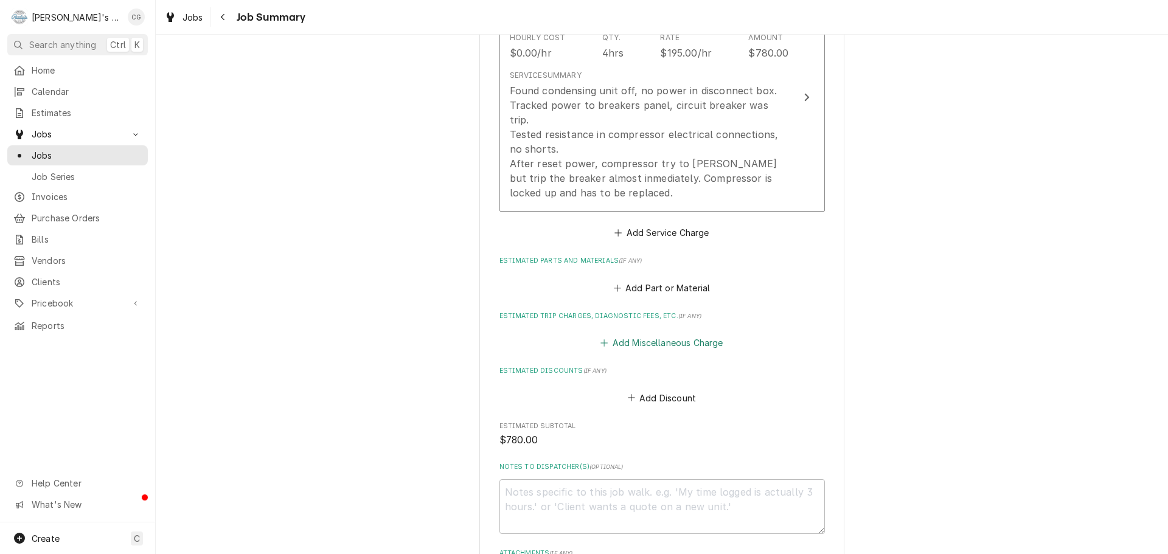
click at [658, 335] on button "Add Miscellaneous Charge" at bounding box center [662, 343] width 127 height 17
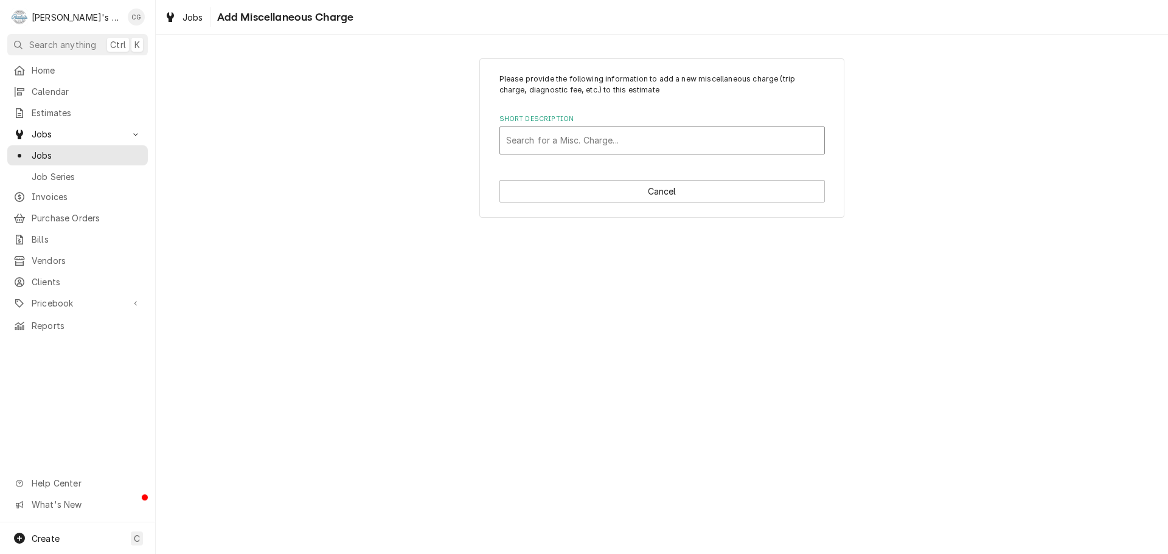
click at [592, 137] on div "Short Description" at bounding box center [662, 141] width 312 height 22
type input "truck"
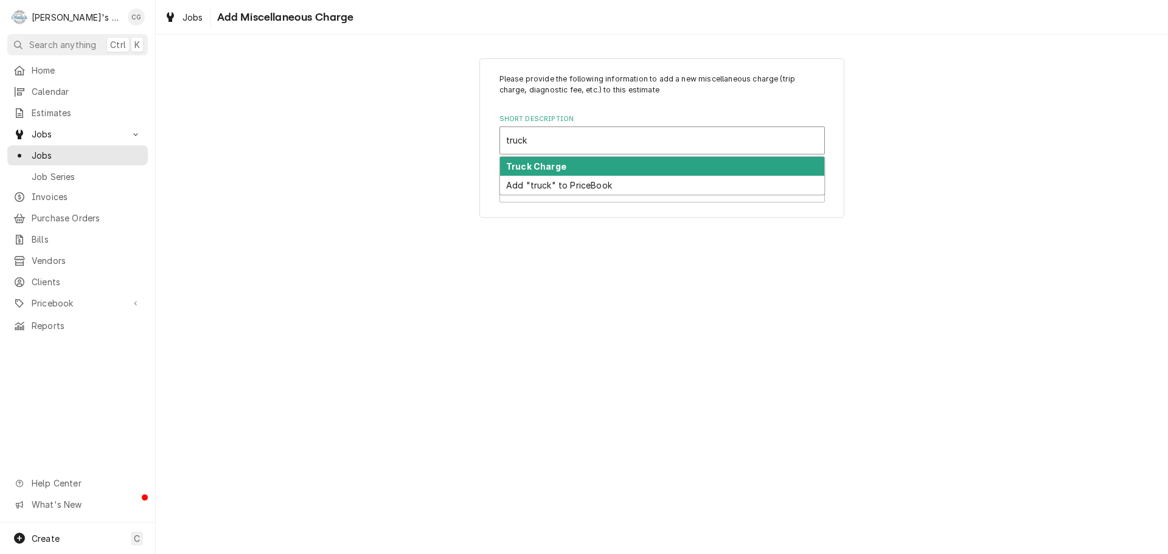
click at [590, 160] on div "Truck Charge" at bounding box center [662, 166] width 324 height 19
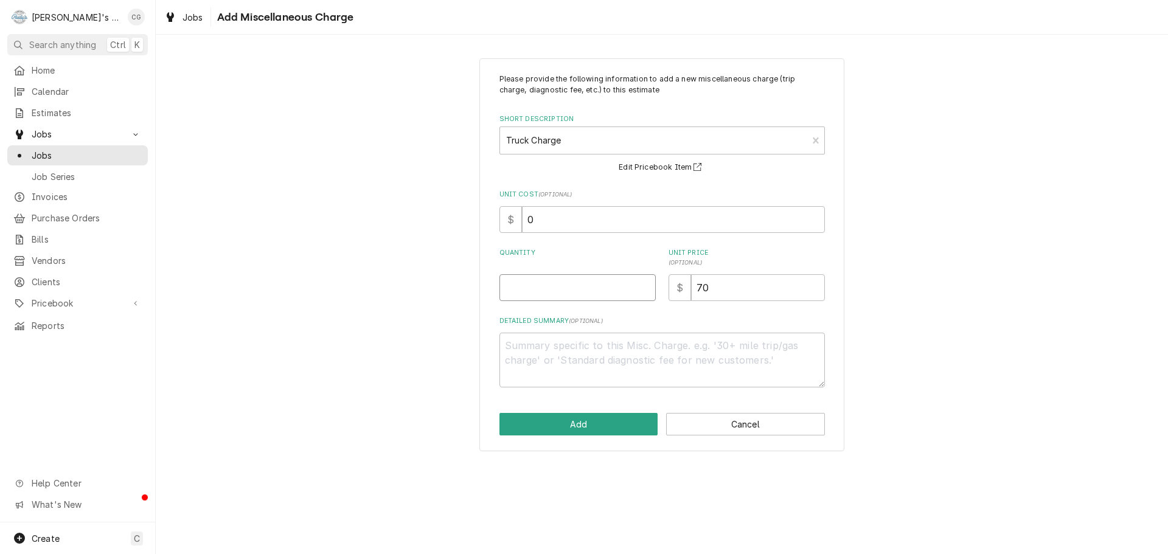
click at [601, 290] on input "Quantity" at bounding box center [577, 287] width 156 height 27
type textarea "x"
type input "1"
click at [595, 420] on button "Add" at bounding box center [578, 424] width 159 height 23
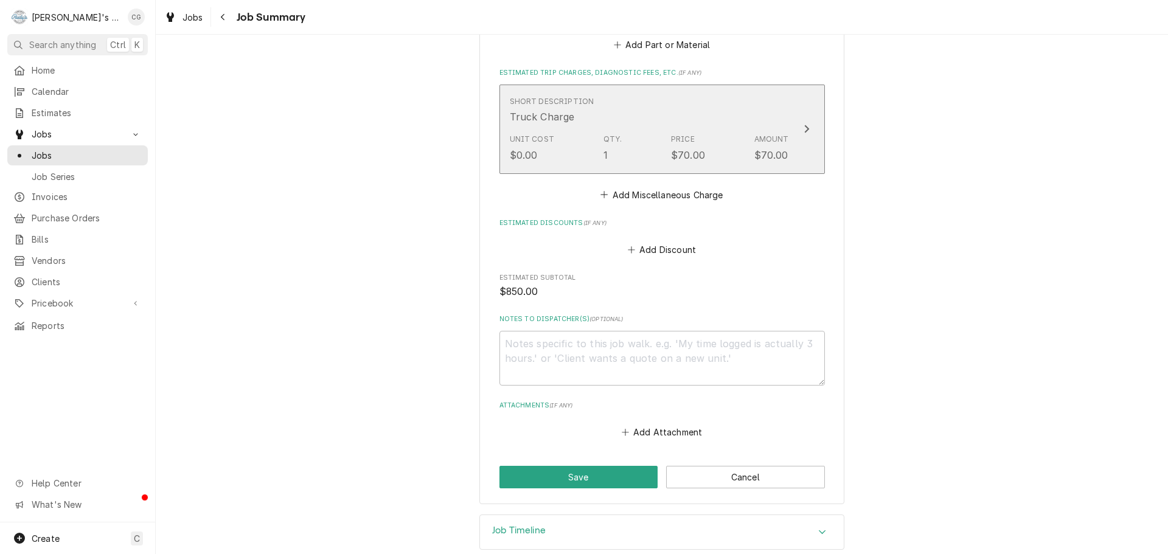
scroll to position [612, 0]
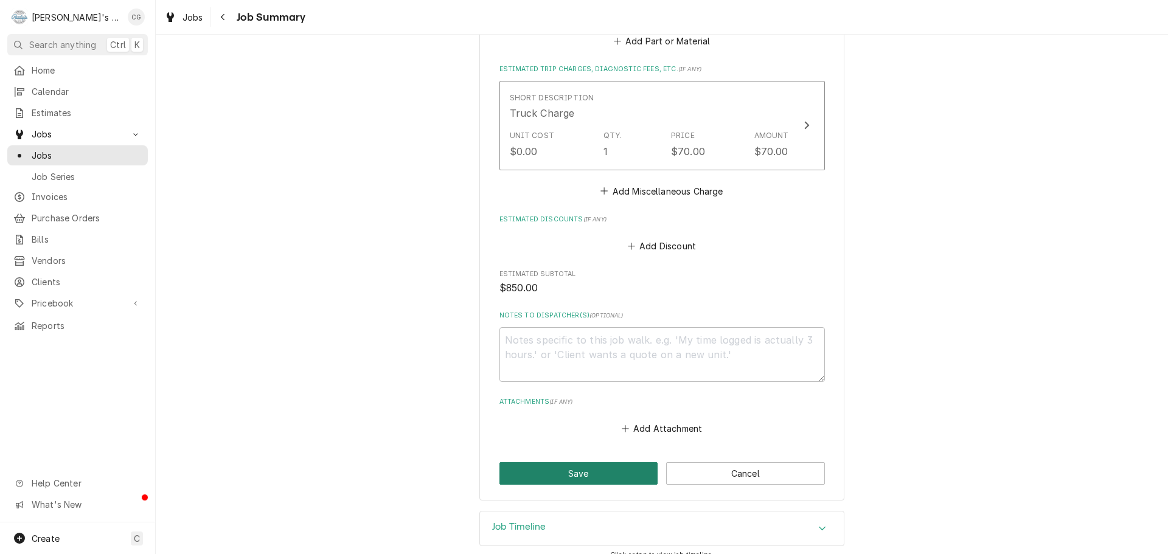
click at [542, 462] on button "Save" at bounding box center [578, 473] width 159 height 23
type textarea "x"
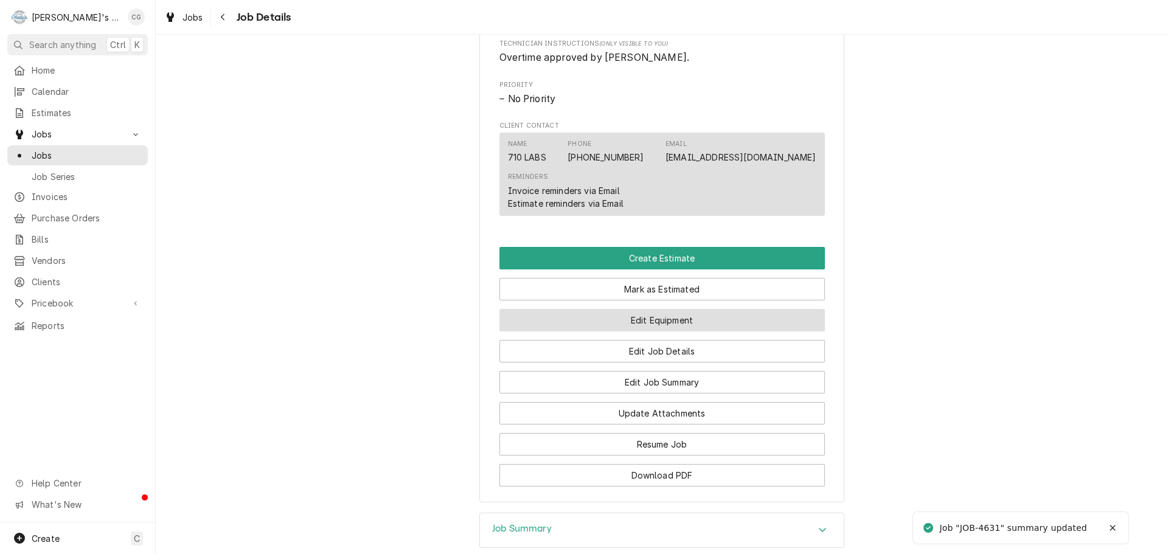
scroll to position [669, 0]
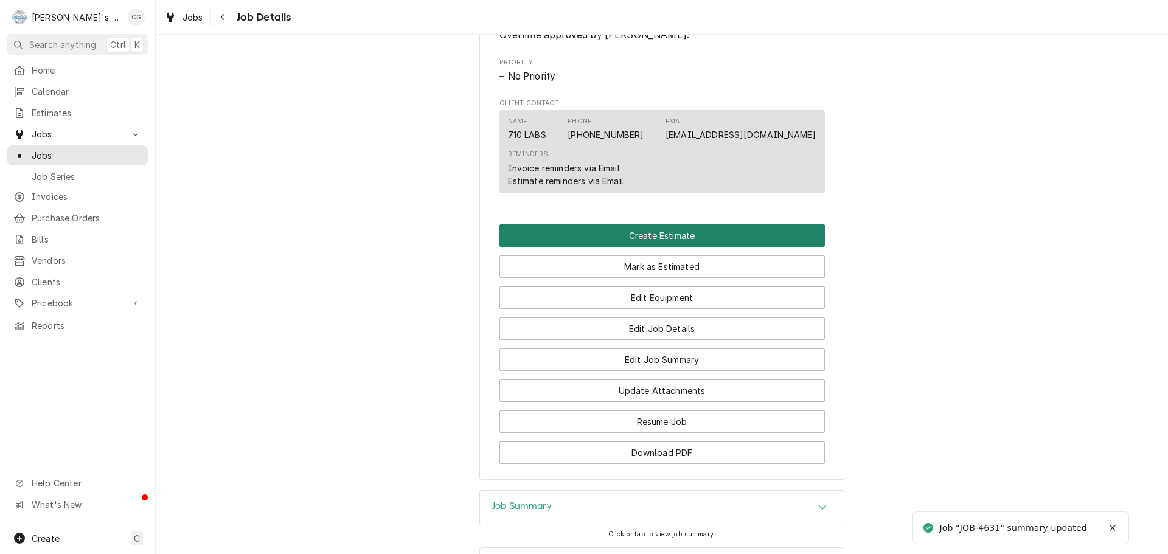
click at [687, 247] on button "Create Estimate" at bounding box center [661, 235] width 325 height 23
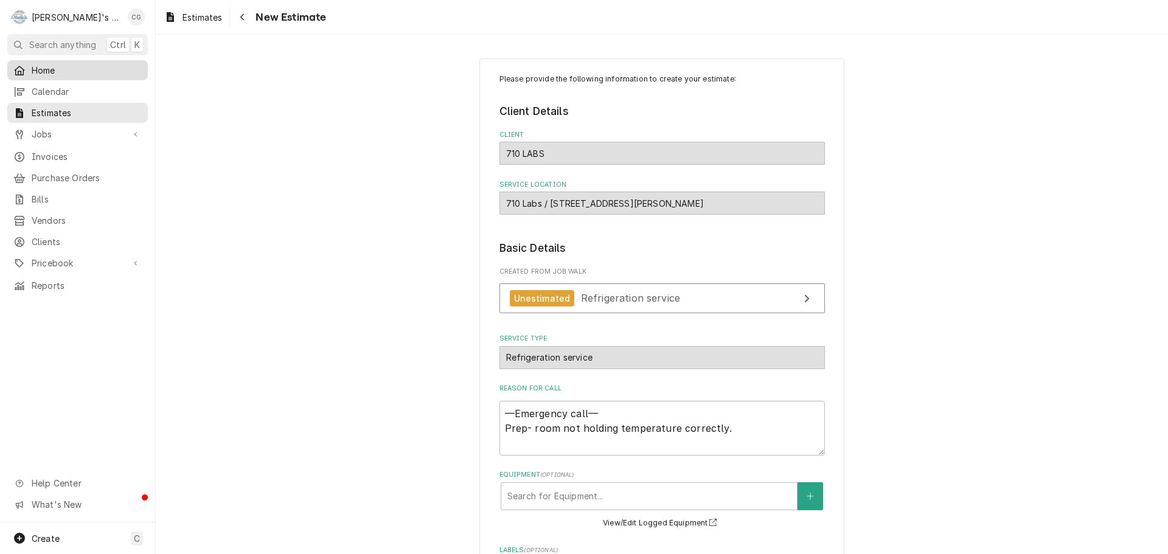
type textarea "x"
click at [57, 71] on span "Home" at bounding box center [87, 70] width 110 height 13
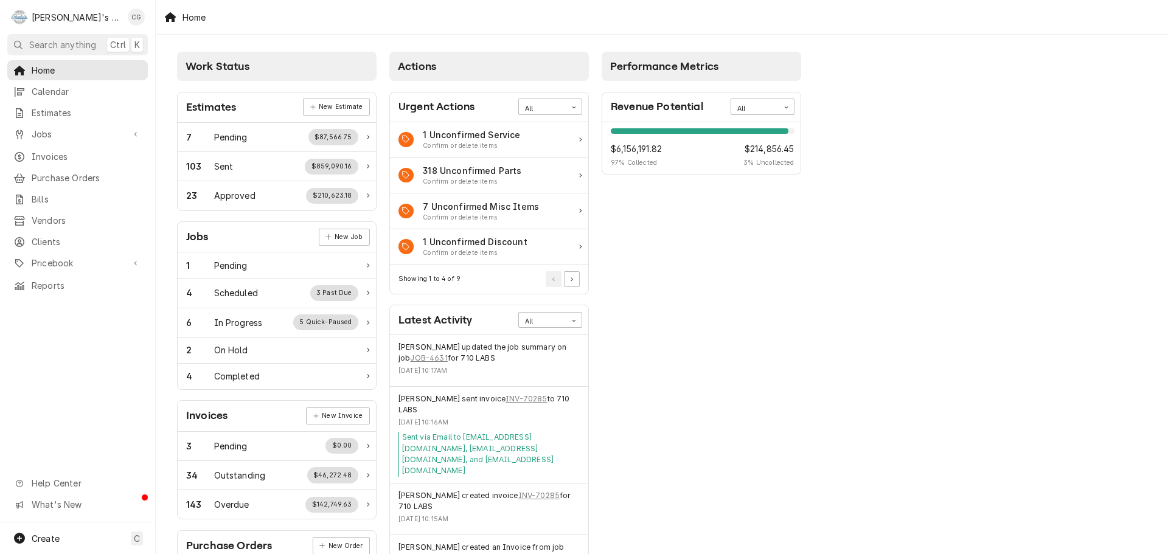
drag, startPoint x: 774, startPoint y: 442, endPoint x: 474, endPoint y: 405, distance: 302.1
click at [773, 441] on div "Performance Metrics Revenue Potential All 97% $6,156,191.82 97 % Collected $214…" at bounding box center [702, 441] width 212 height 790
click at [327, 381] on div "4 Completed" at bounding box center [272, 376] width 172 height 13
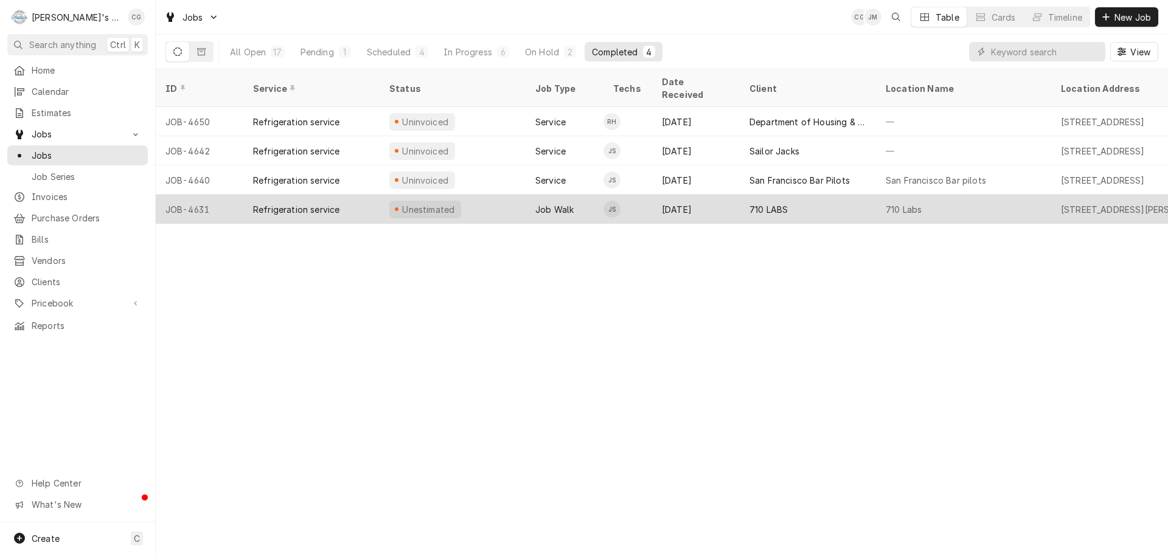
click at [976, 195] on div "710 Labs" at bounding box center [963, 209] width 175 height 29
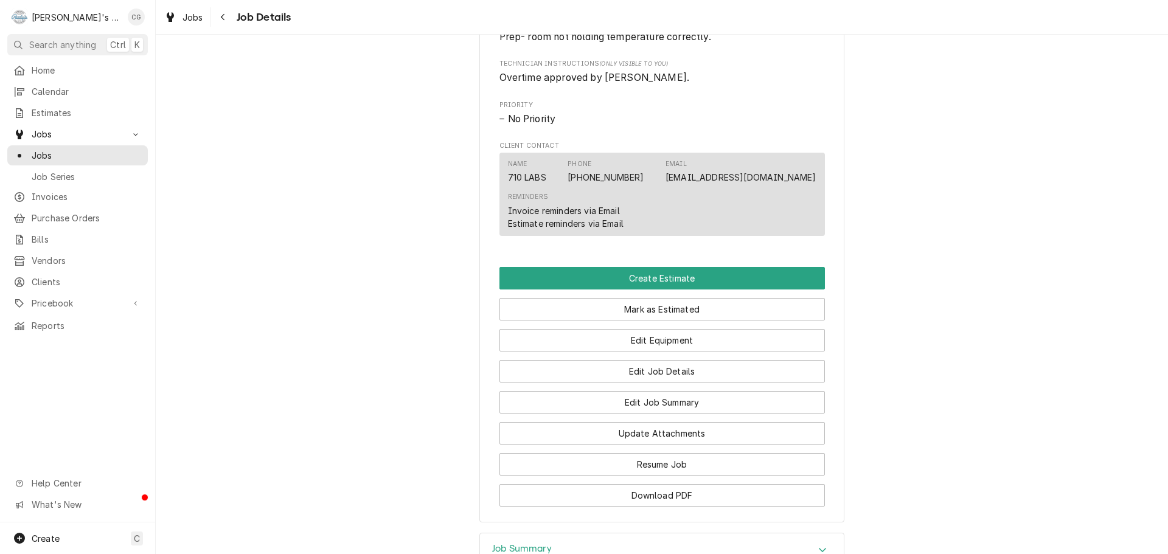
scroll to position [669, 0]
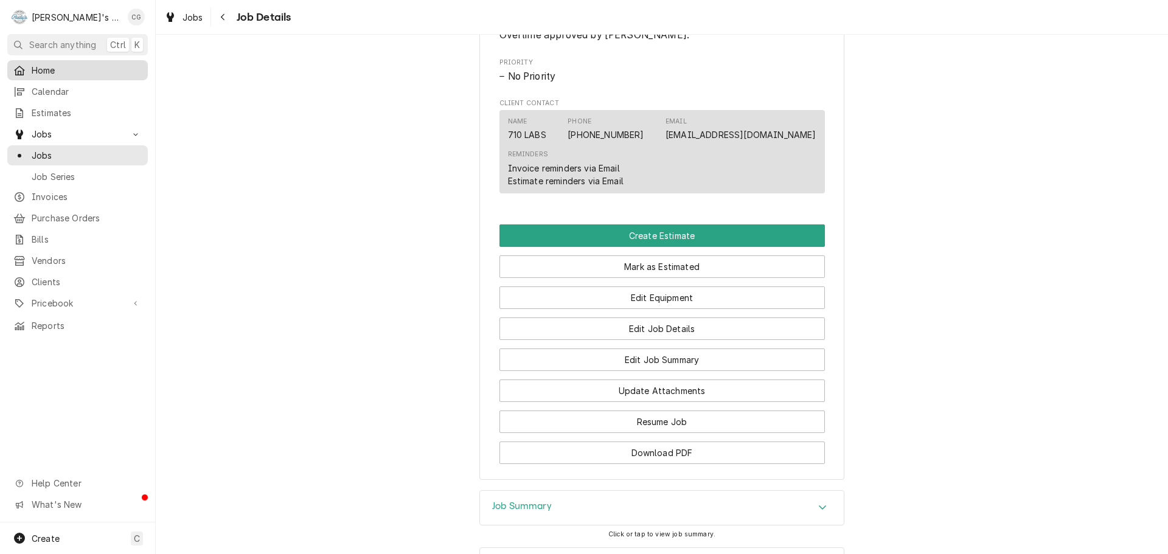
click at [61, 64] on span "Home" at bounding box center [87, 70] width 110 height 13
